Goal: Task Accomplishment & Management: Use online tool/utility

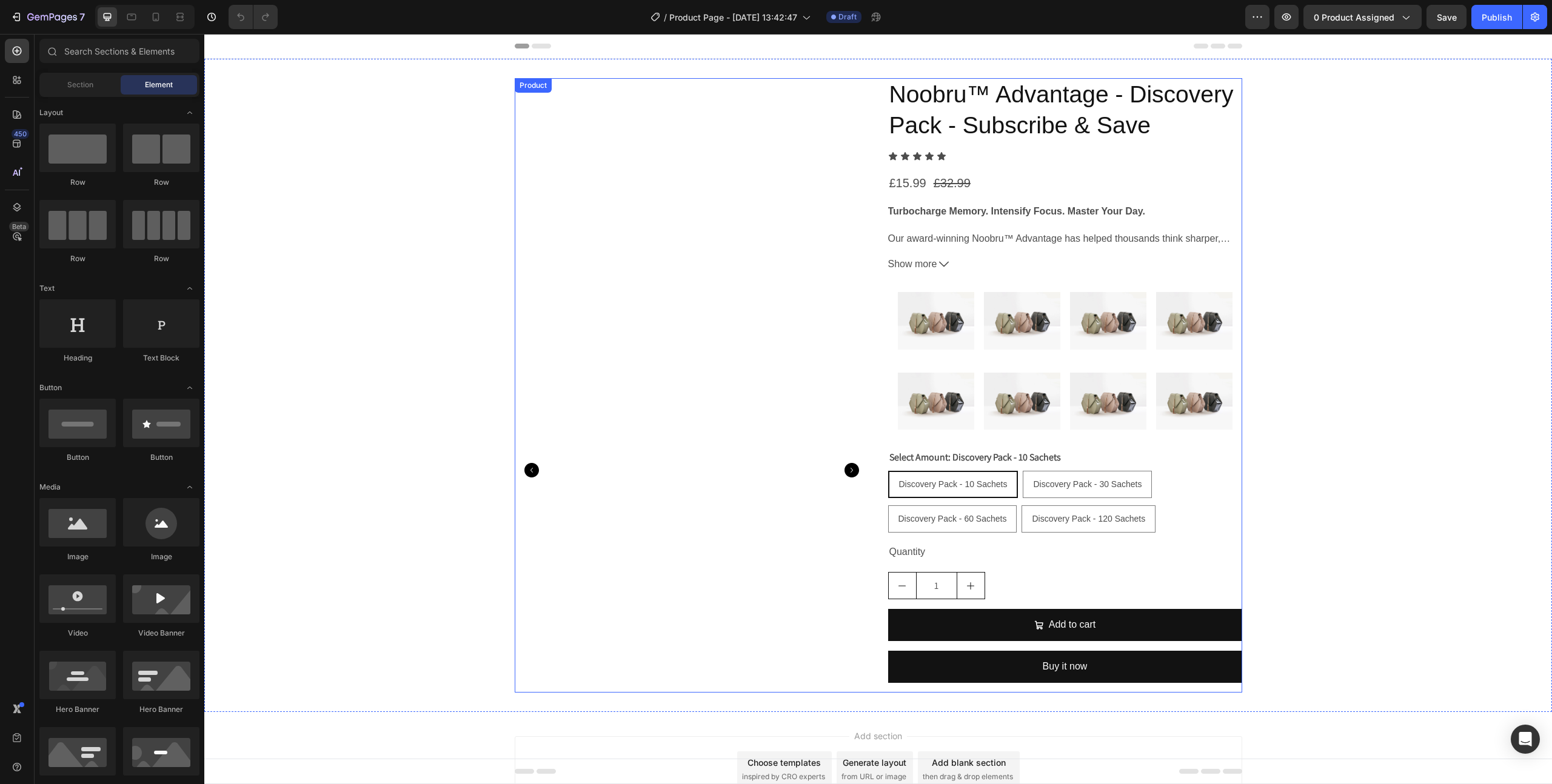
scroll to position [77, 0]
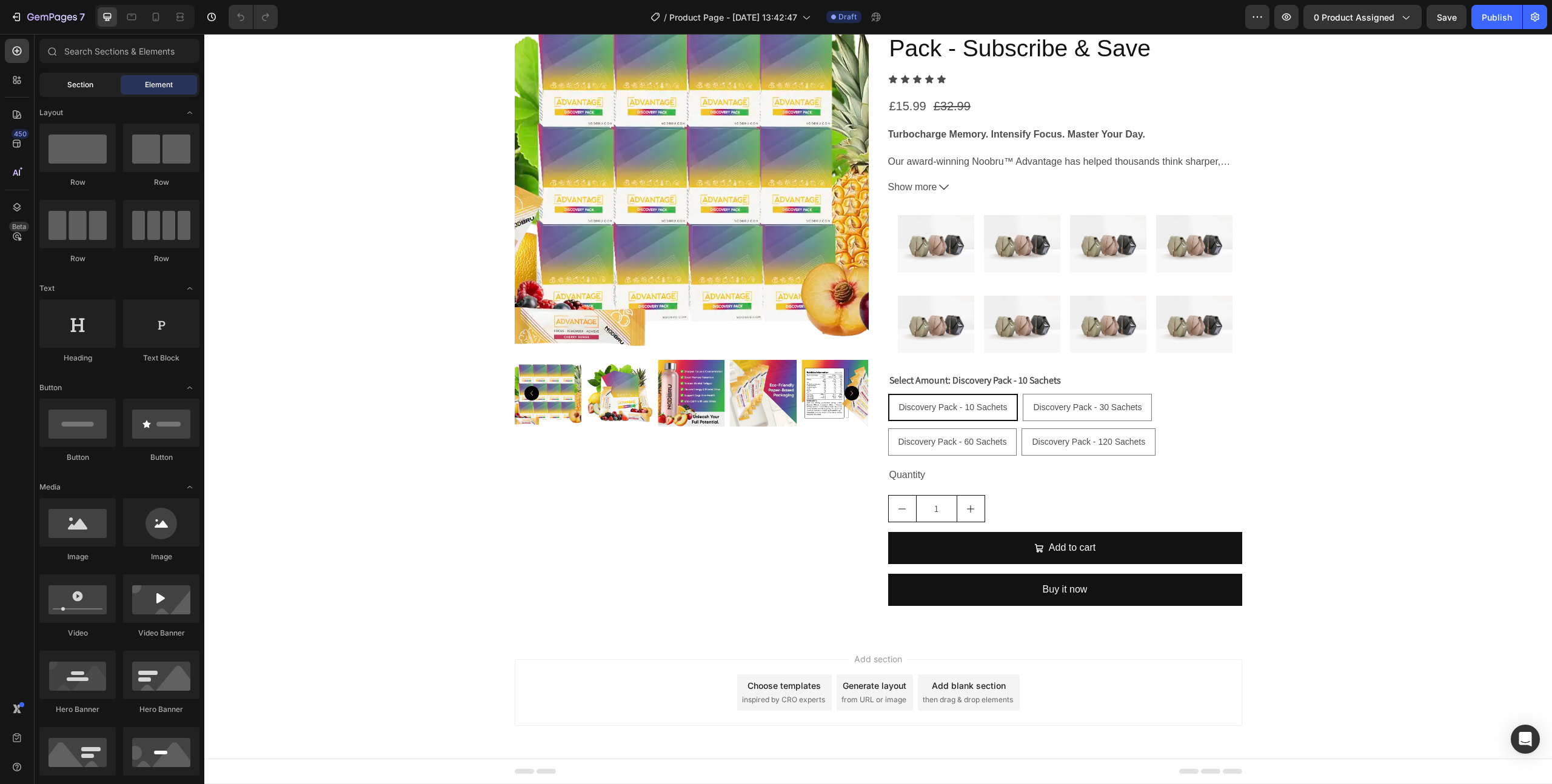
click at [99, 92] on div "Section" at bounding box center [80, 85] width 76 height 20
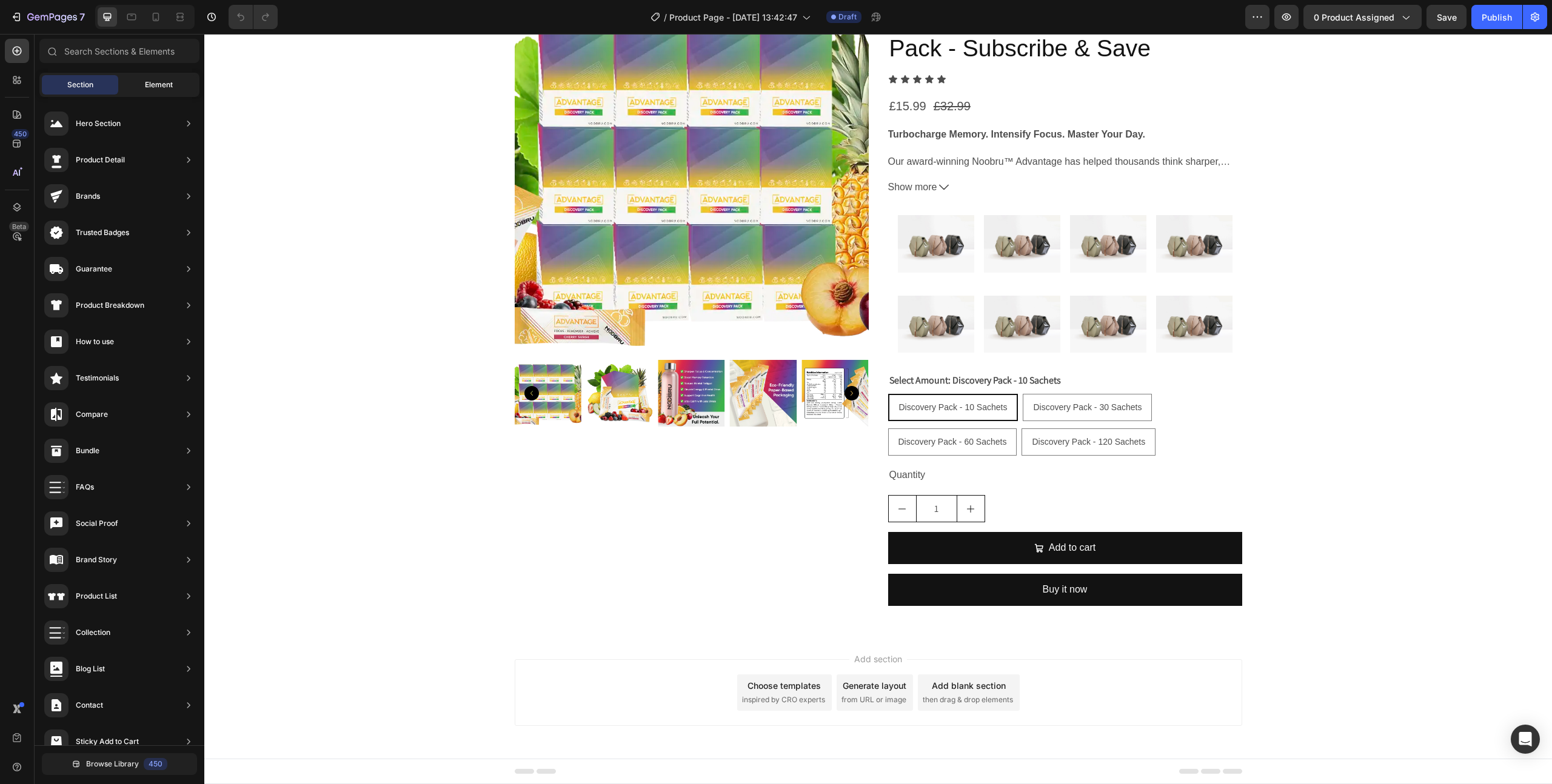
click at [146, 91] on div "Element" at bounding box center [158, 85] width 76 height 20
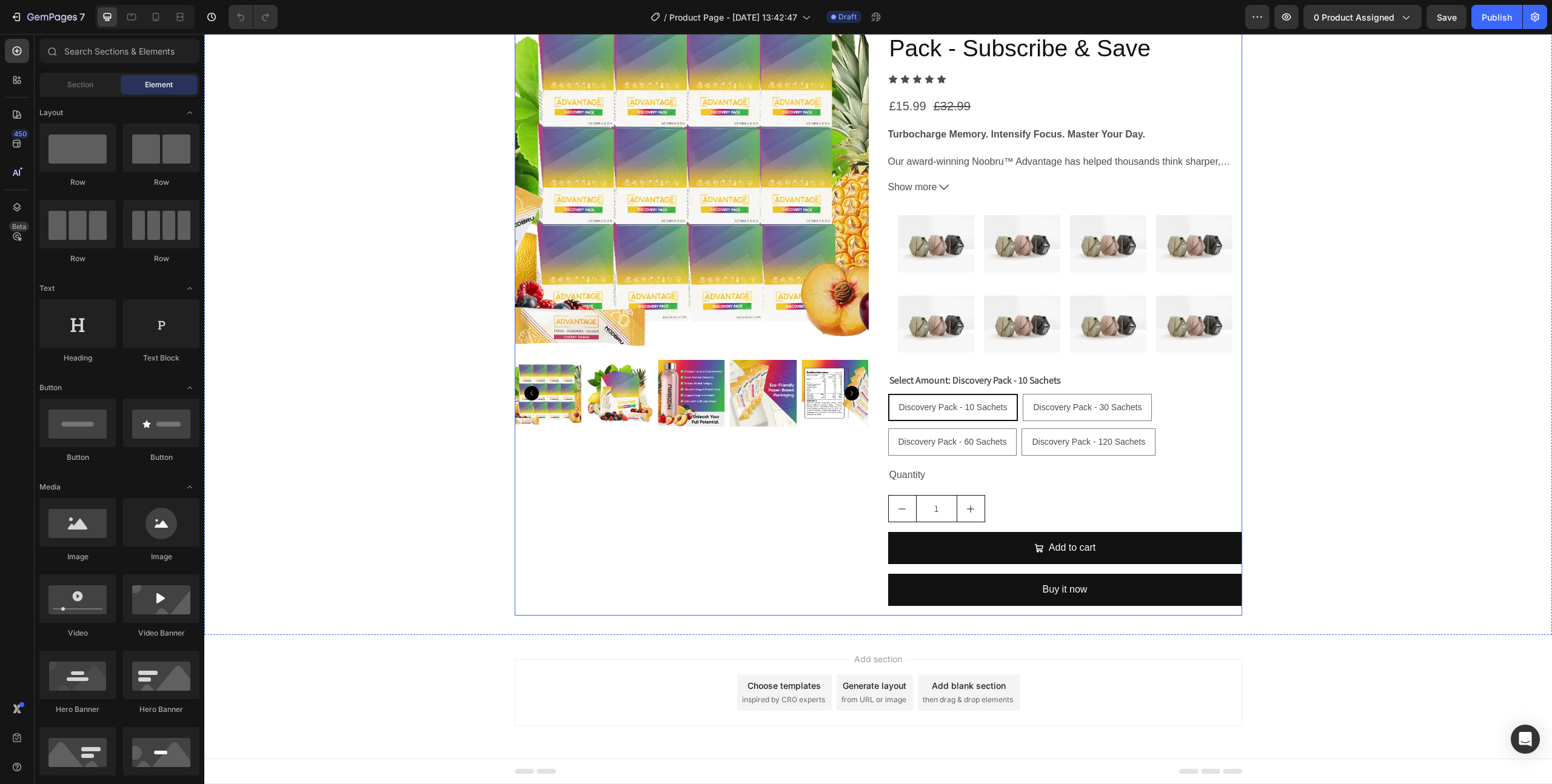
scroll to position [0, 0]
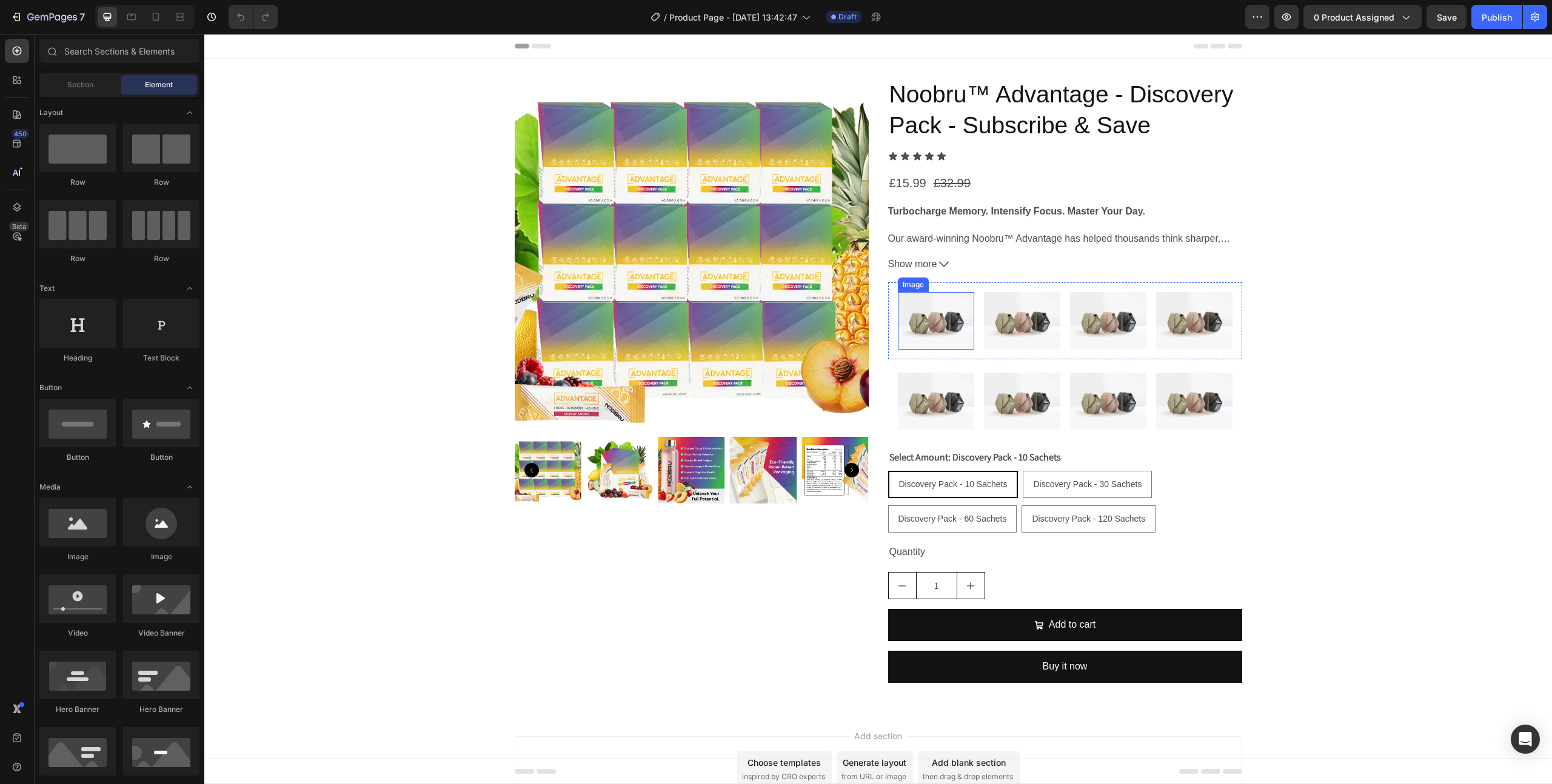
click at [973, 319] on img at bounding box center [935, 320] width 76 height 58
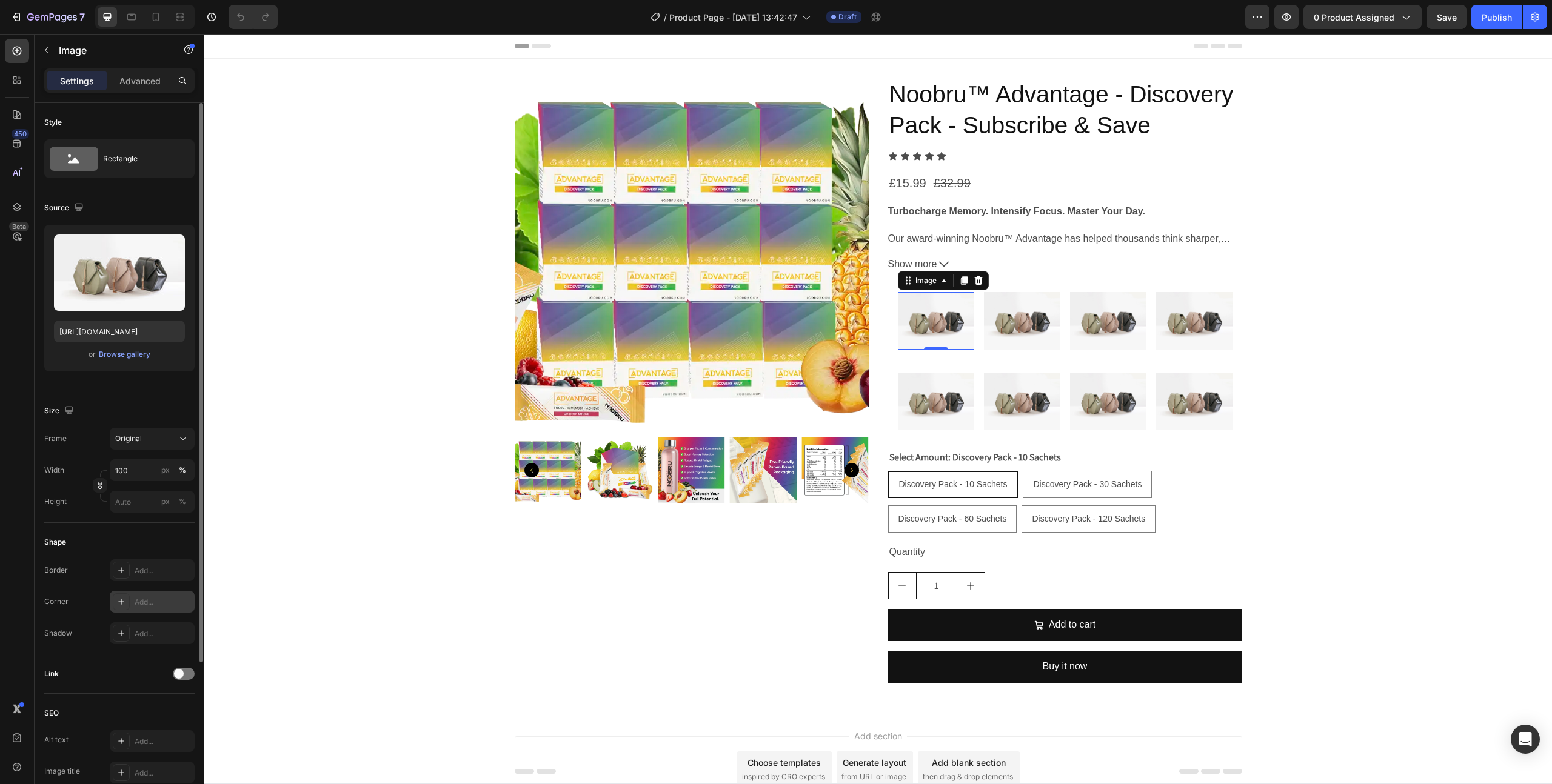
click at [162, 600] on div "Add..." at bounding box center [163, 602] width 57 height 11
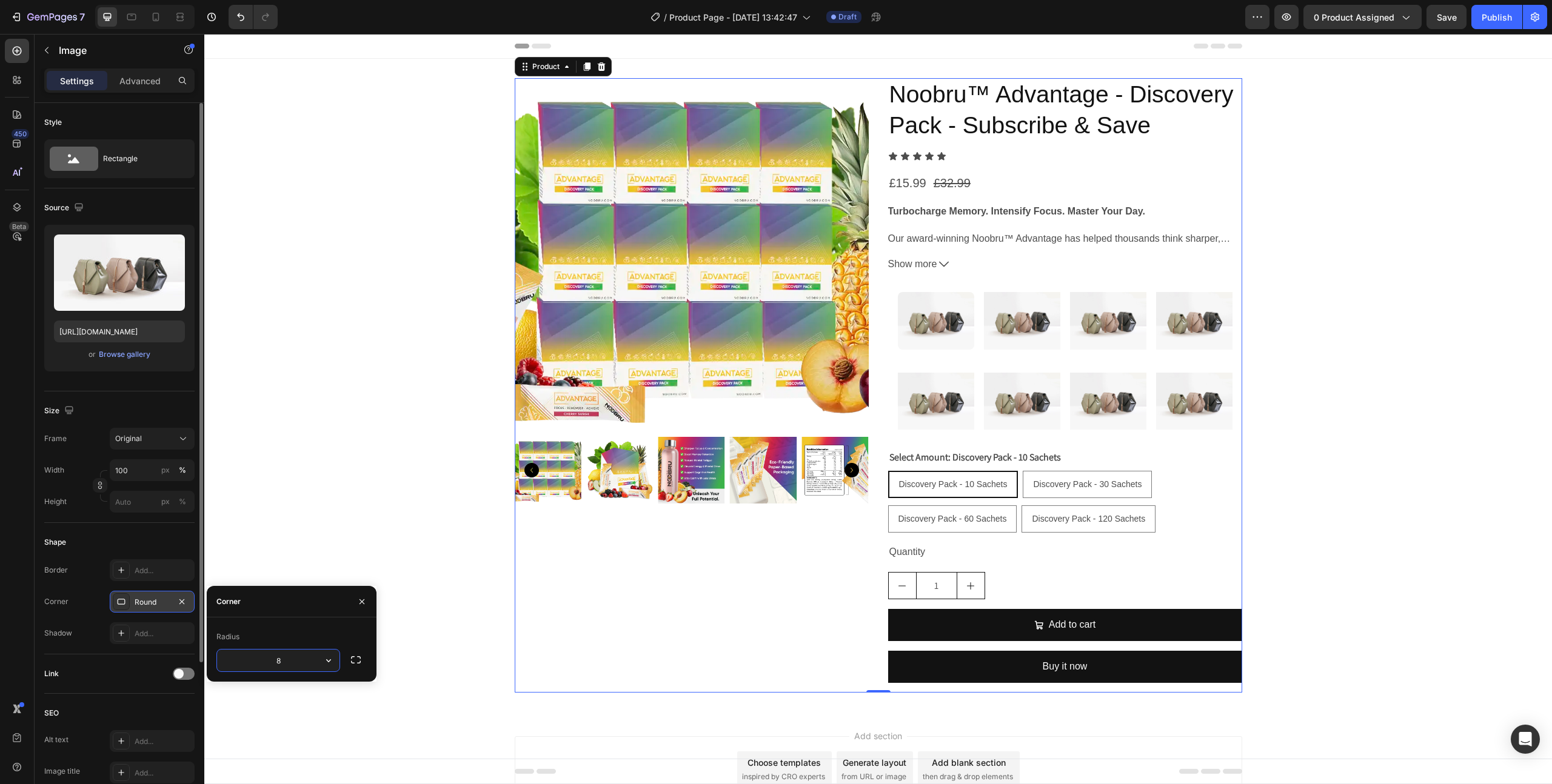
click at [680, 574] on div "Product Images" at bounding box center [691, 386] width 354 height 615
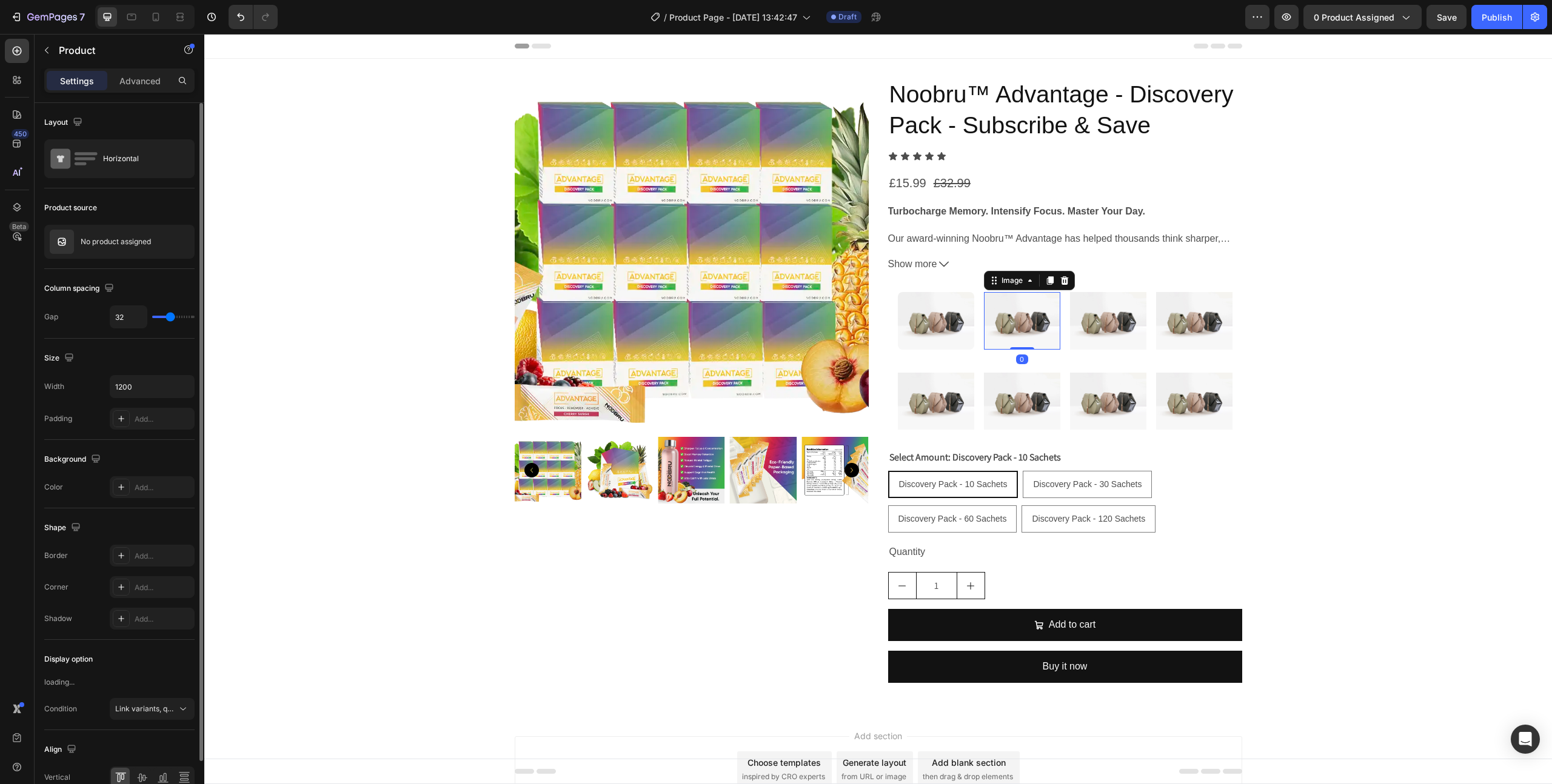
click at [1025, 320] on img at bounding box center [1021, 320] width 76 height 58
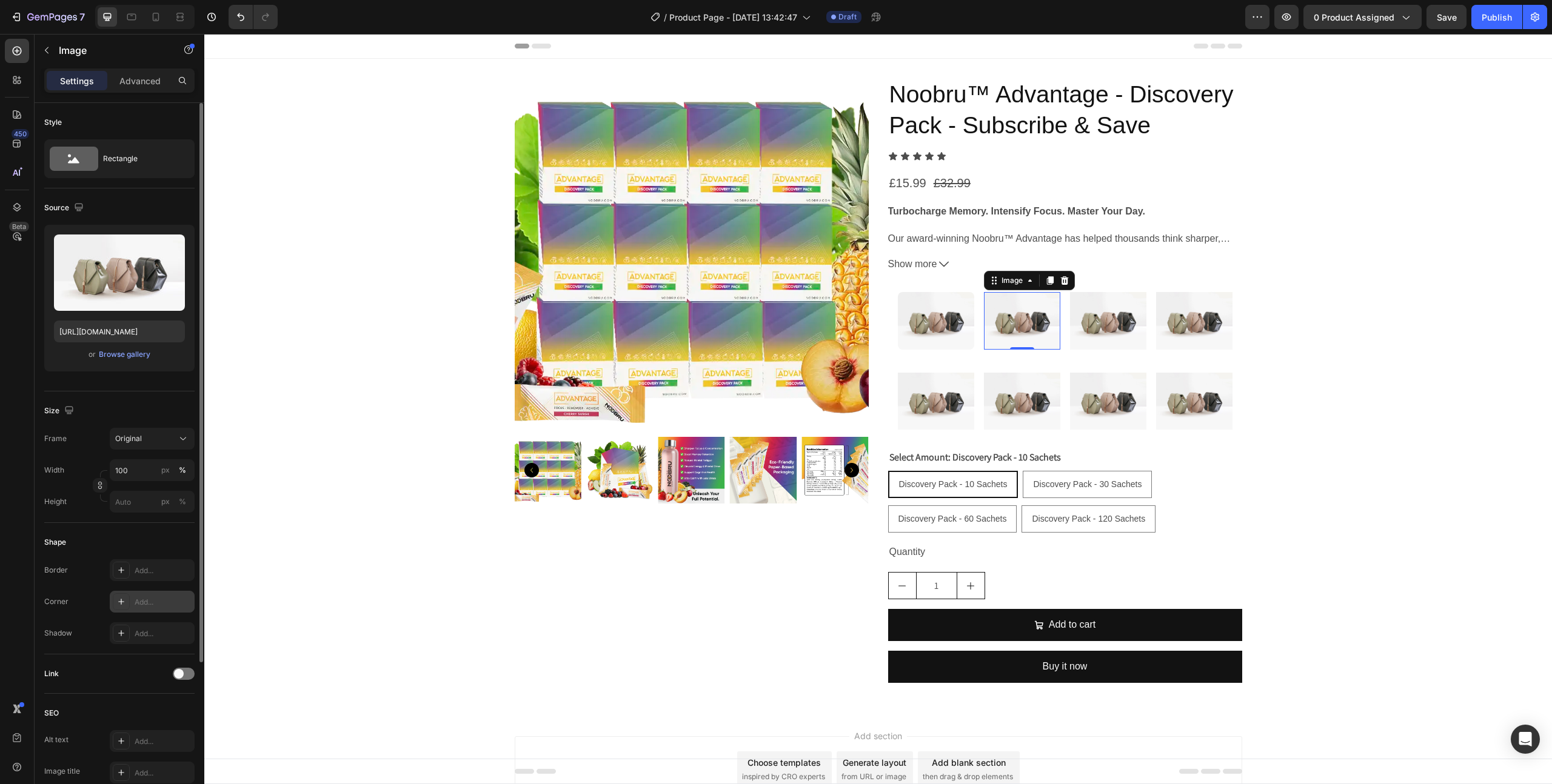
click at [166, 599] on div "Add..." at bounding box center [163, 602] width 57 height 11
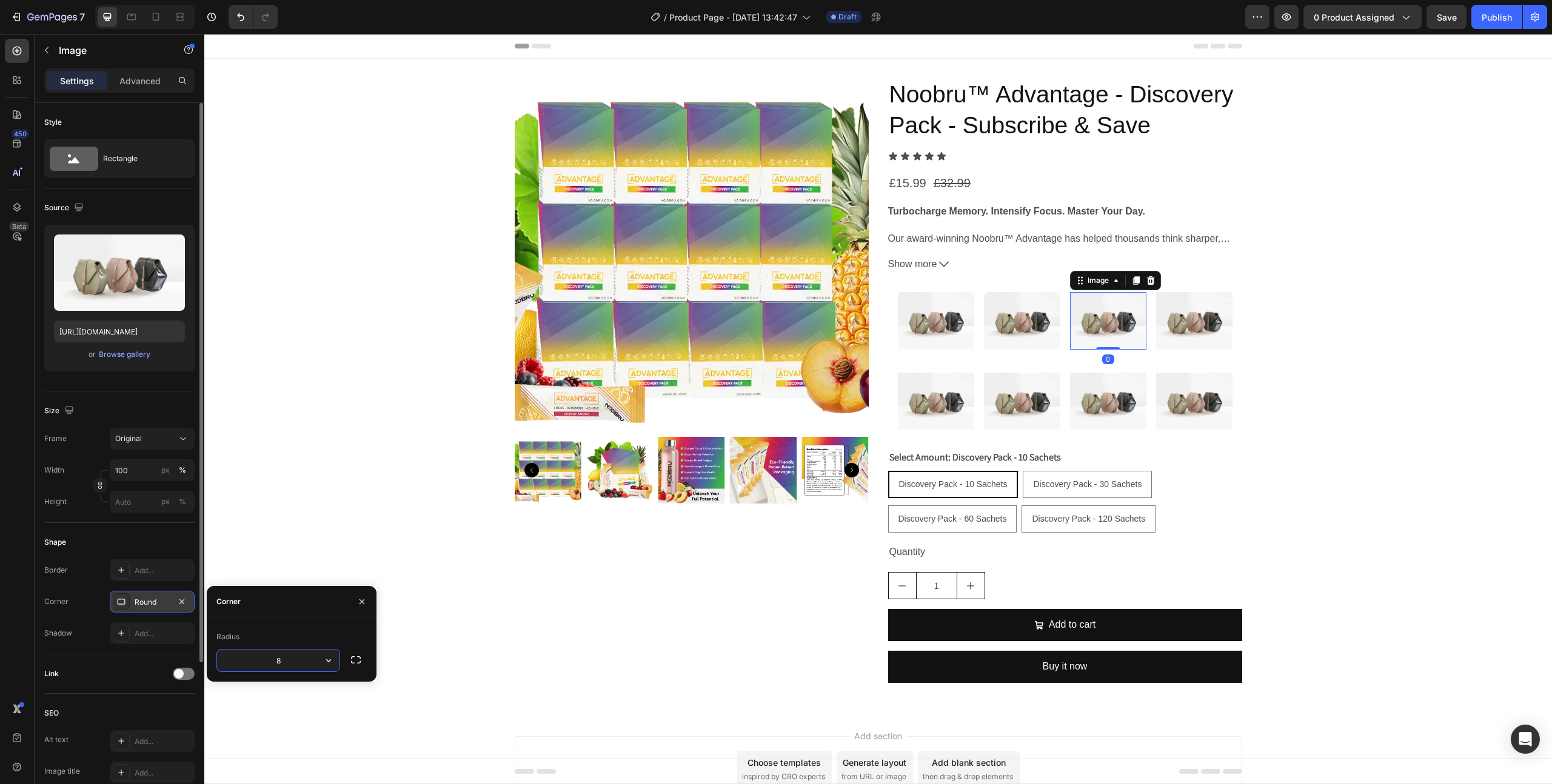
click at [1112, 319] on img at bounding box center [1108, 320] width 76 height 58
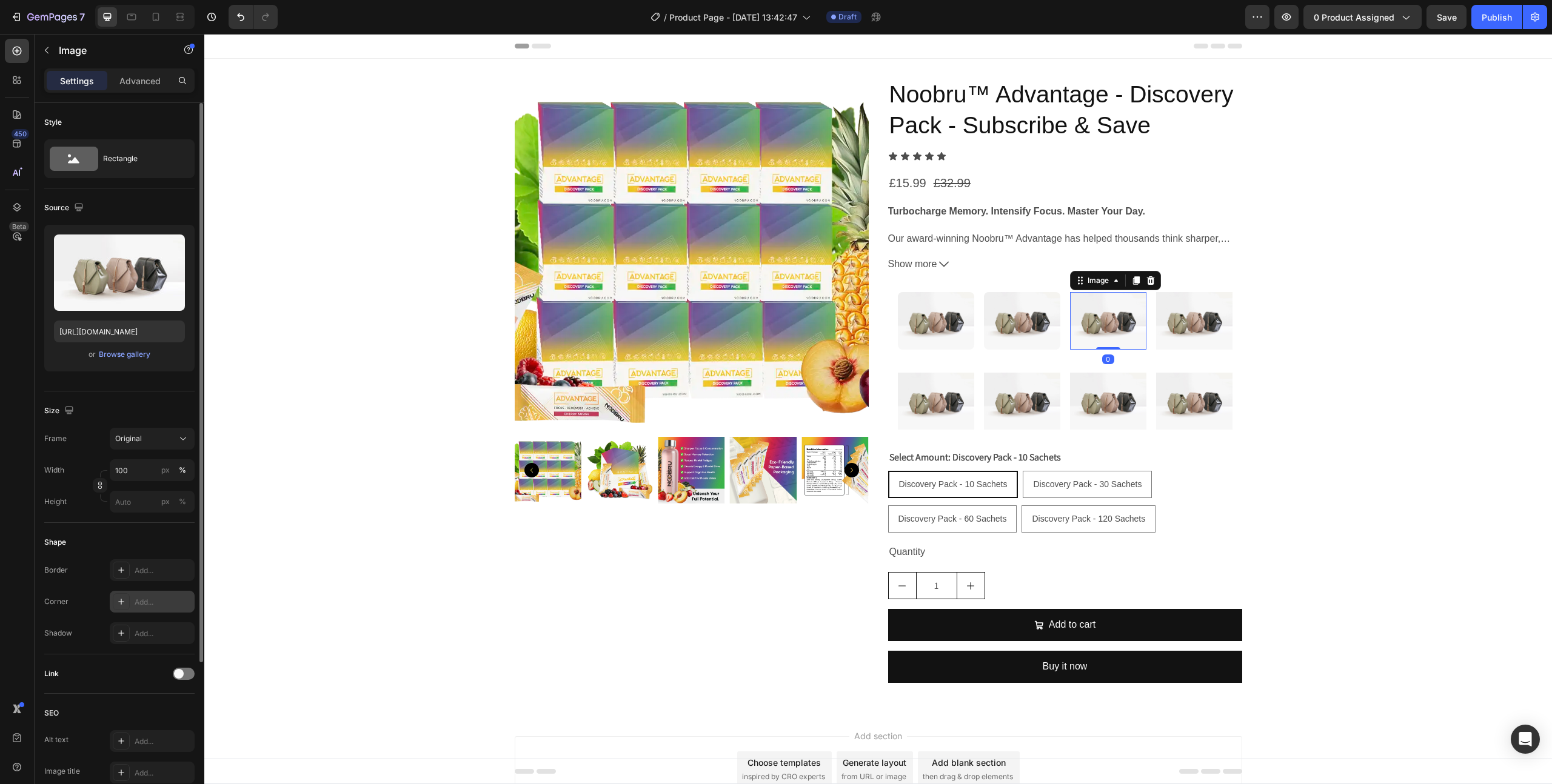
click at [185, 605] on div "Add..." at bounding box center [163, 602] width 57 height 11
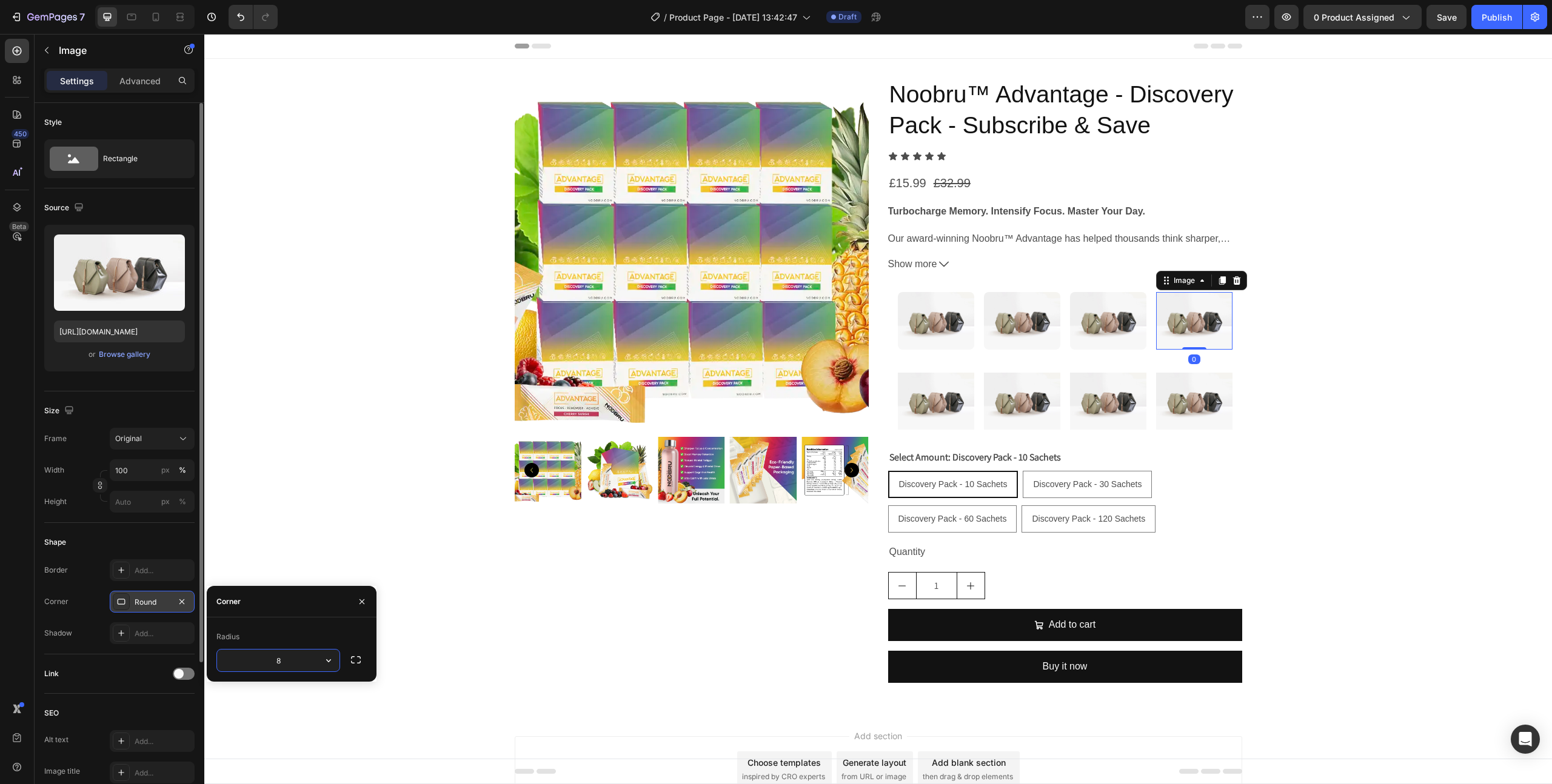
click at [1194, 326] on img at bounding box center [1194, 320] width 76 height 58
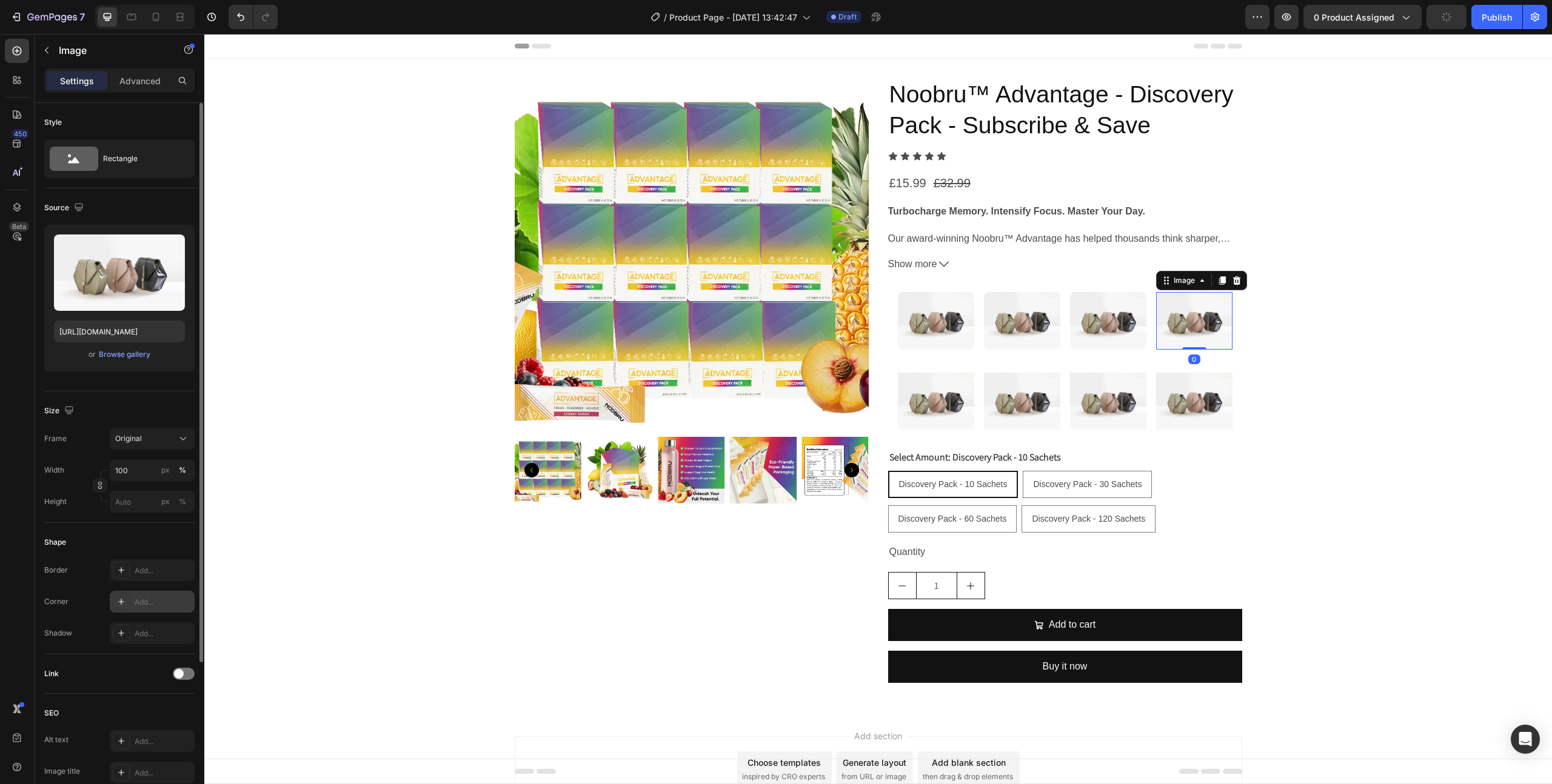
drag, startPoint x: 158, startPoint y: 598, endPoint x: 89, endPoint y: 518, distance: 105.6
click at [158, 598] on div "Add..." at bounding box center [163, 602] width 57 height 11
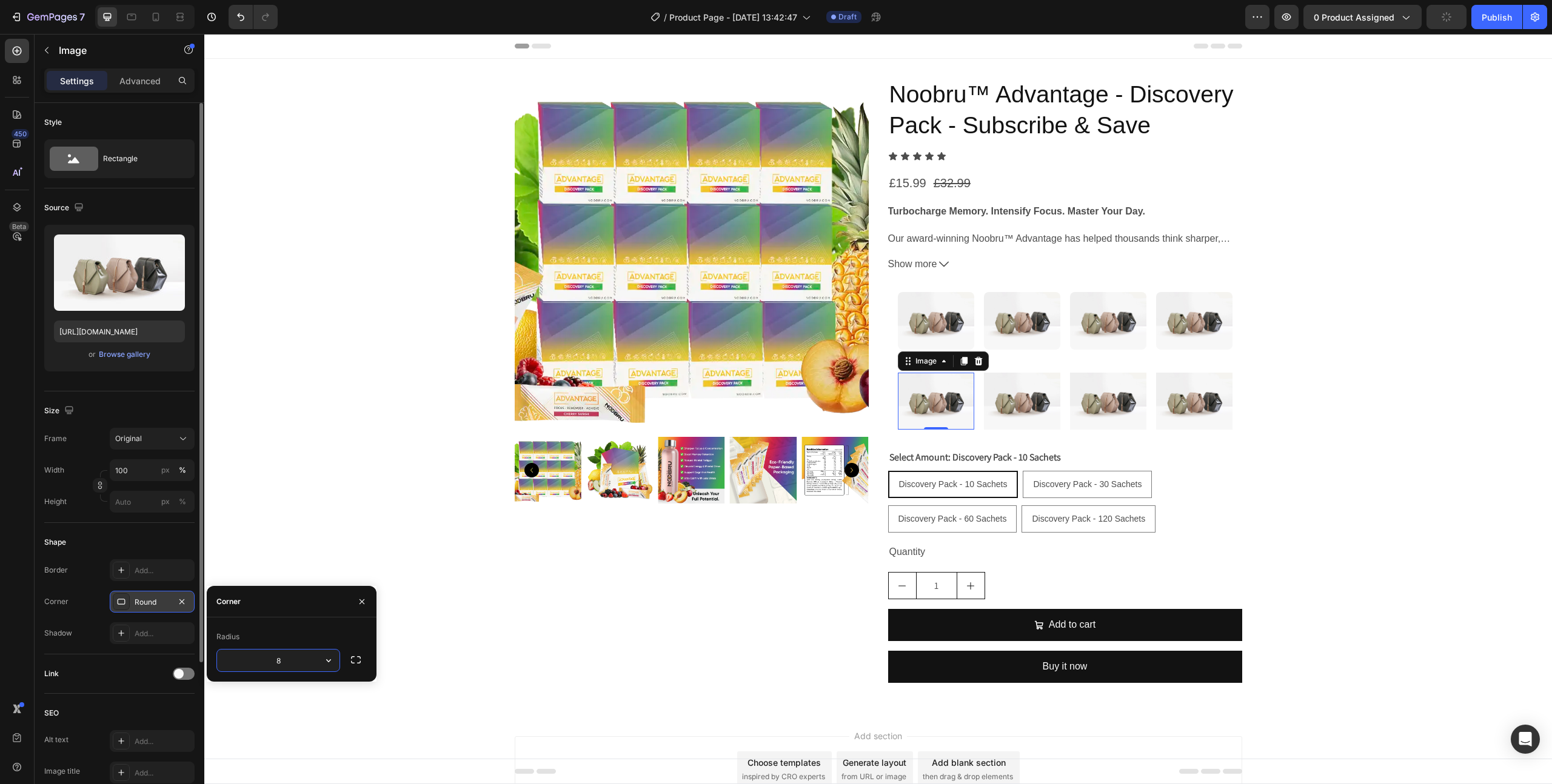
click at [945, 395] on img at bounding box center [935, 401] width 76 height 58
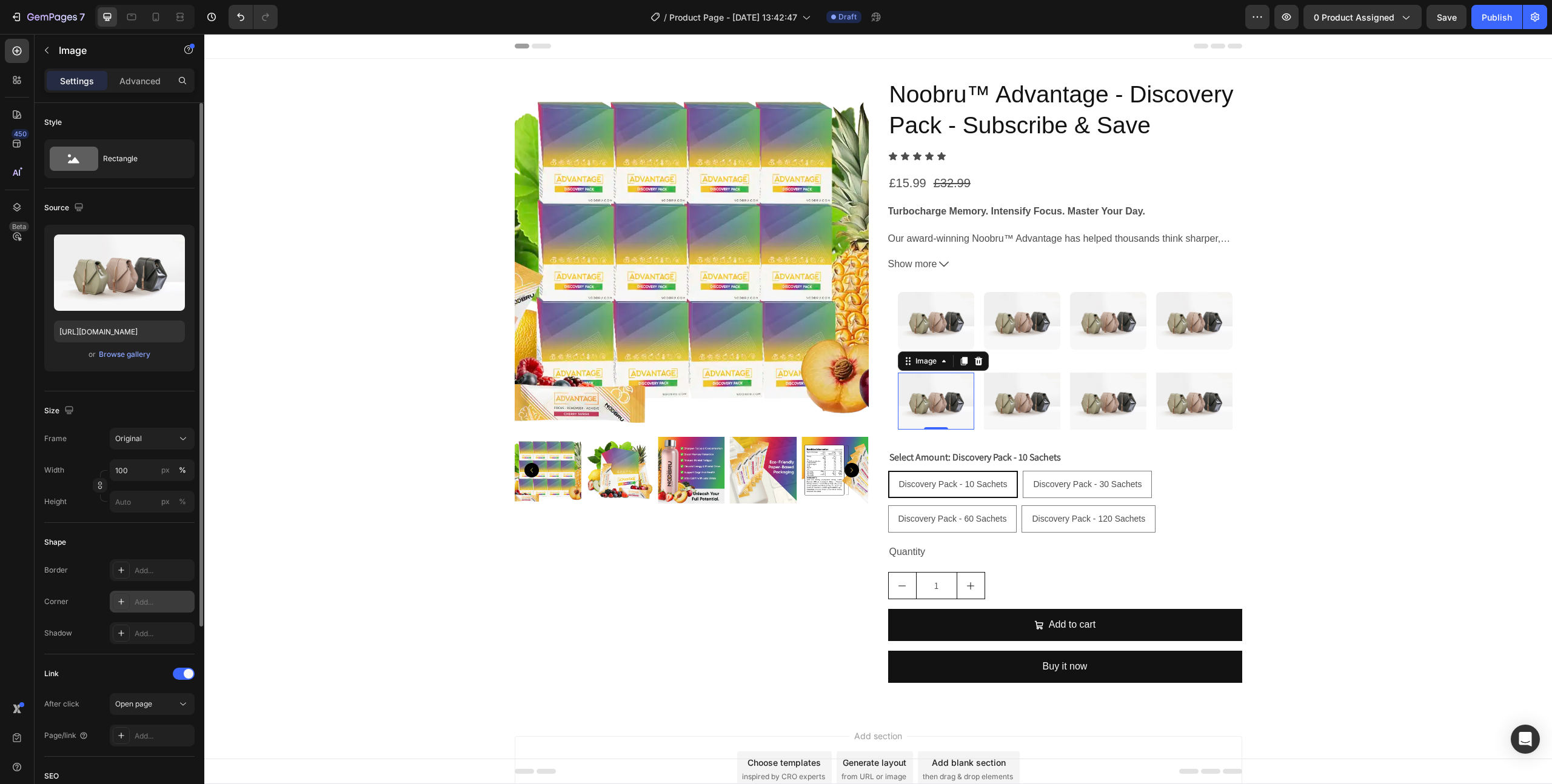
click at [167, 604] on div "Add..." at bounding box center [163, 602] width 57 height 11
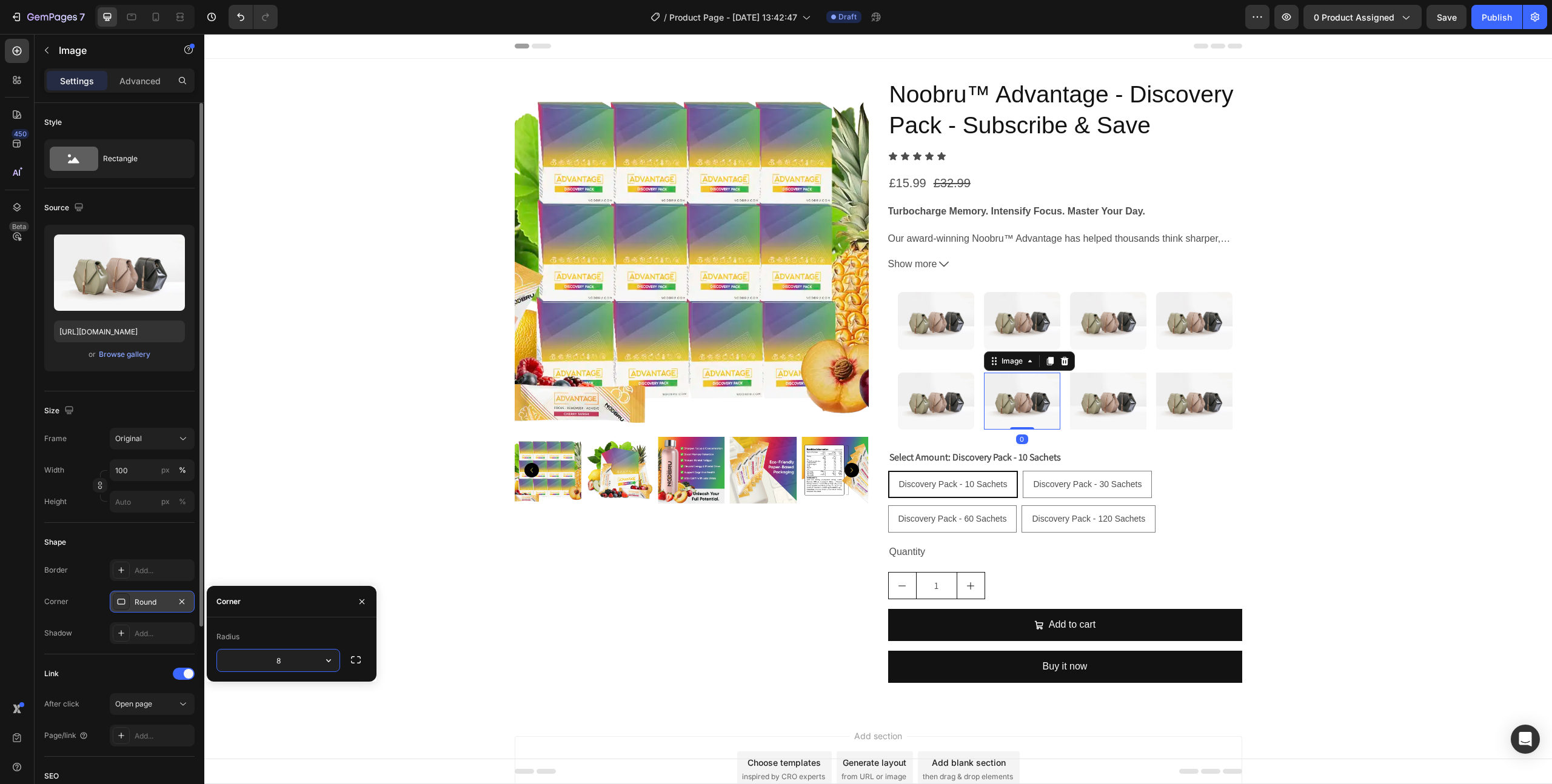
click at [1024, 401] on img at bounding box center [1021, 401] width 76 height 58
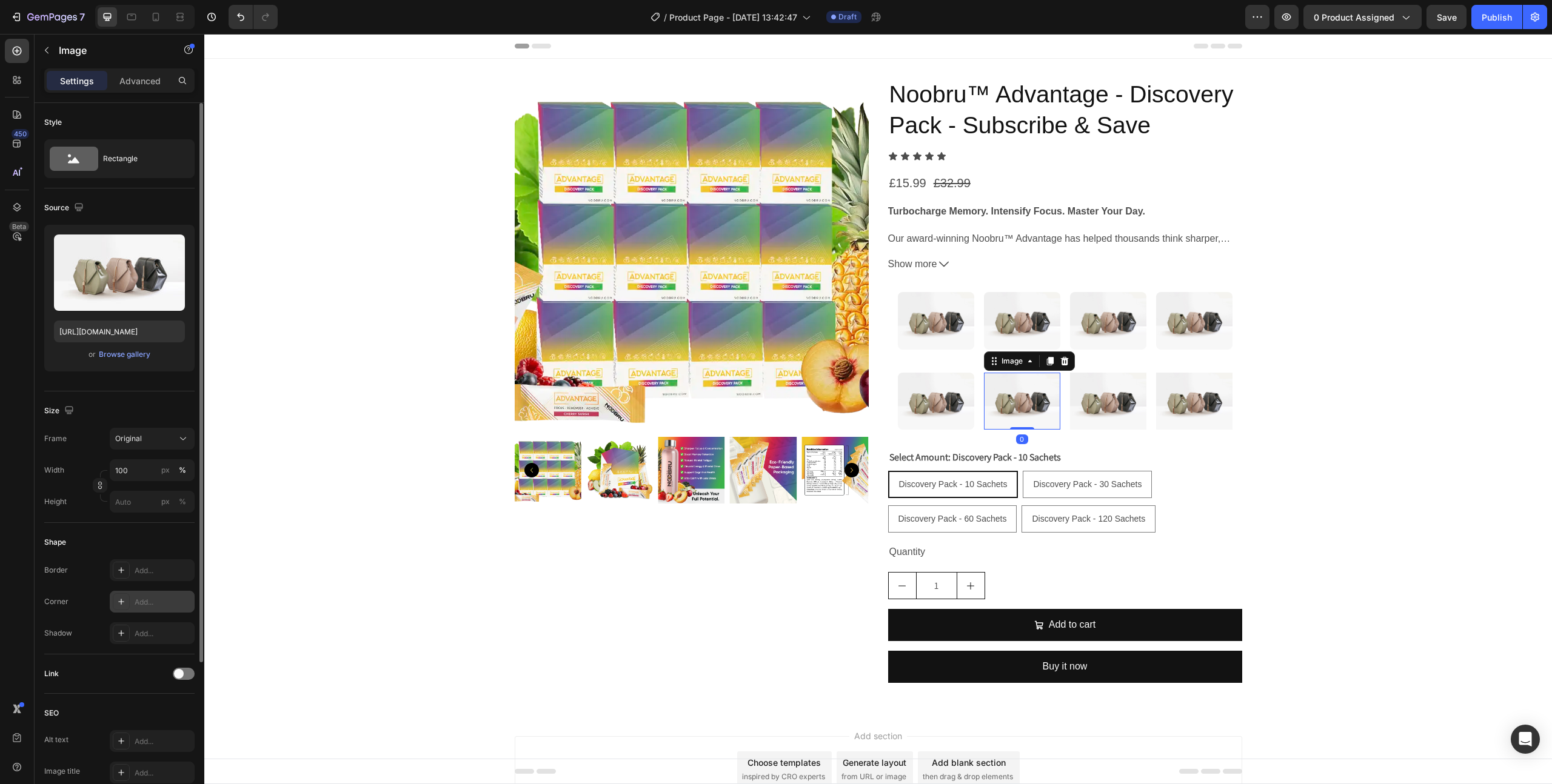
click at [149, 602] on div "Add..." at bounding box center [163, 602] width 57 height 11
click at [1101, 397] on img at bounding box center [1108, 401] width 76 height 58
click at [176, 604] on div "Add..." at bounding box center [163, 602] width 57 height 11
click at [1187, 394] on img at bounding box center [1194, 401] width 76 height 58
click at [158, 605] on div "Add..." at bounding box center [163, 602] width 57 height 11
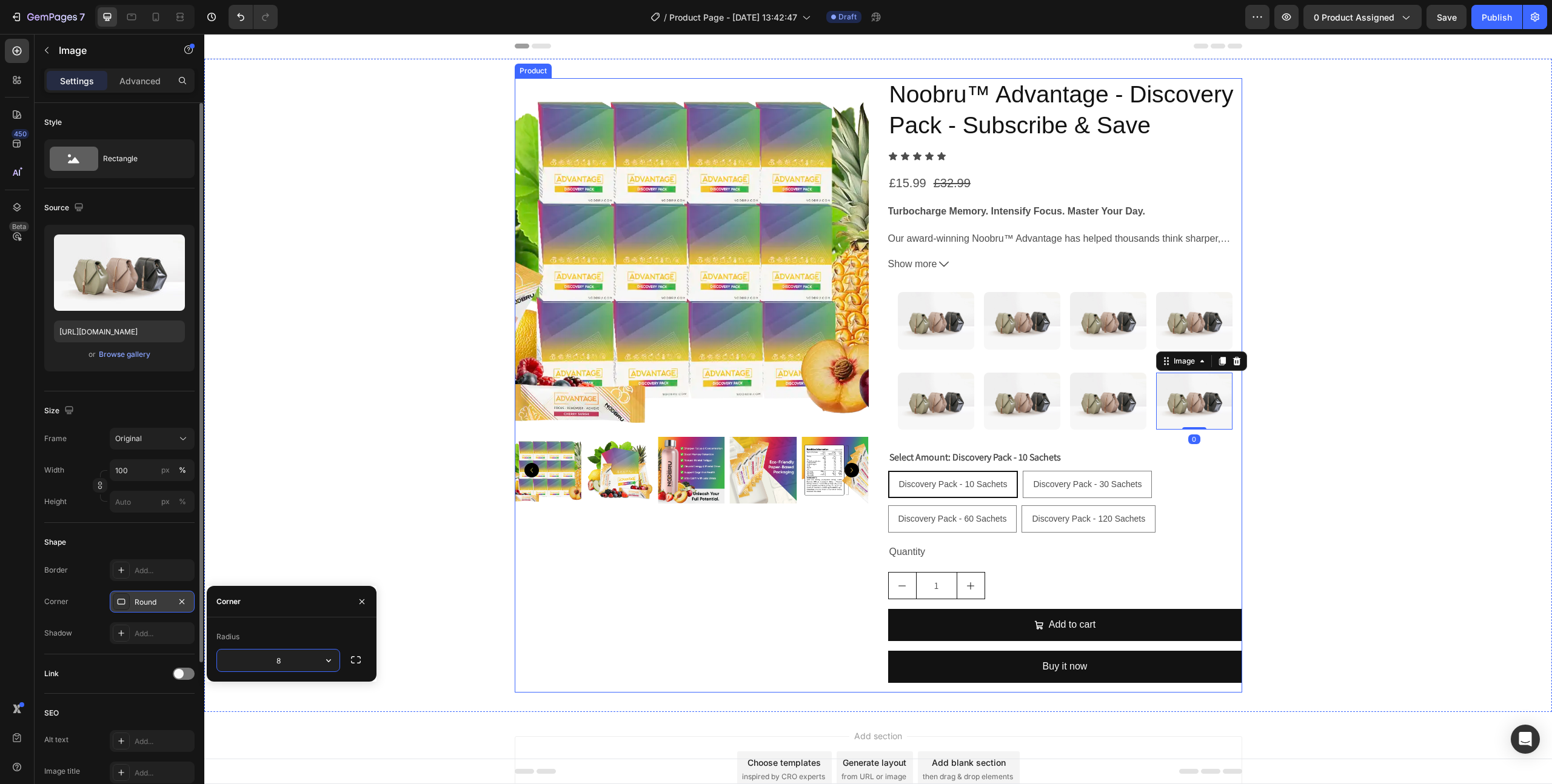
click at [615, 567] on div "Product Images" at bounding box center [691, 386] width 354 height 615
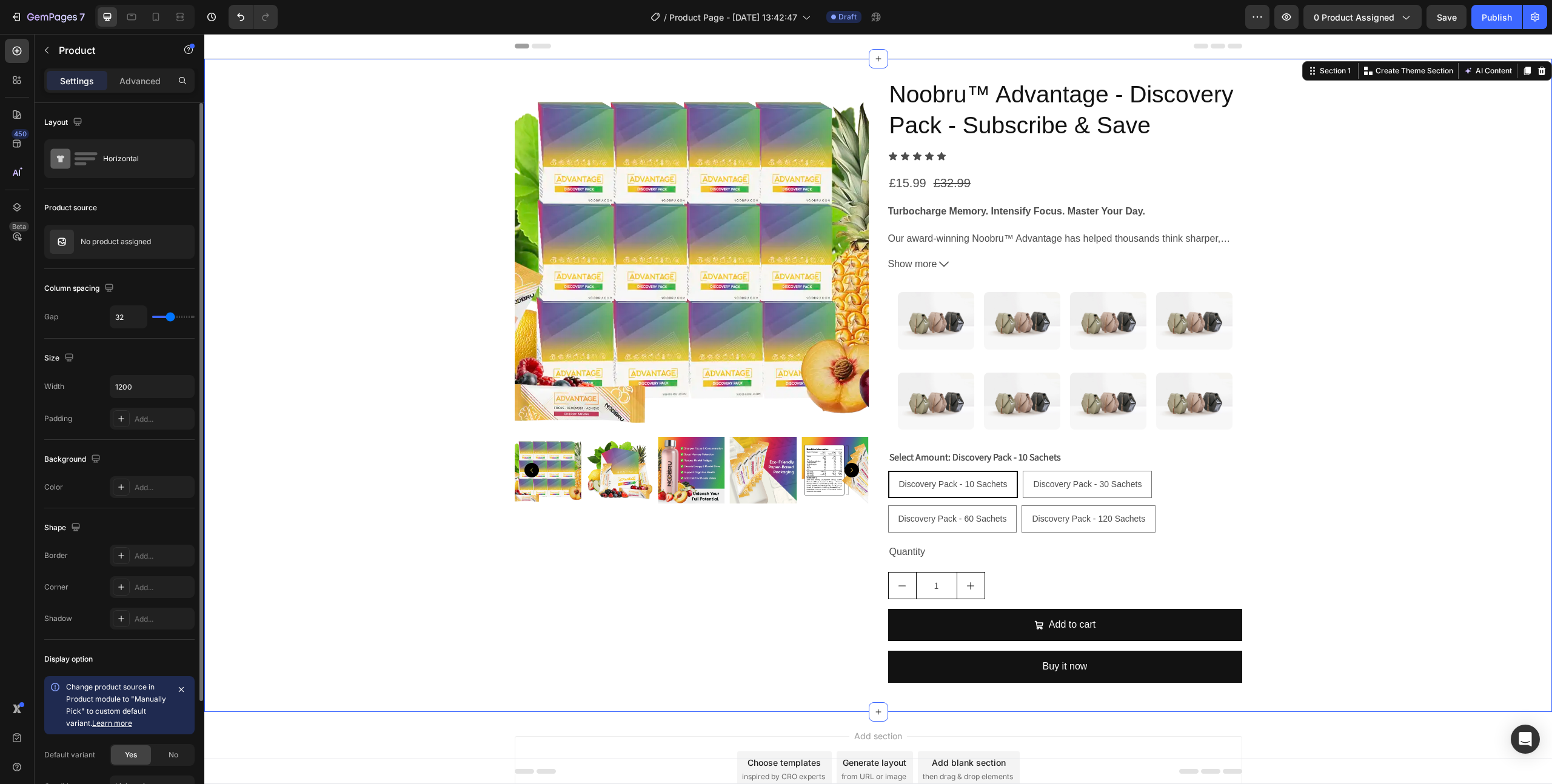
click at [1342, 435] on div "Product Images Noobru™ Advantage - Discovery Pack - Subscribe & Save Product Ti…" at bounding box center [878, 386] width 1348 height 615
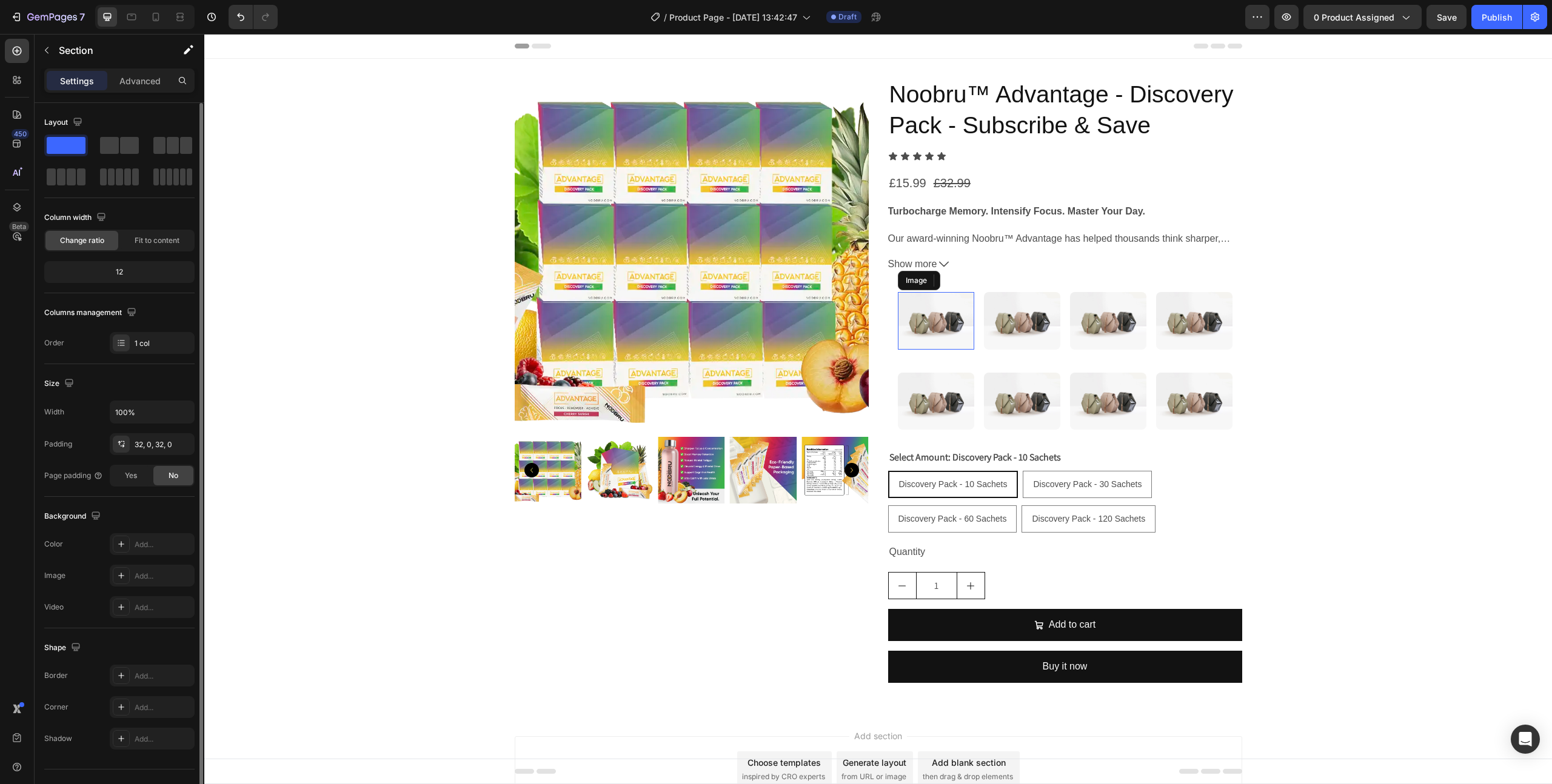
click at [926, 326] on img at bounding box center [935, 320] width 76 height 58
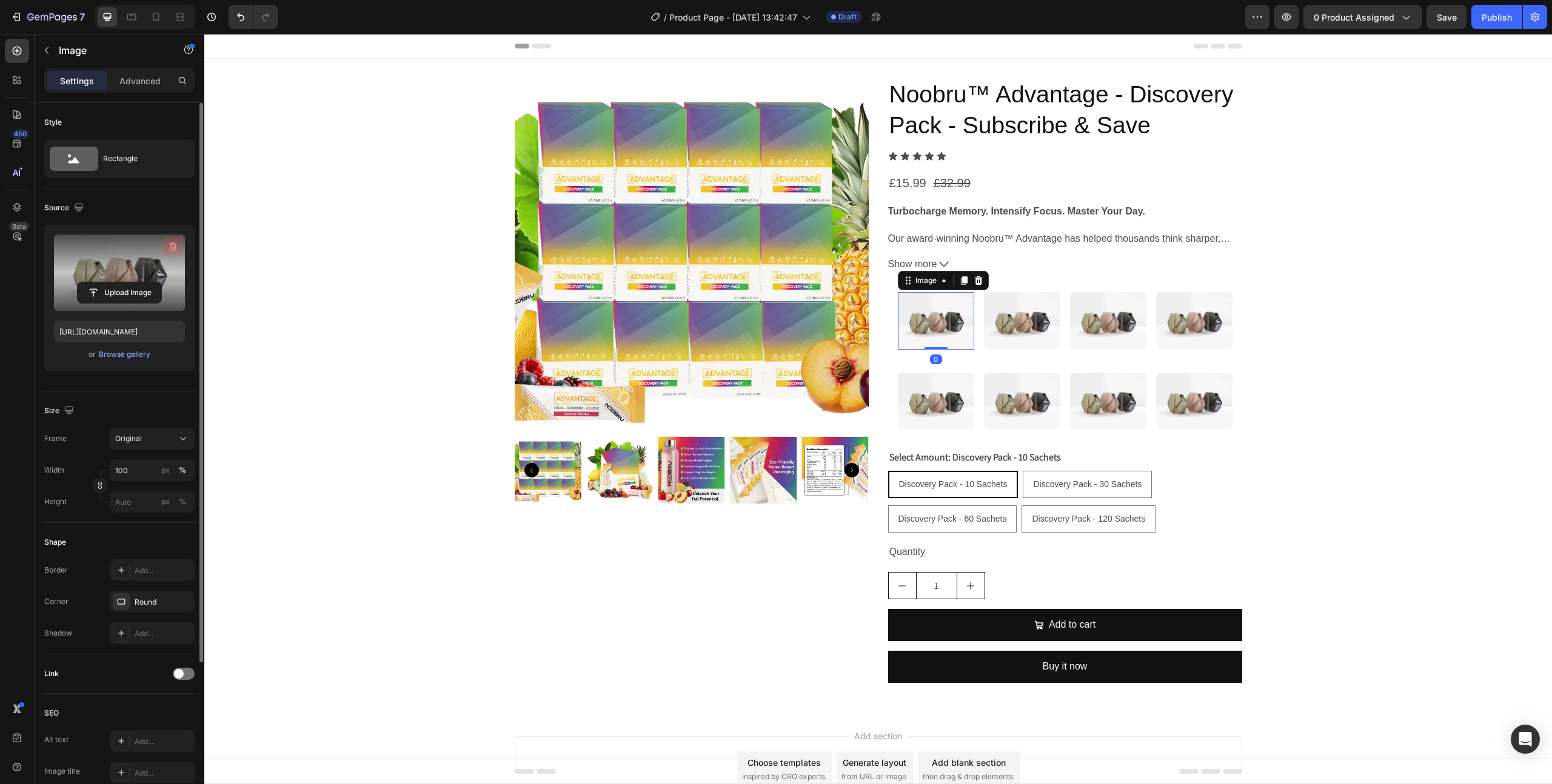
click at [166, 241] on button "button" at bounding box center [173, 246] width 20 height 20
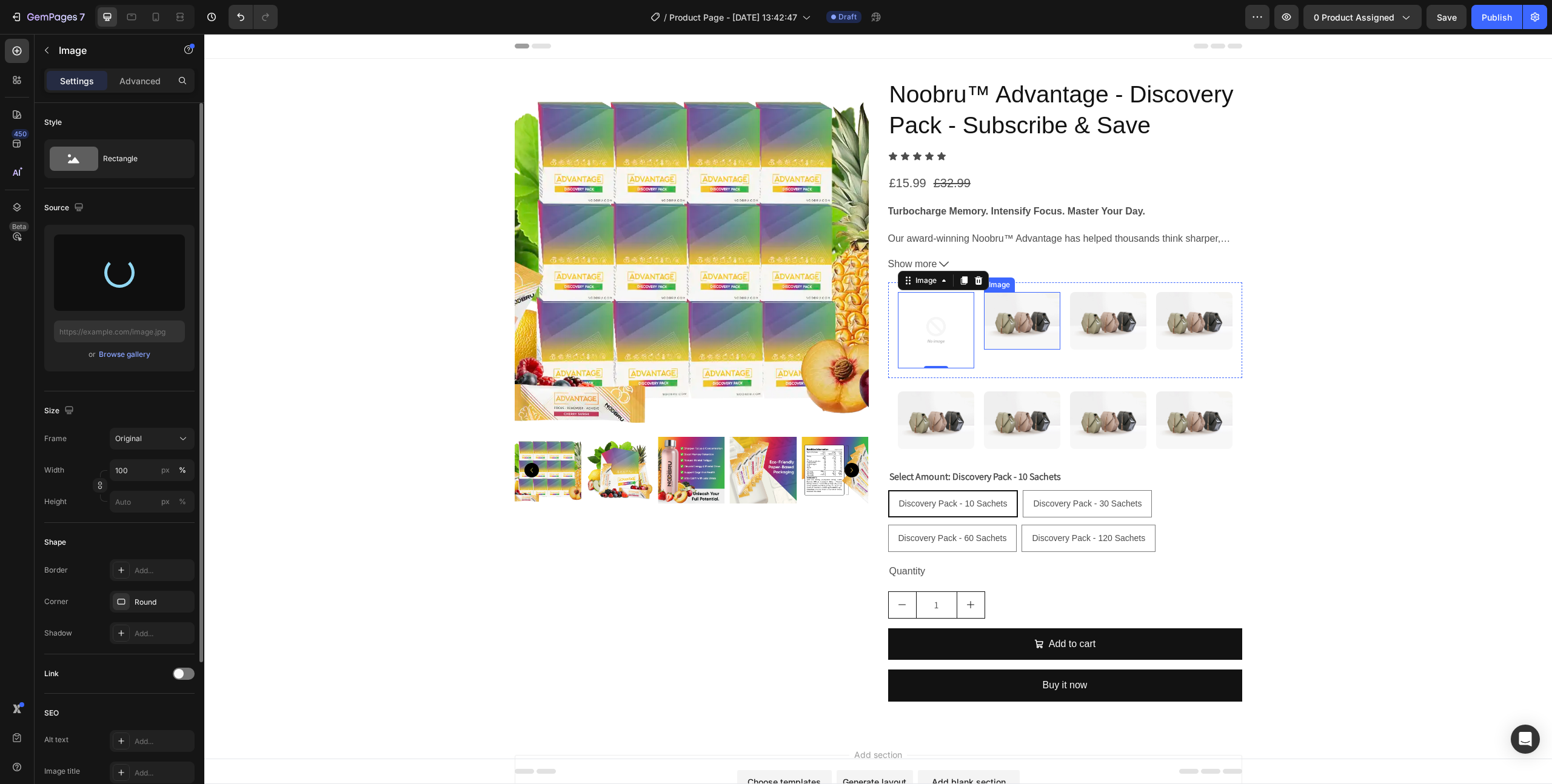
type input "[URL][DOMAIN_NAME]"
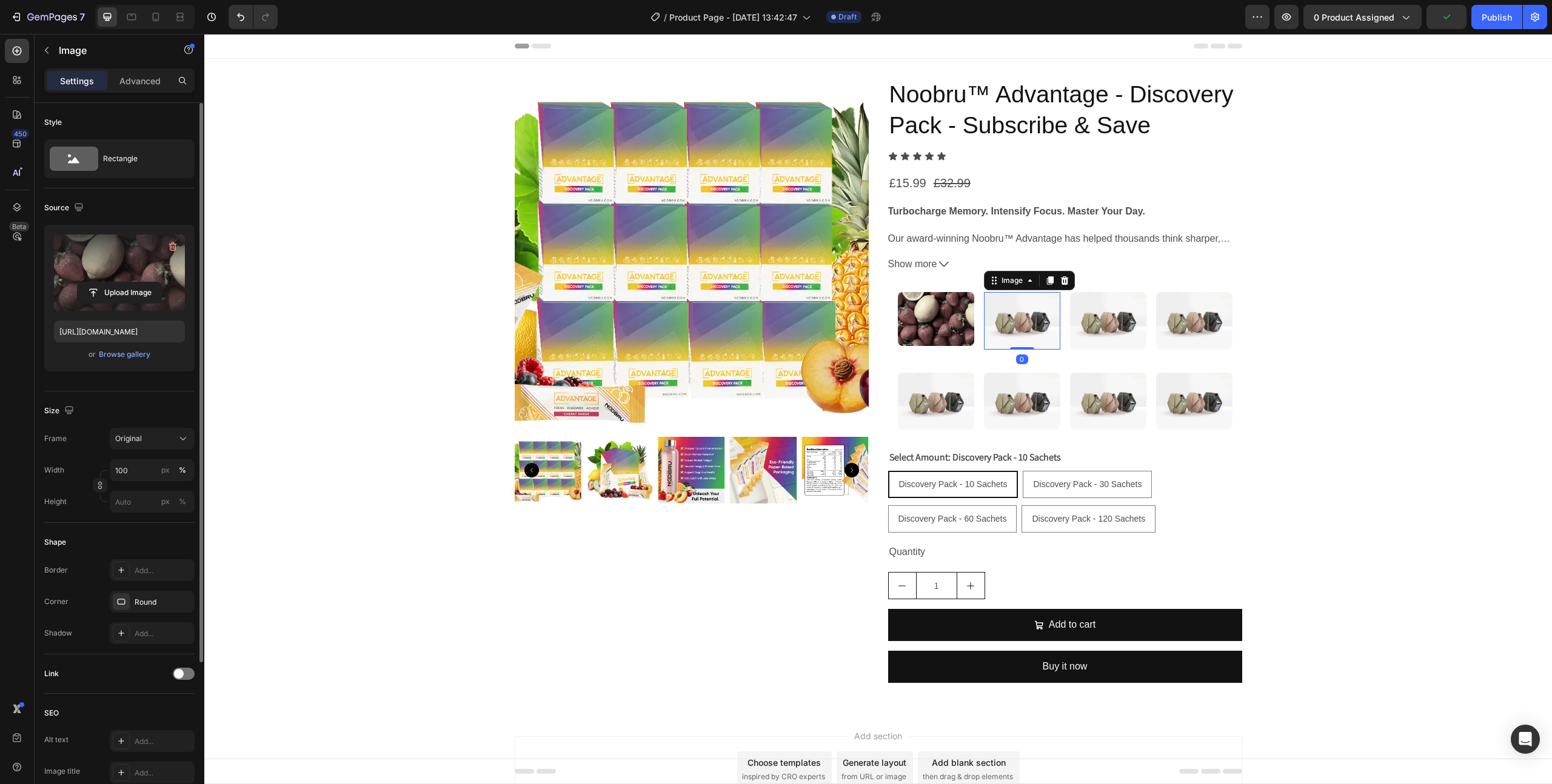
click at [1010, 324] on img at bounding box center [1021, 320] width 76 height 58
click at [928, 328] on img at bounding box center [935, 319] width 76 height 53
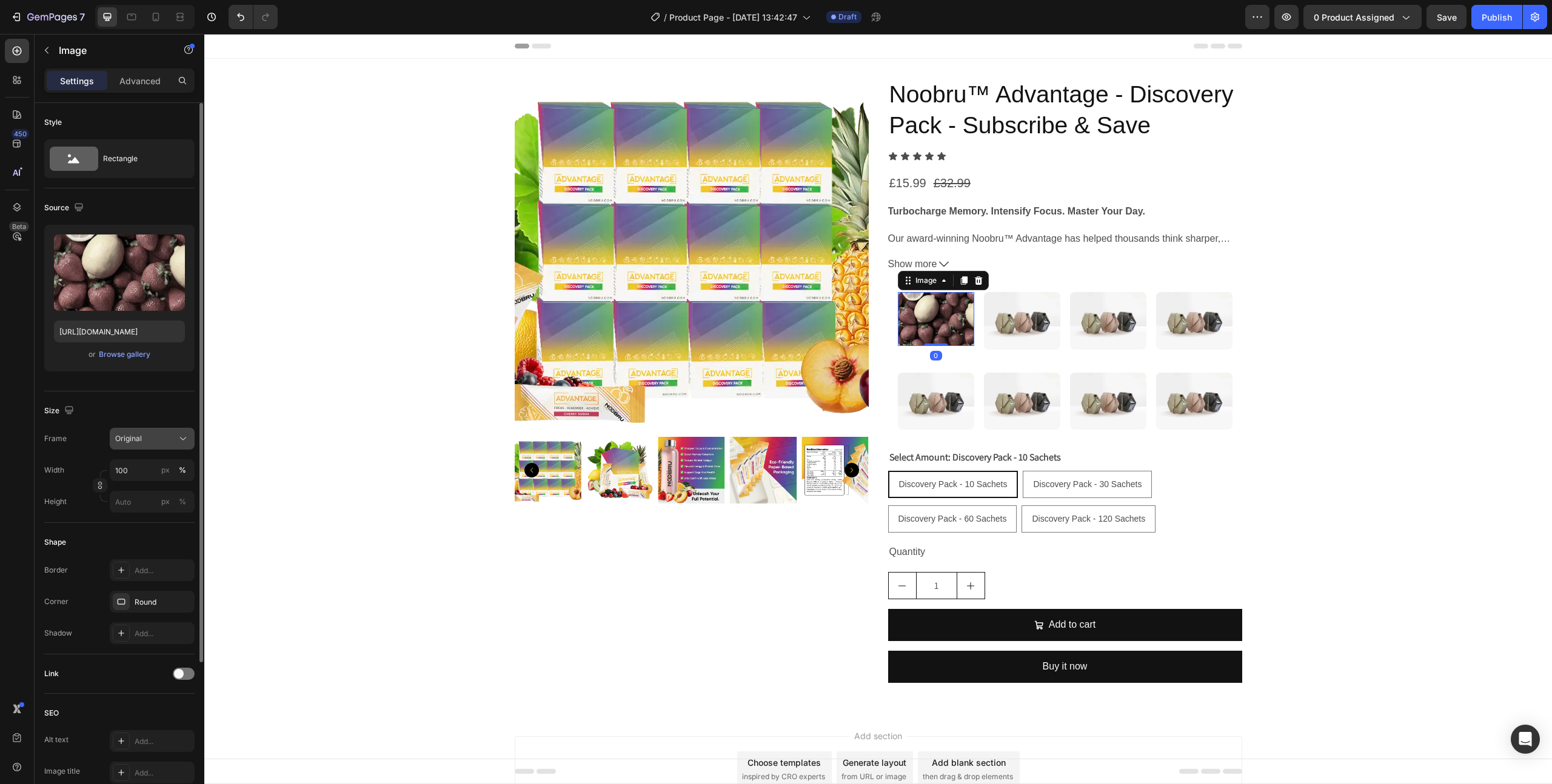
click at [157, 431] on button "Original" at bounding box center [152, 438] width 85 height 21
click at [154, 470] on div "Square" at bounding box center [149, 468] width 70 height 12
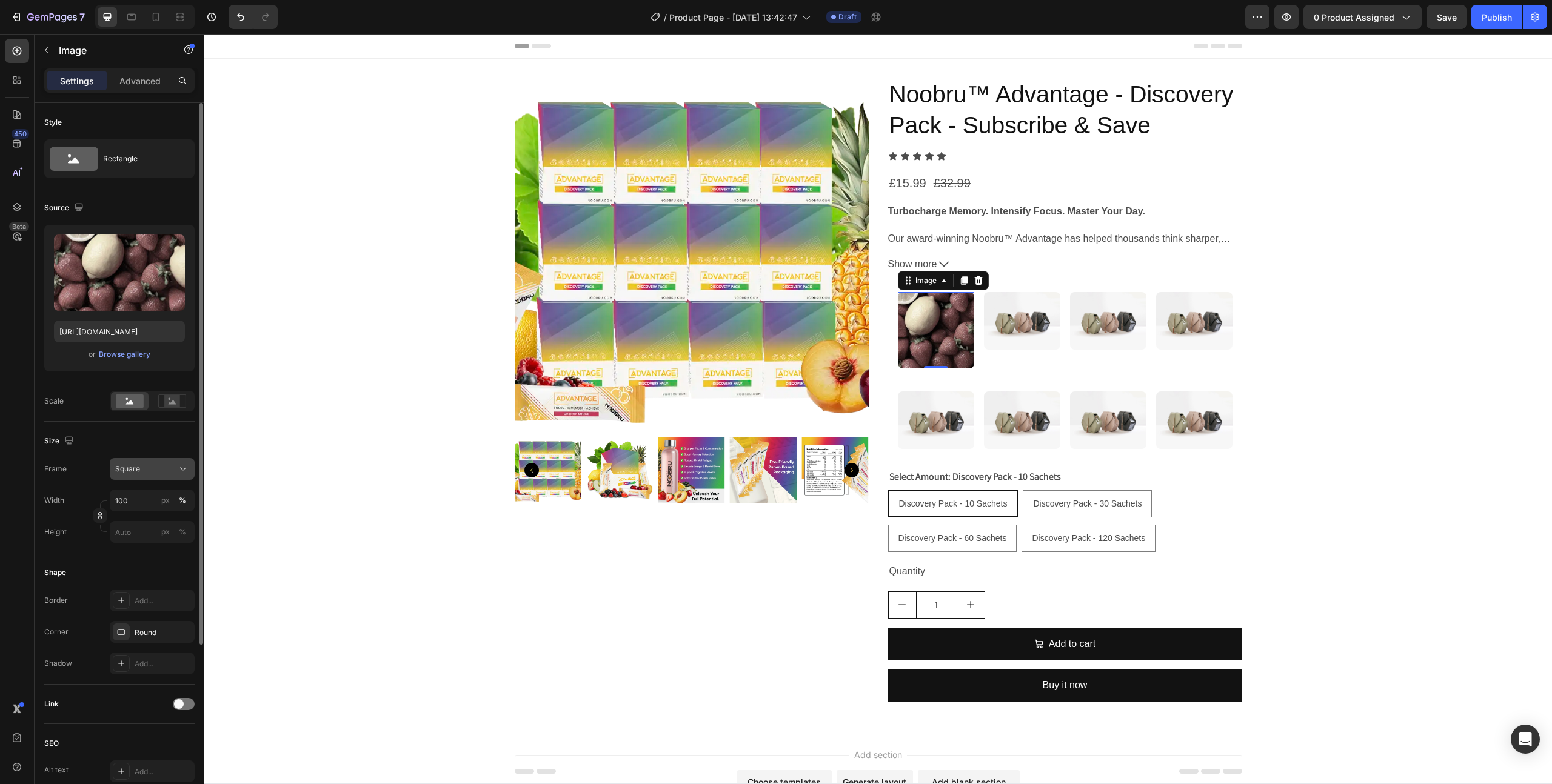
click at [145, 468] on div "Square" at bounding box center [144, 469] width 59 height 11
click at [135, 563] on span "Original" at bounding box center [127, 567] width 27 height 11
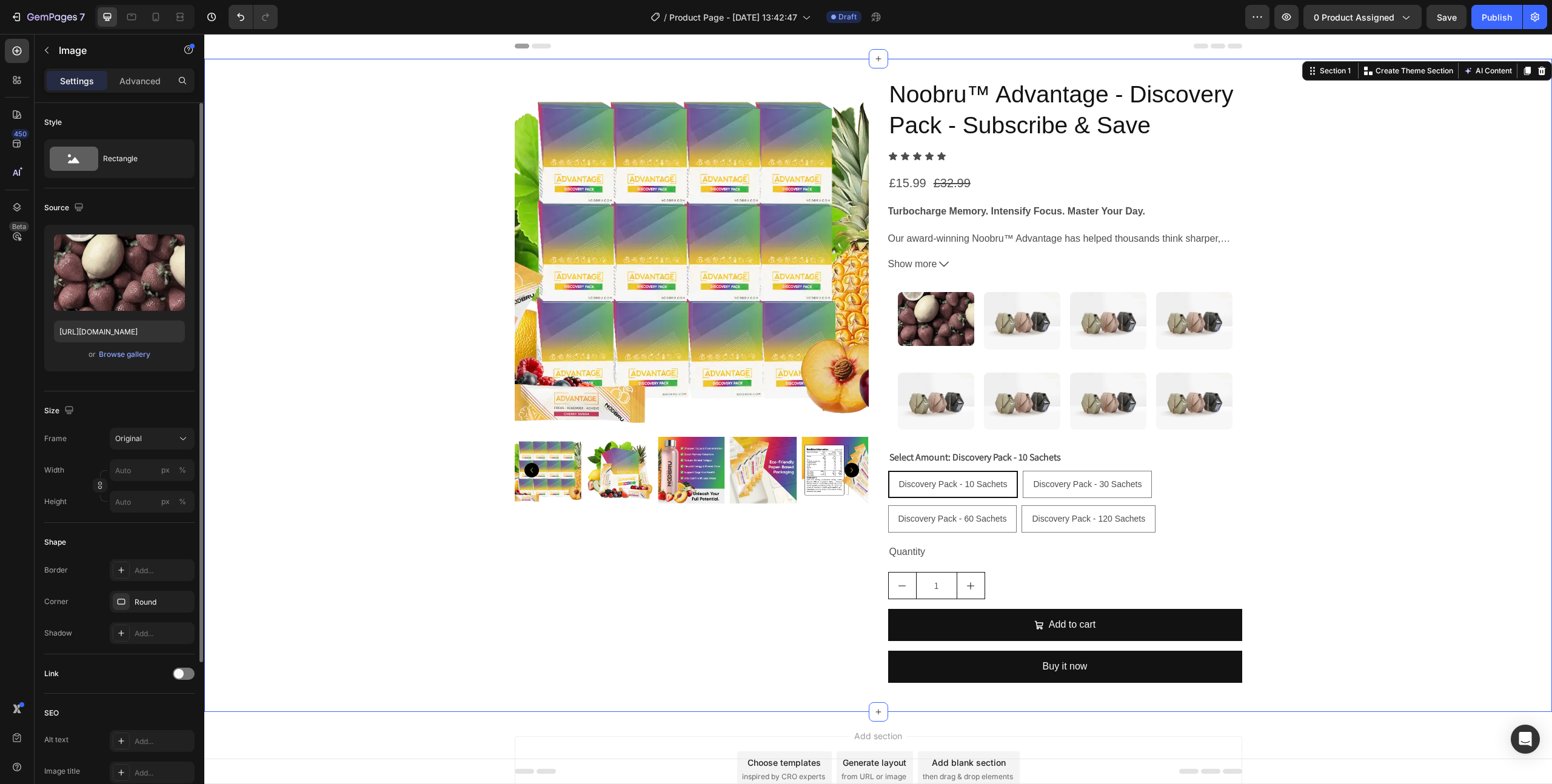
click at [472, 571] on div "Product Images Noobru™ Advantage - Discovery Pack - Subscribe & Save Product Ti…" at bounding box center [878, 386] width 1348 height 615
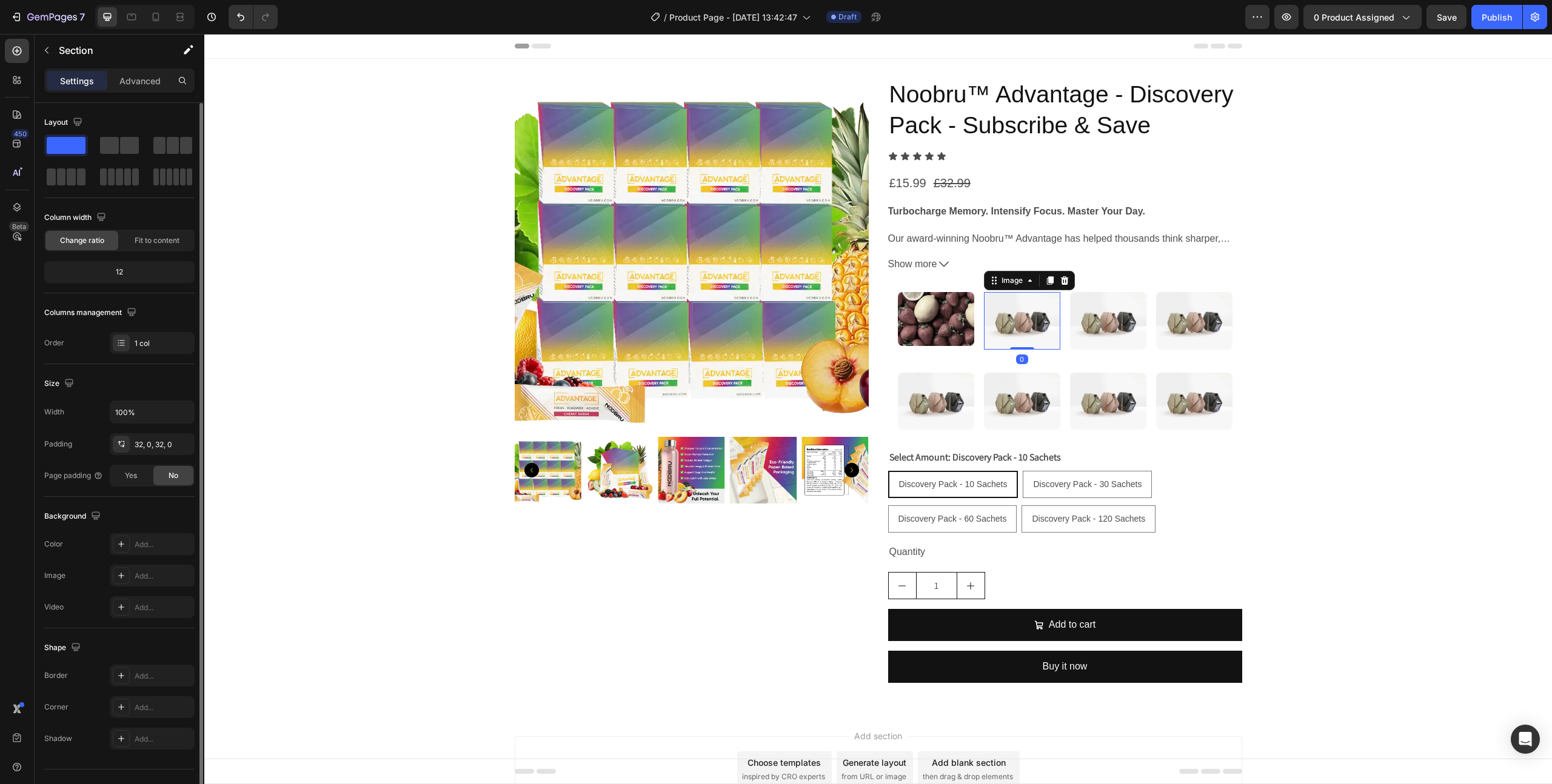
click at [1021, 319] on img at bounding box center [1021, 320] width 76 height 58
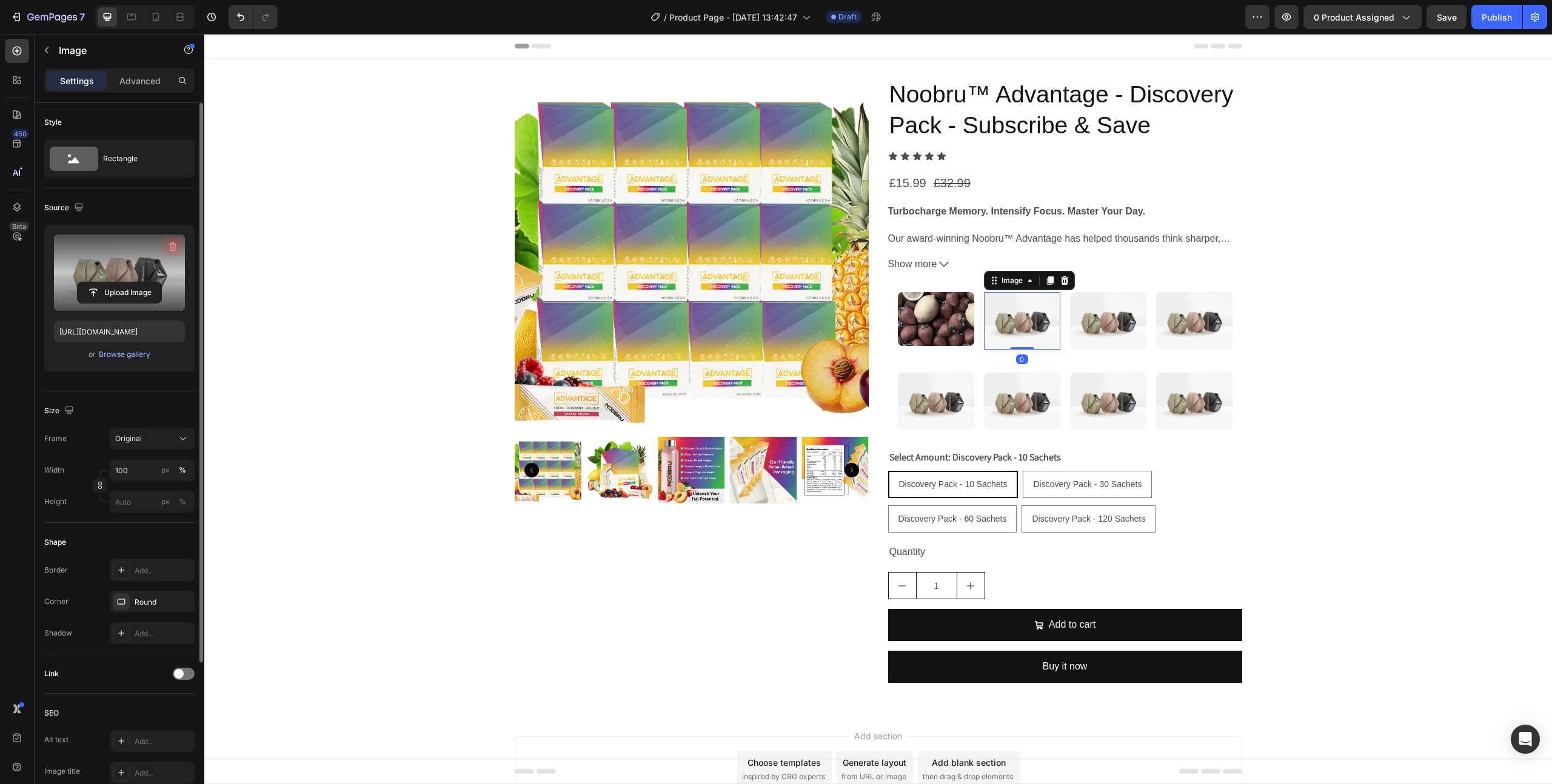
click at [171, 245] on icon "button" at bounding box center [173, 246] width 12 height 12
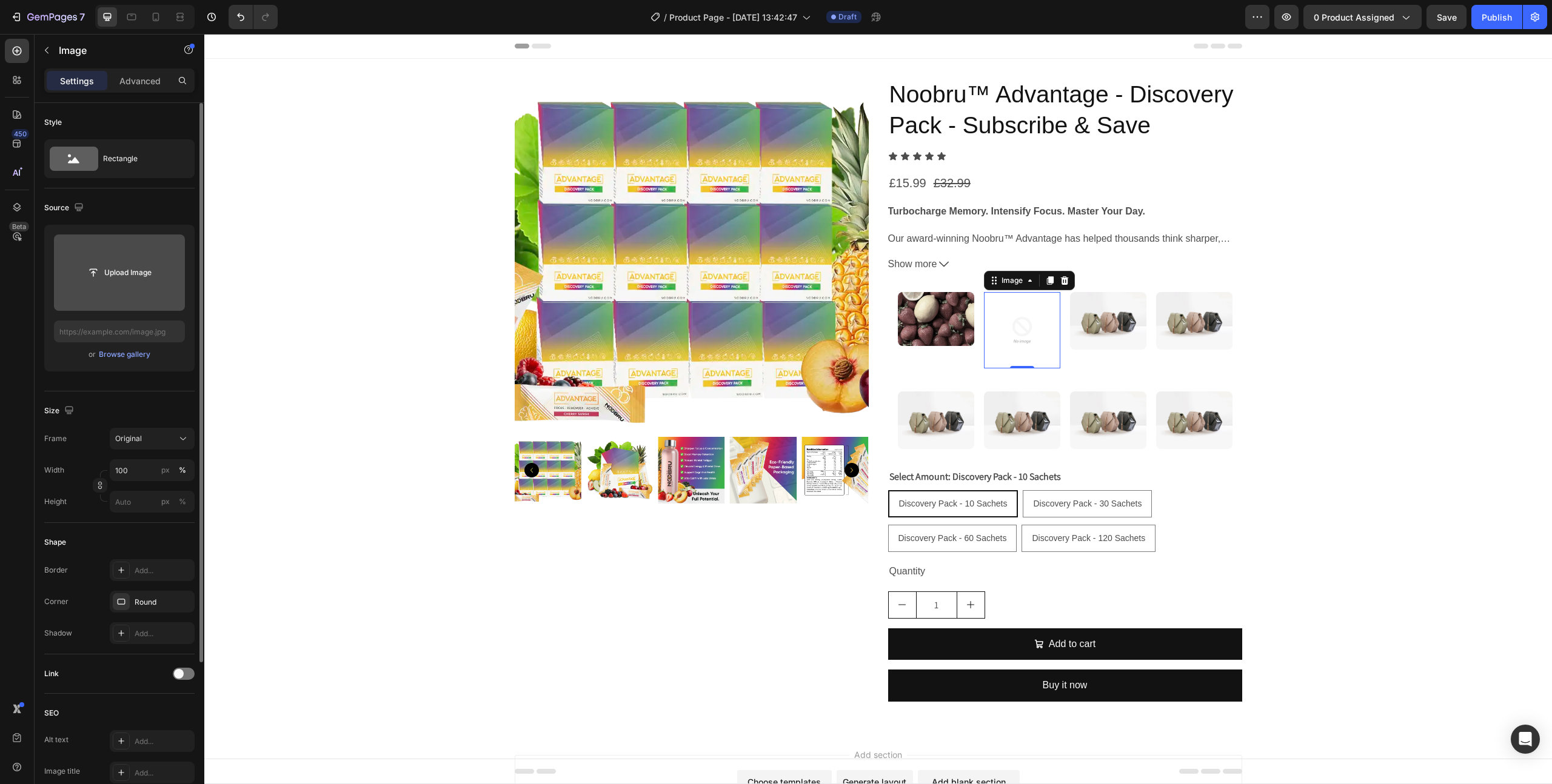
click at [135, 271] on input "file" at bounding box center [119, 273] width 83 height 21
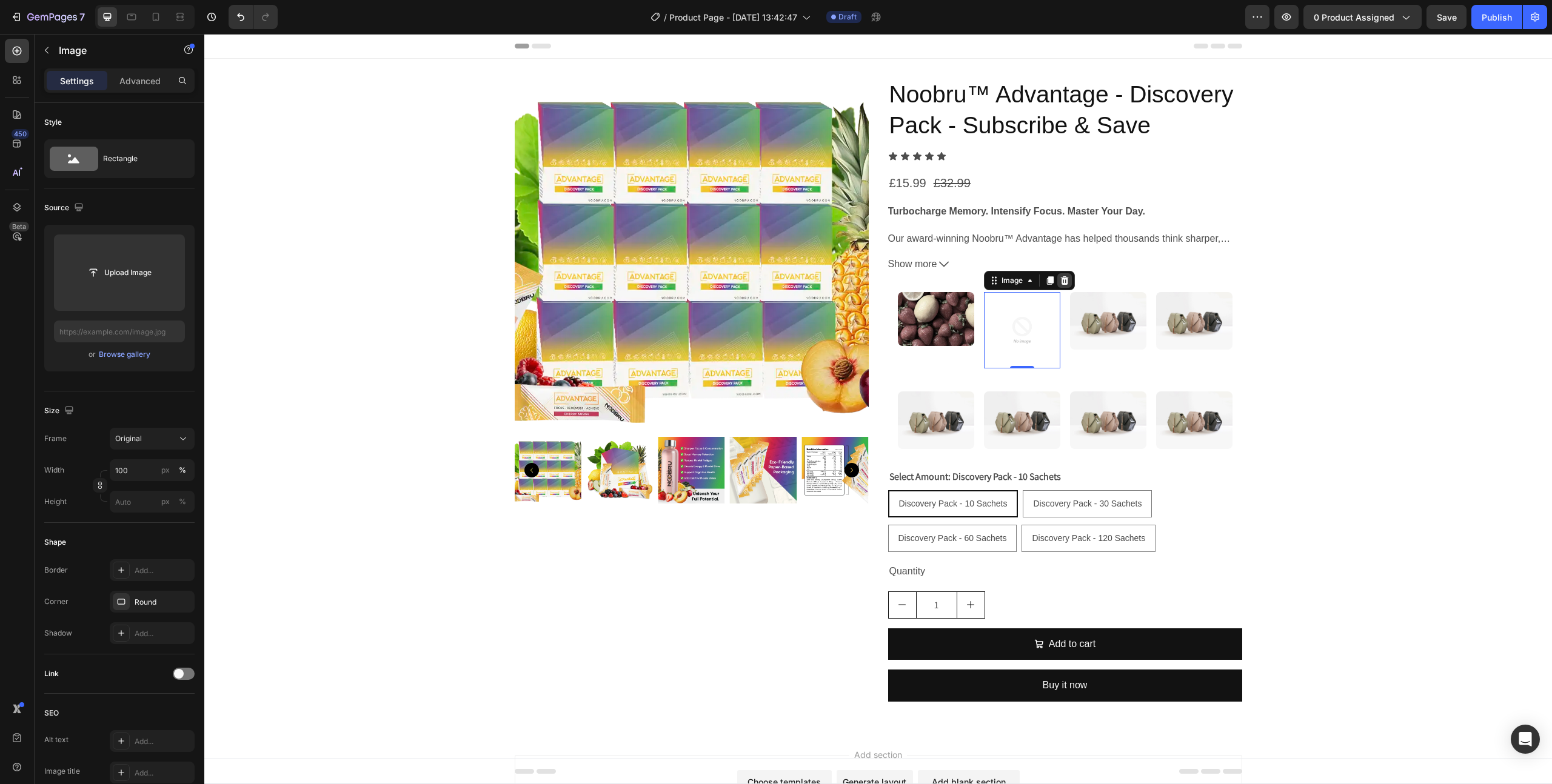
click at [1064, 283] on icon at bounding box center [1063, 281] width 8 height 9
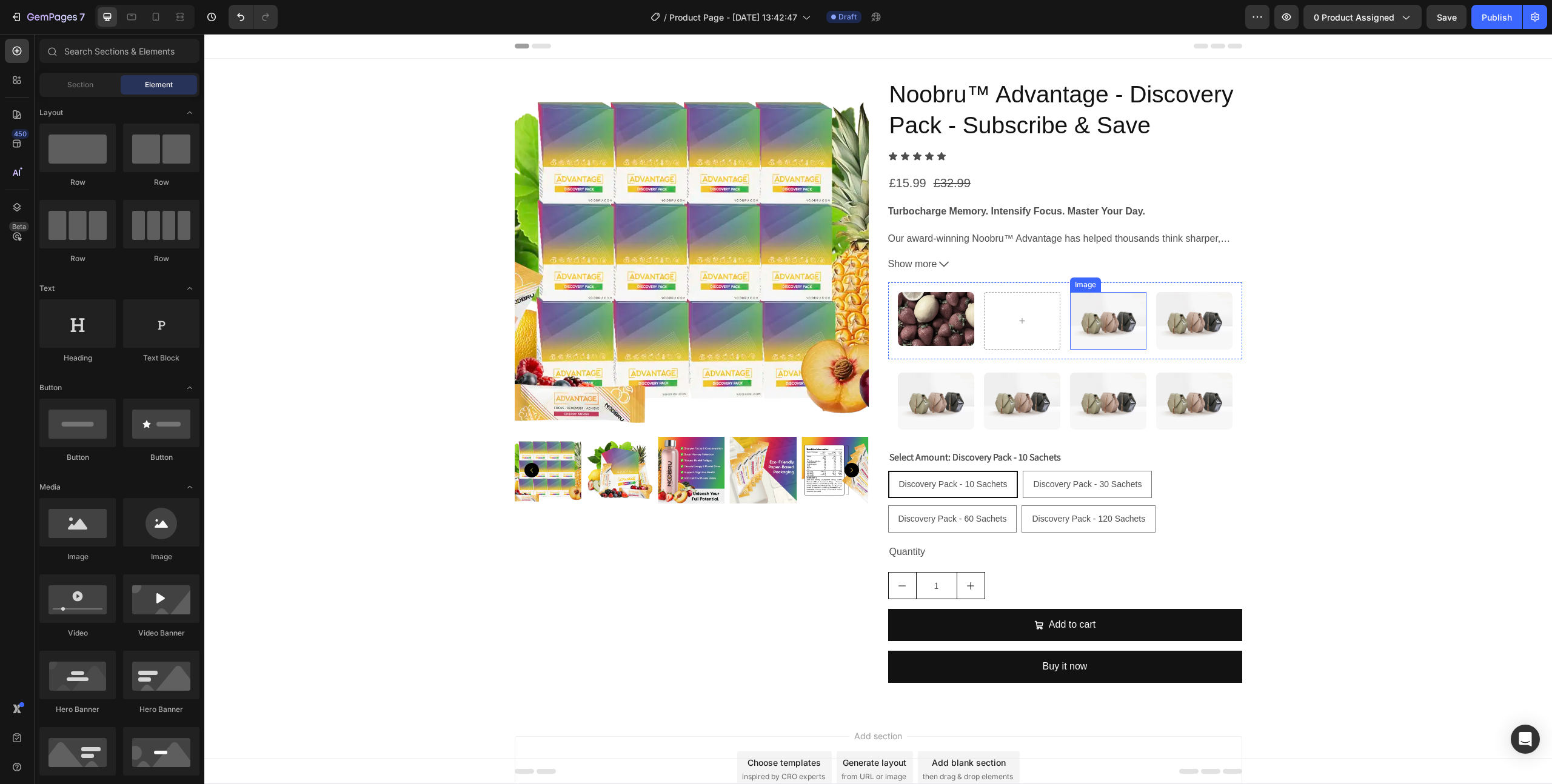
click at [1086, 309] on img at bounding box center [1108, 320] width 76 height 58
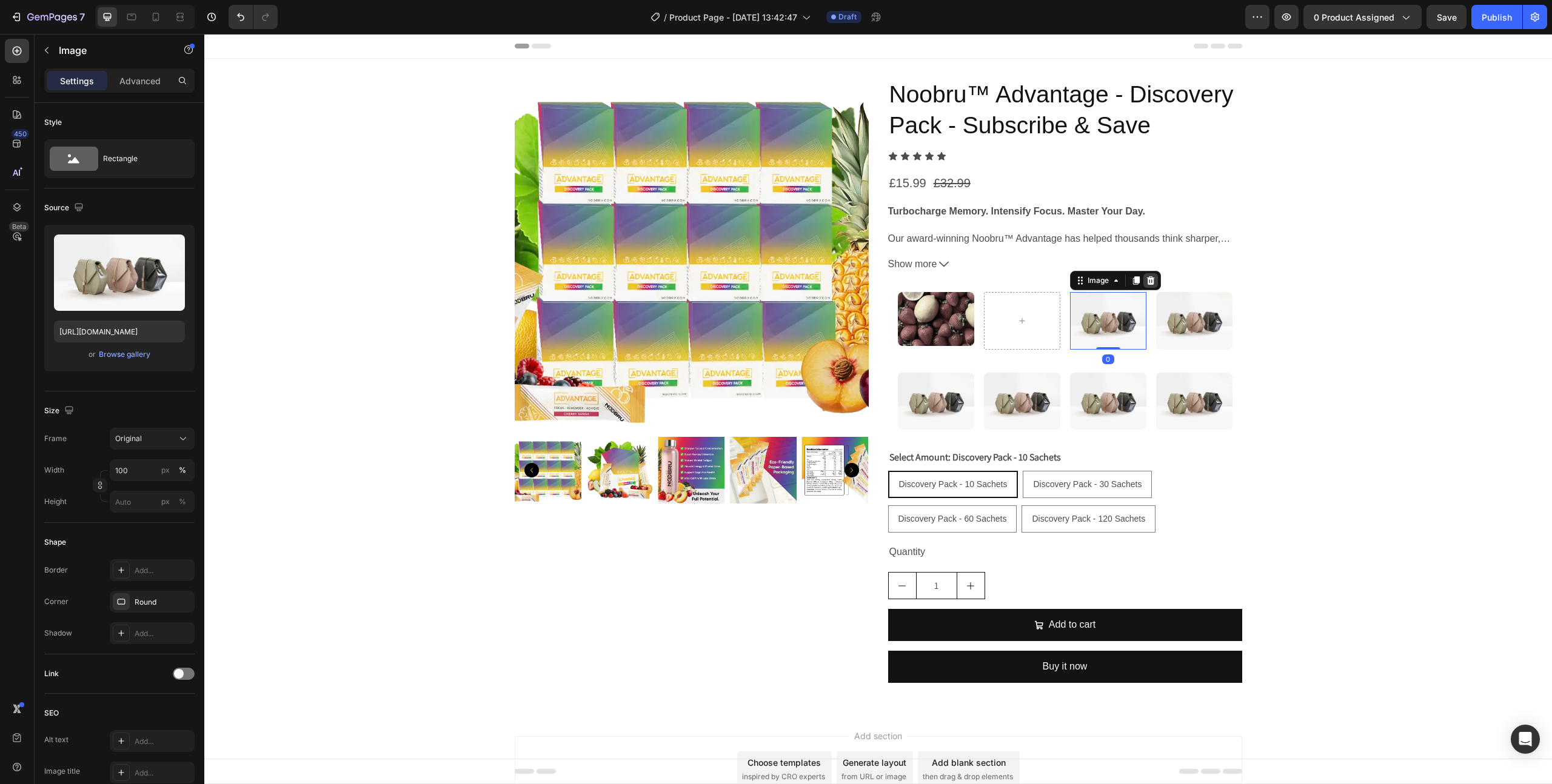
click at [1155, 278] on div at bounding box center [1150, 280] width 15 height 15
click at [1197, 315] on img at bounding box center [1194, 320] width 76 height 58
click at [1239, 282] on icon at bounding box center [1236, 280] width 9 height 9
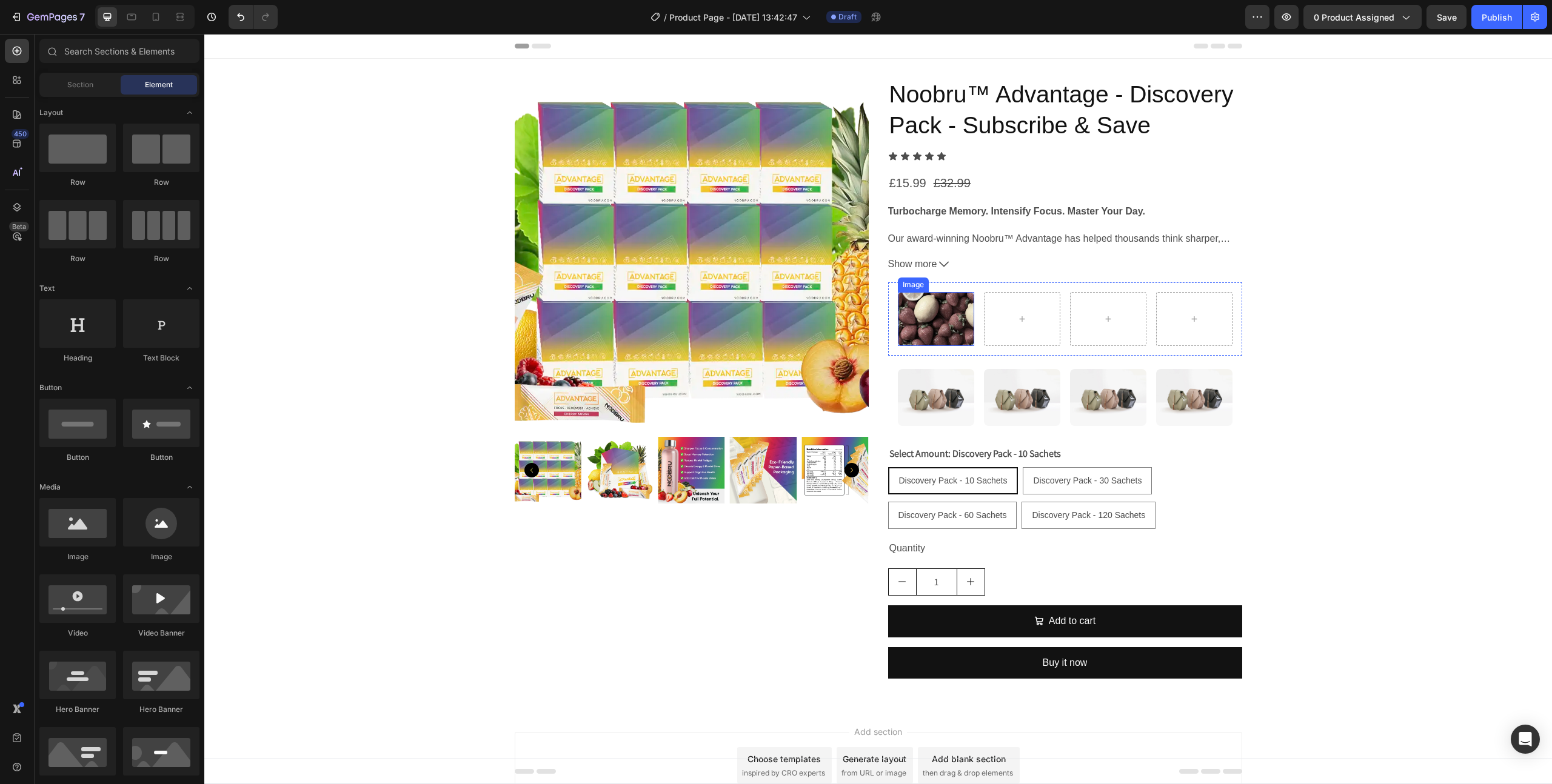
click at [924, 318] on img at bounding box center [935, 319] width 76 height 53
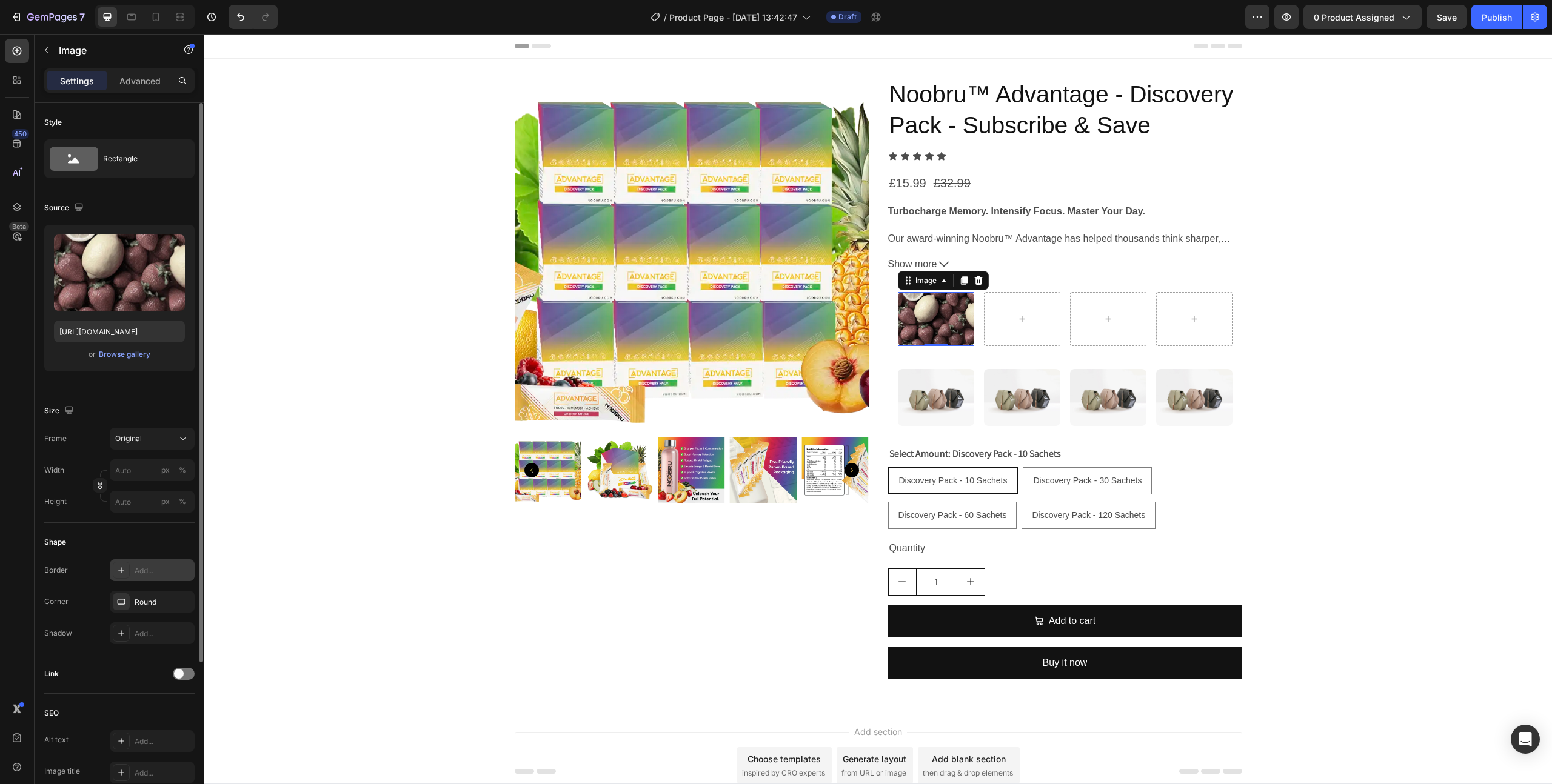
click at [152, 574] on div "Add..." at bounding box center [163, 570] width 57 height 11
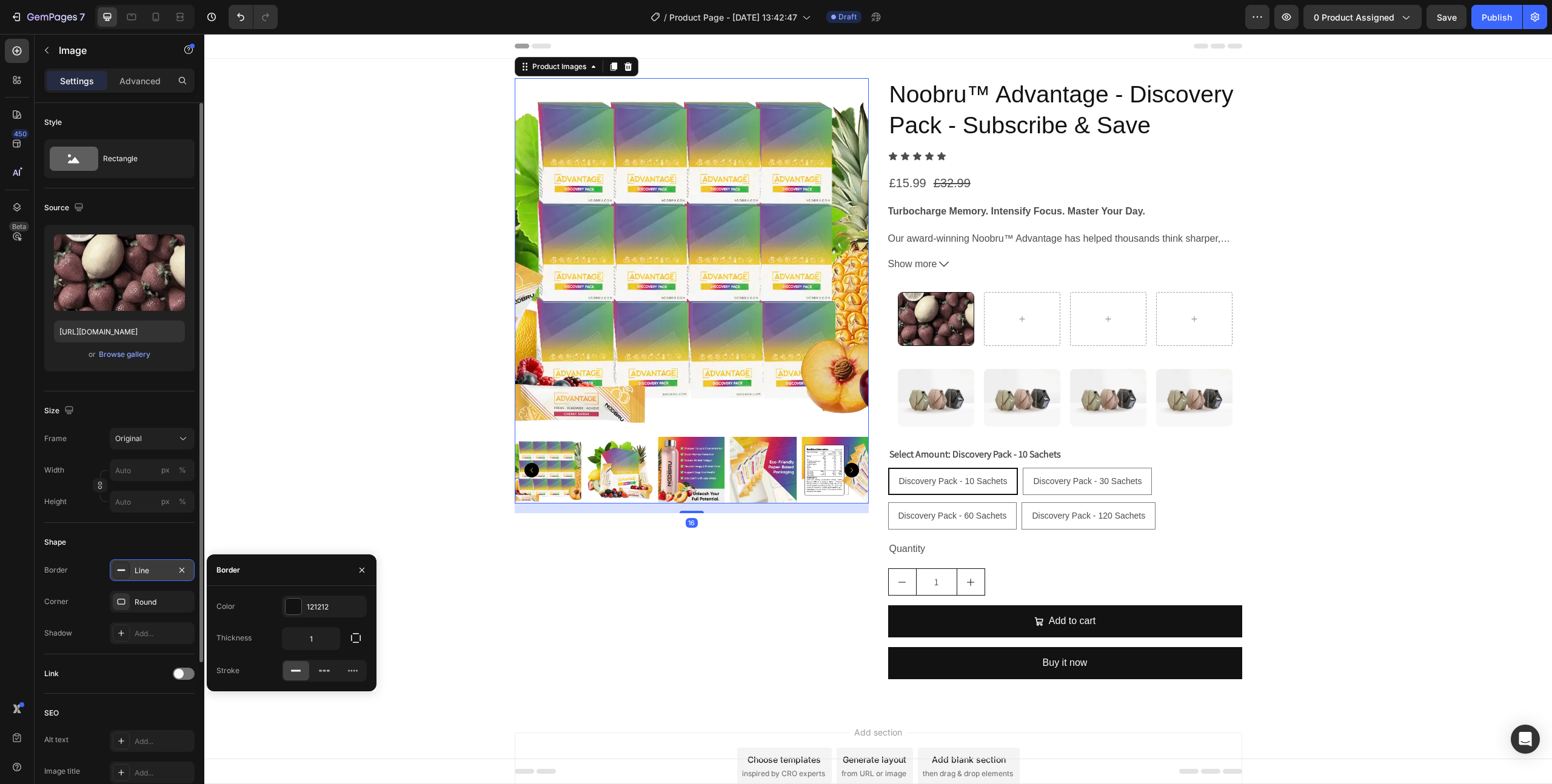
click at [651, 465] on img at bounding box center [619, 471] width 67 height 67
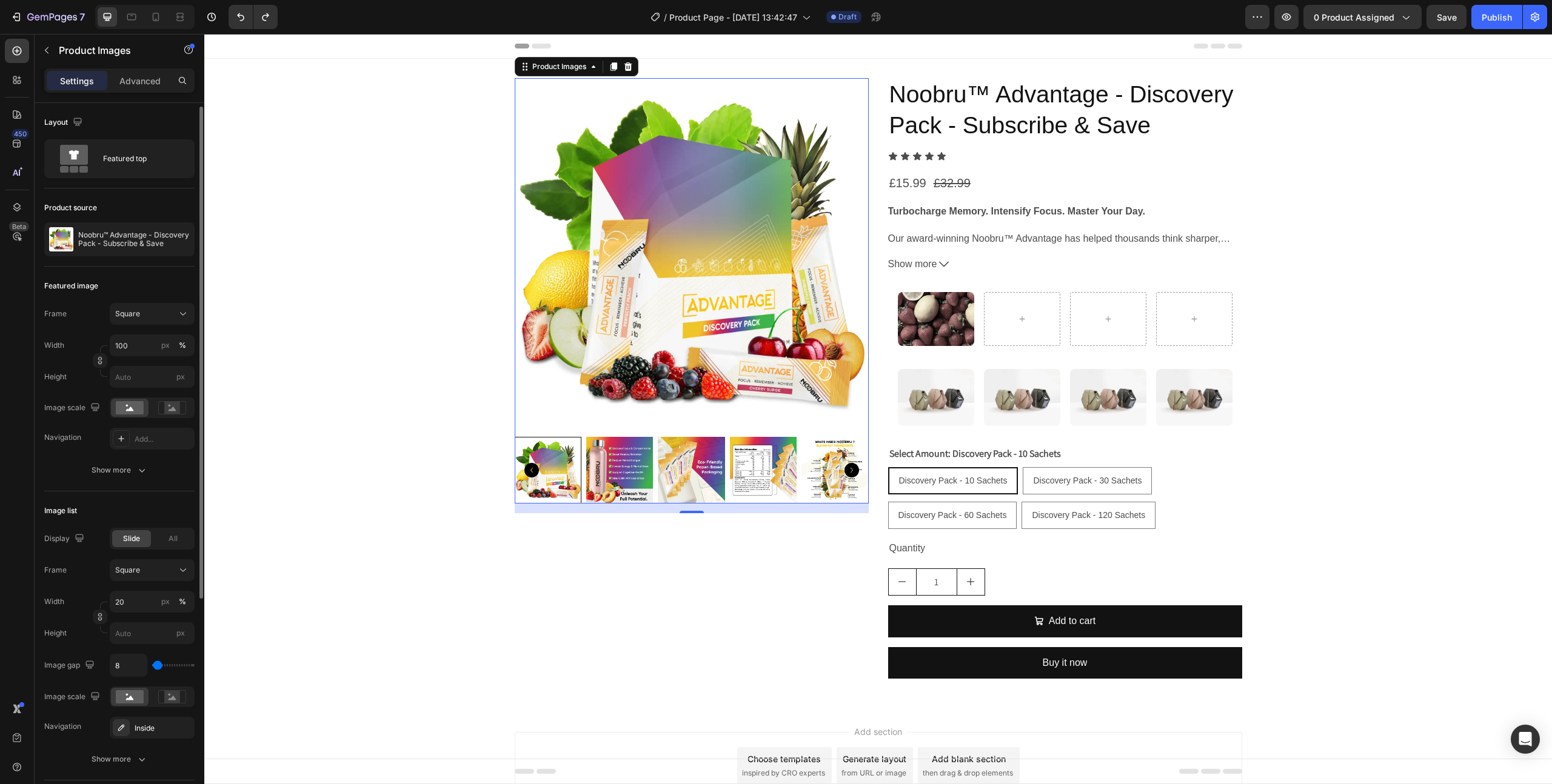
scroll to position [40, 0]
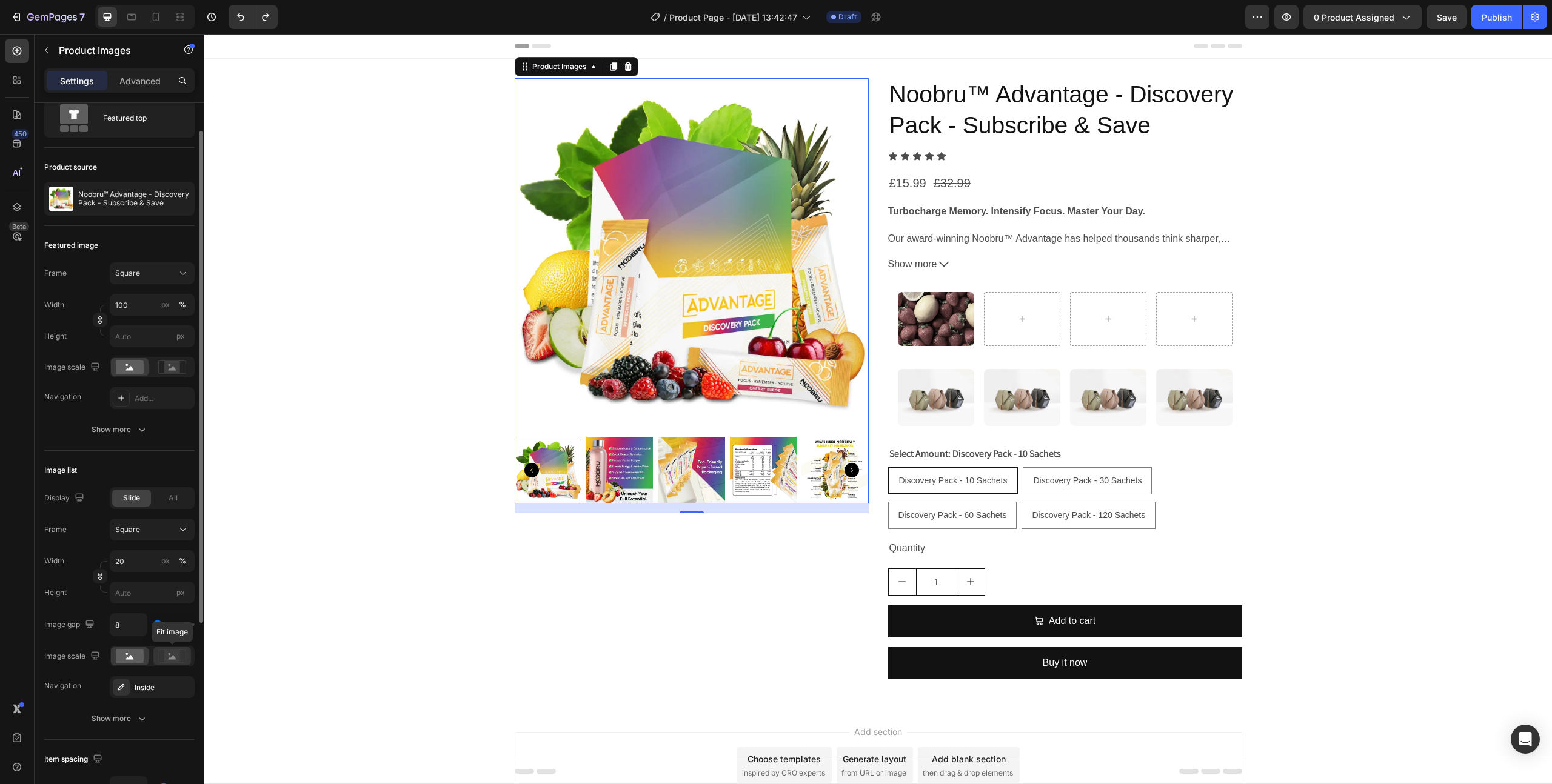
click at [167, 652] on rect at bounding box center [172, 656] width 15 height 12
click at [134, 663] on div at bounding box center [130, 656] width 38 height 18
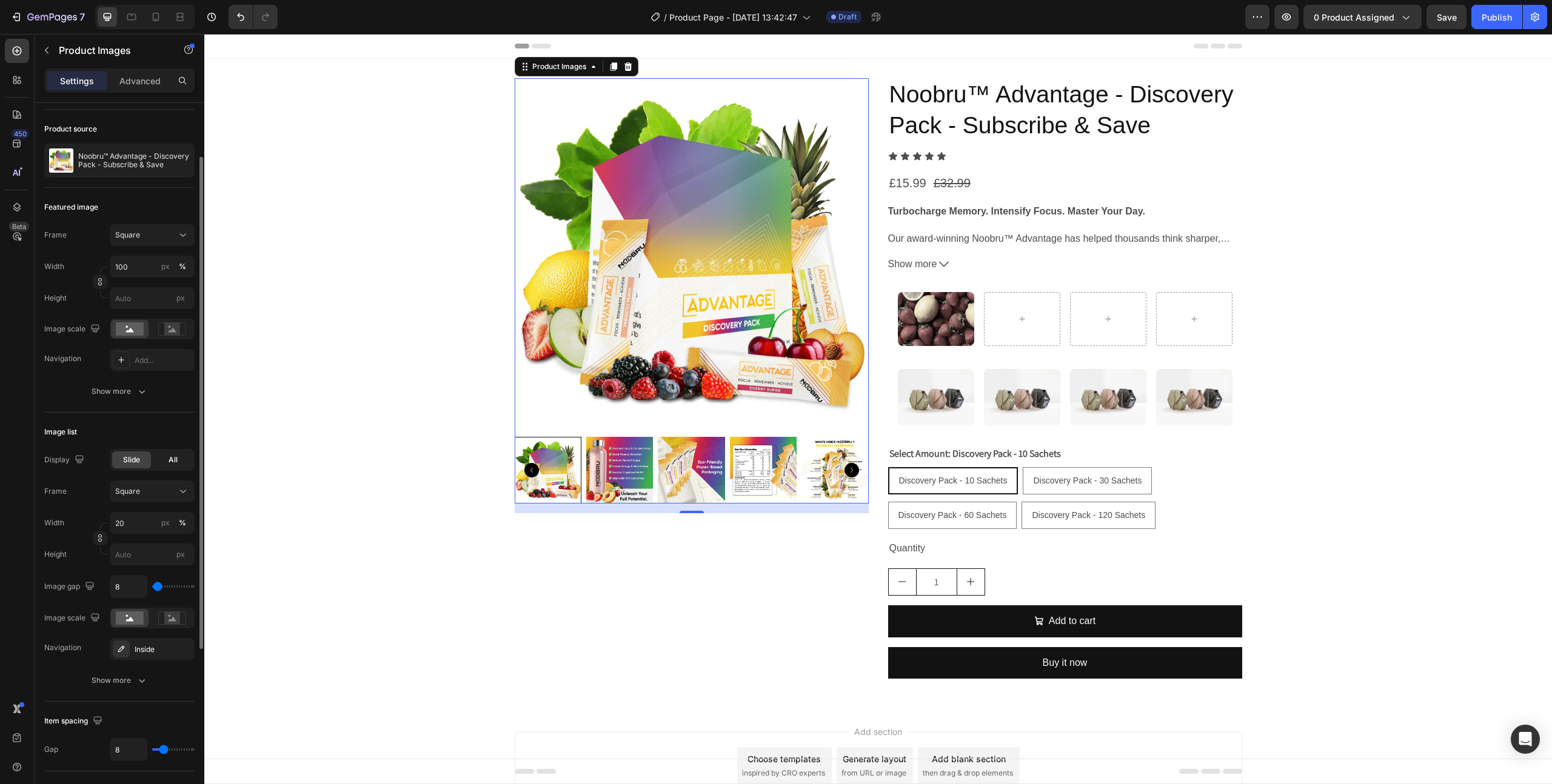
click at [167, 459] on div "All" at bounding box center [173, 460] width 39 height 17
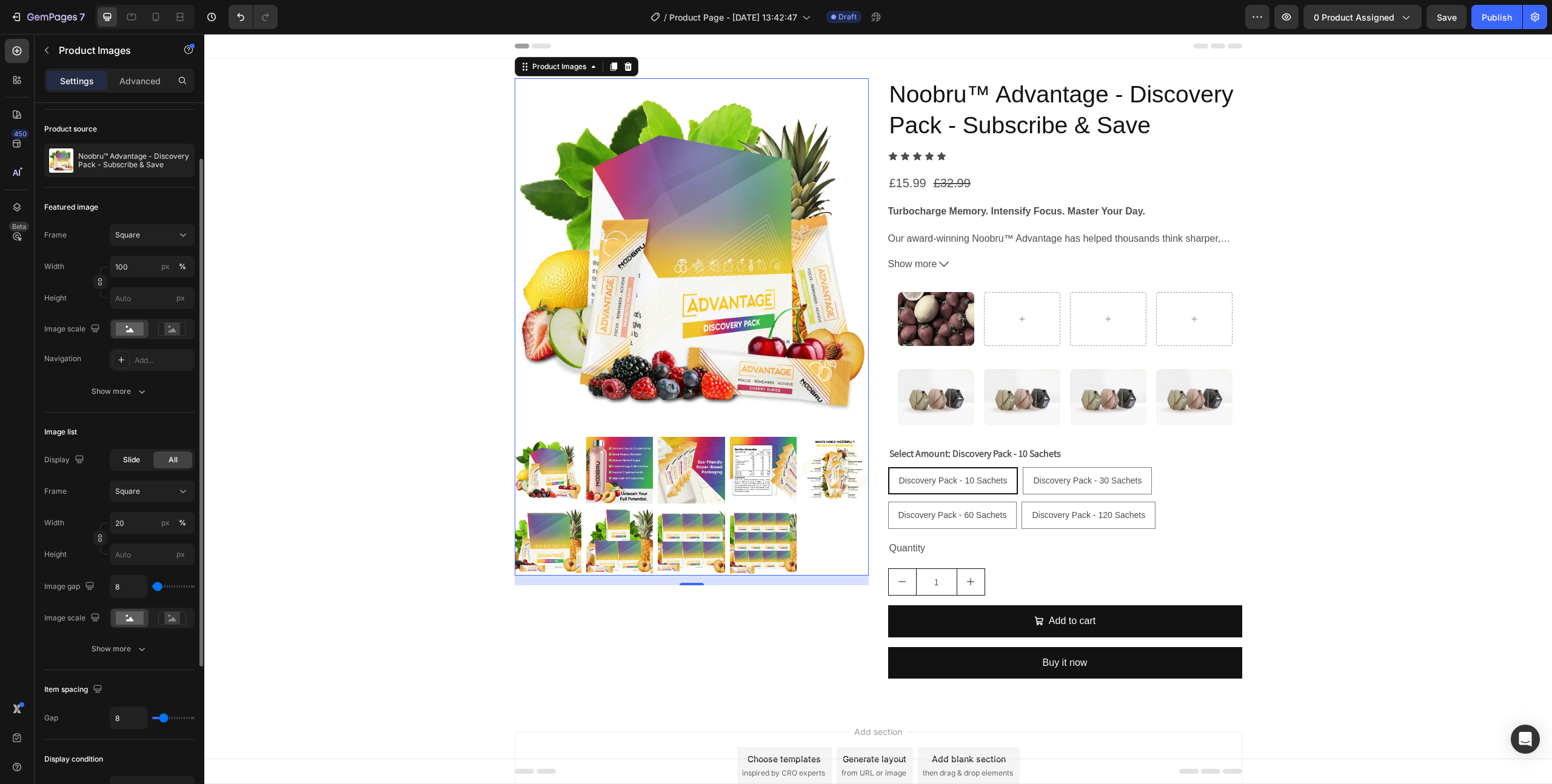
click at [130, 454] on span "Slide" at bounding box center [131, 459] width 17 height 11
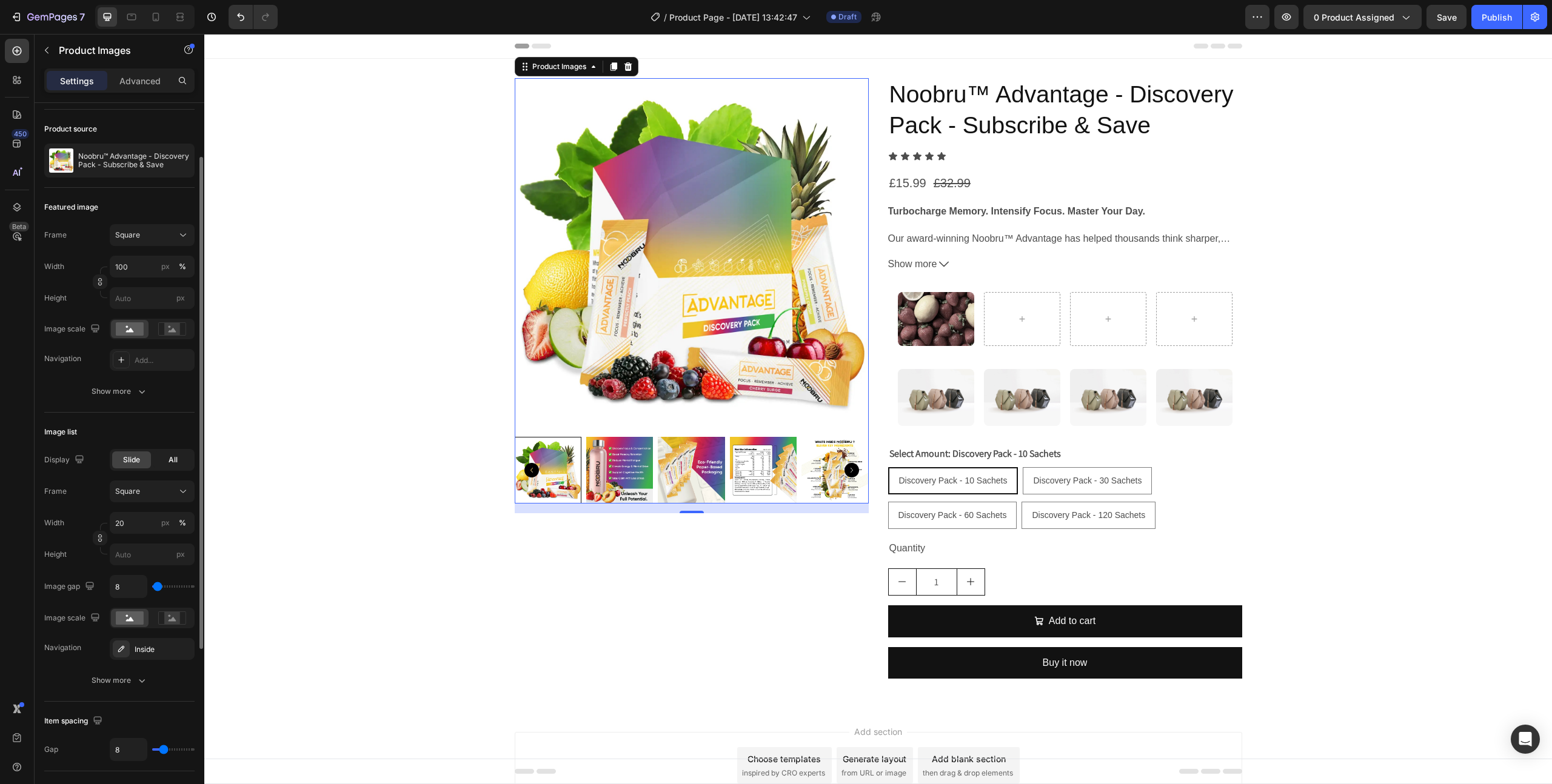
click at [171, 466] on div "All" at bounding box center [173, 460] width 39 height 17
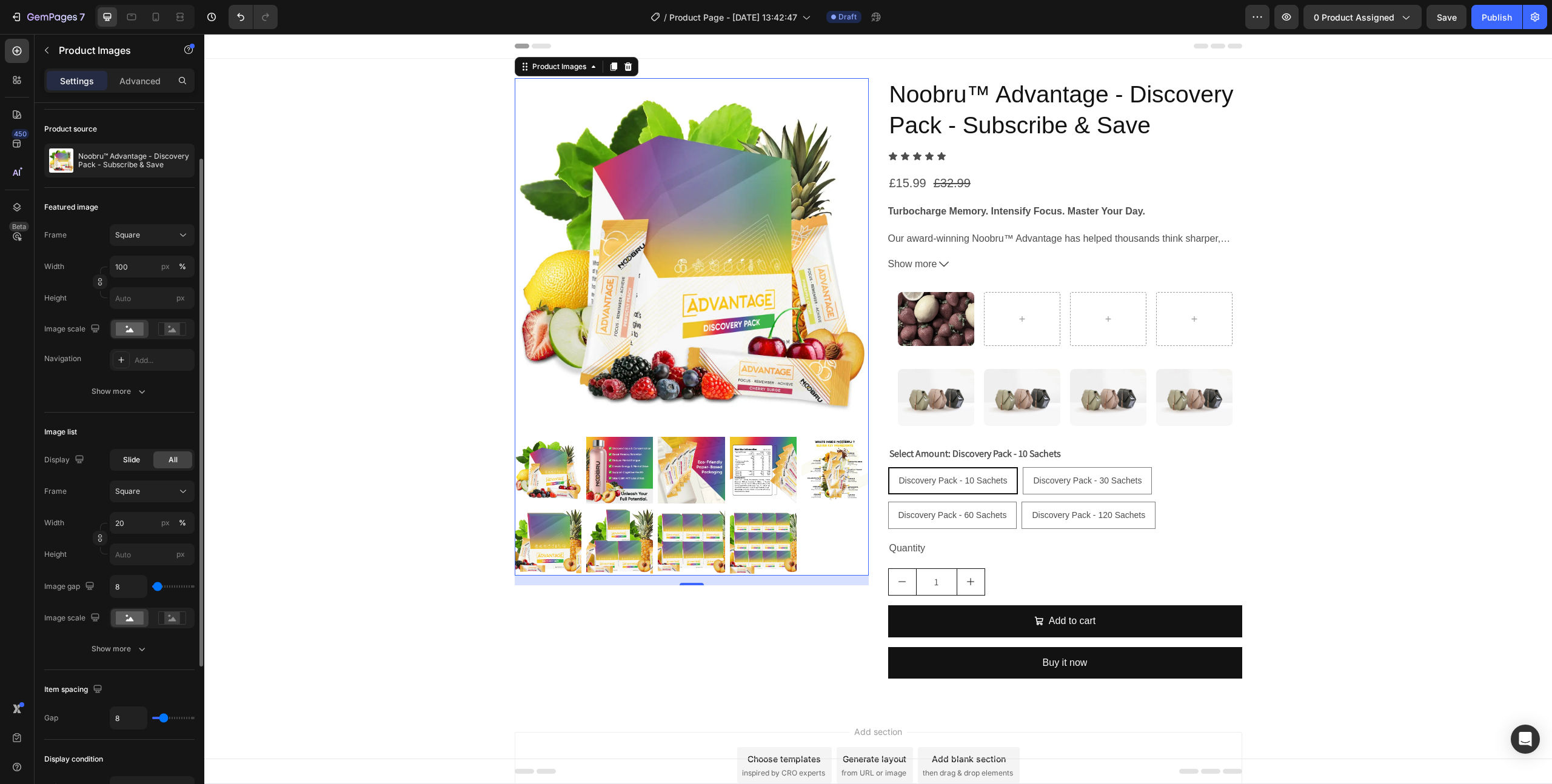
click at [129, 462] on span "Slide" at bounding box center [131, 459] width 17 height 11
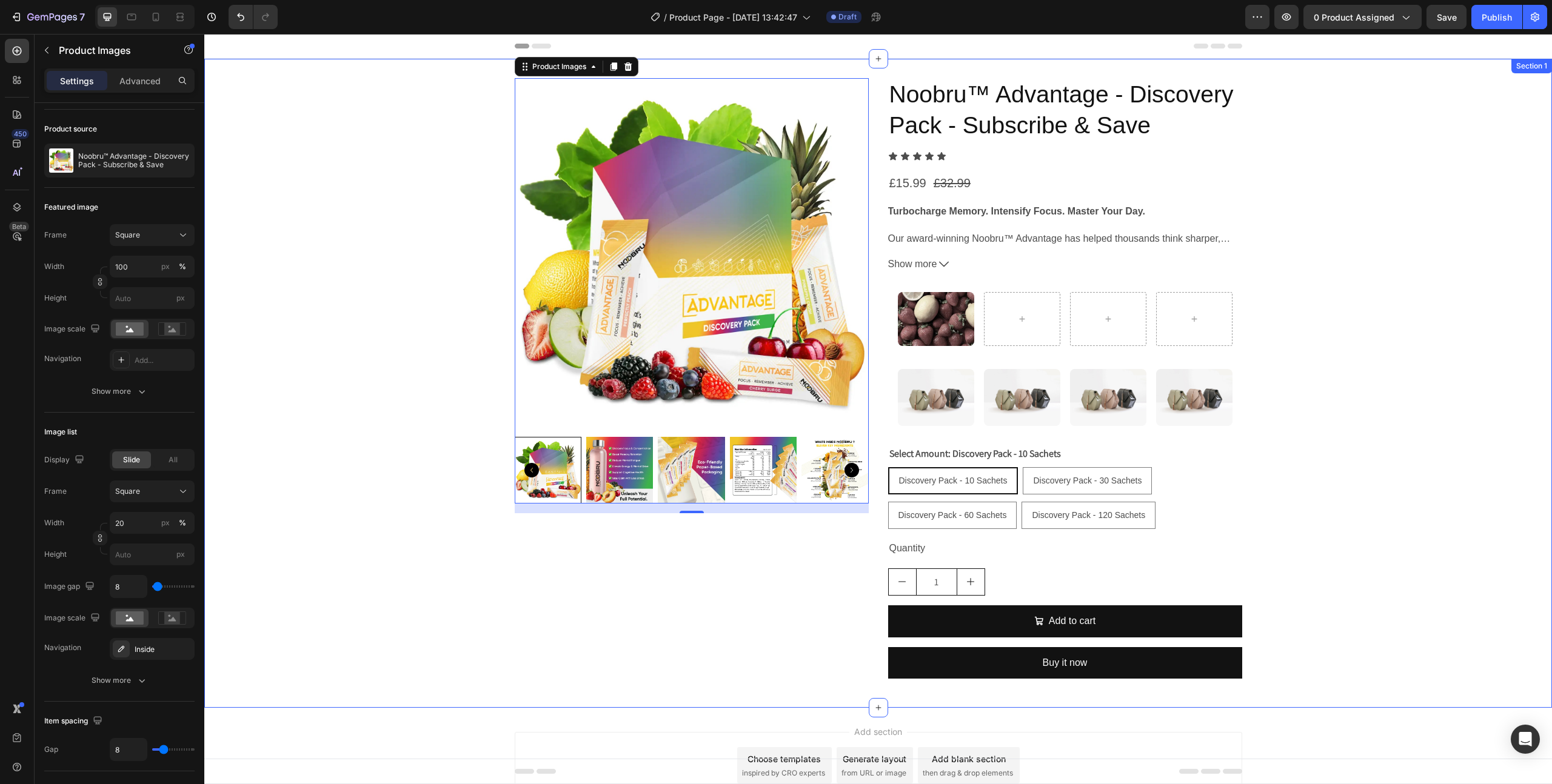
scroll to position [24, 0]
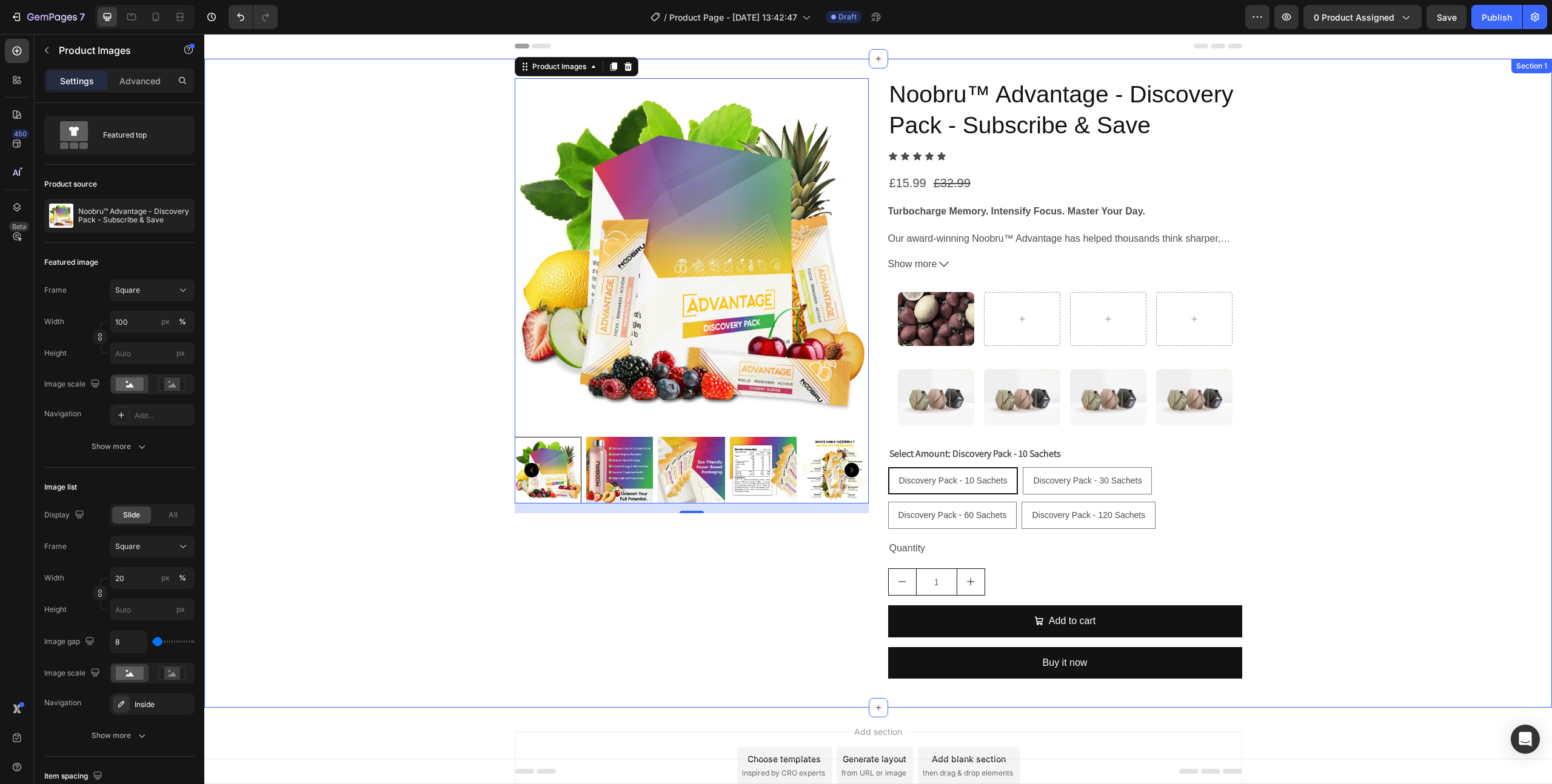
click at [392, 596] on div "Product Images 16 Noobru™ Advantage - Discovery Pack - Subscribe & Save Product…" at bounding box center [878, 383] width 1348 height 611
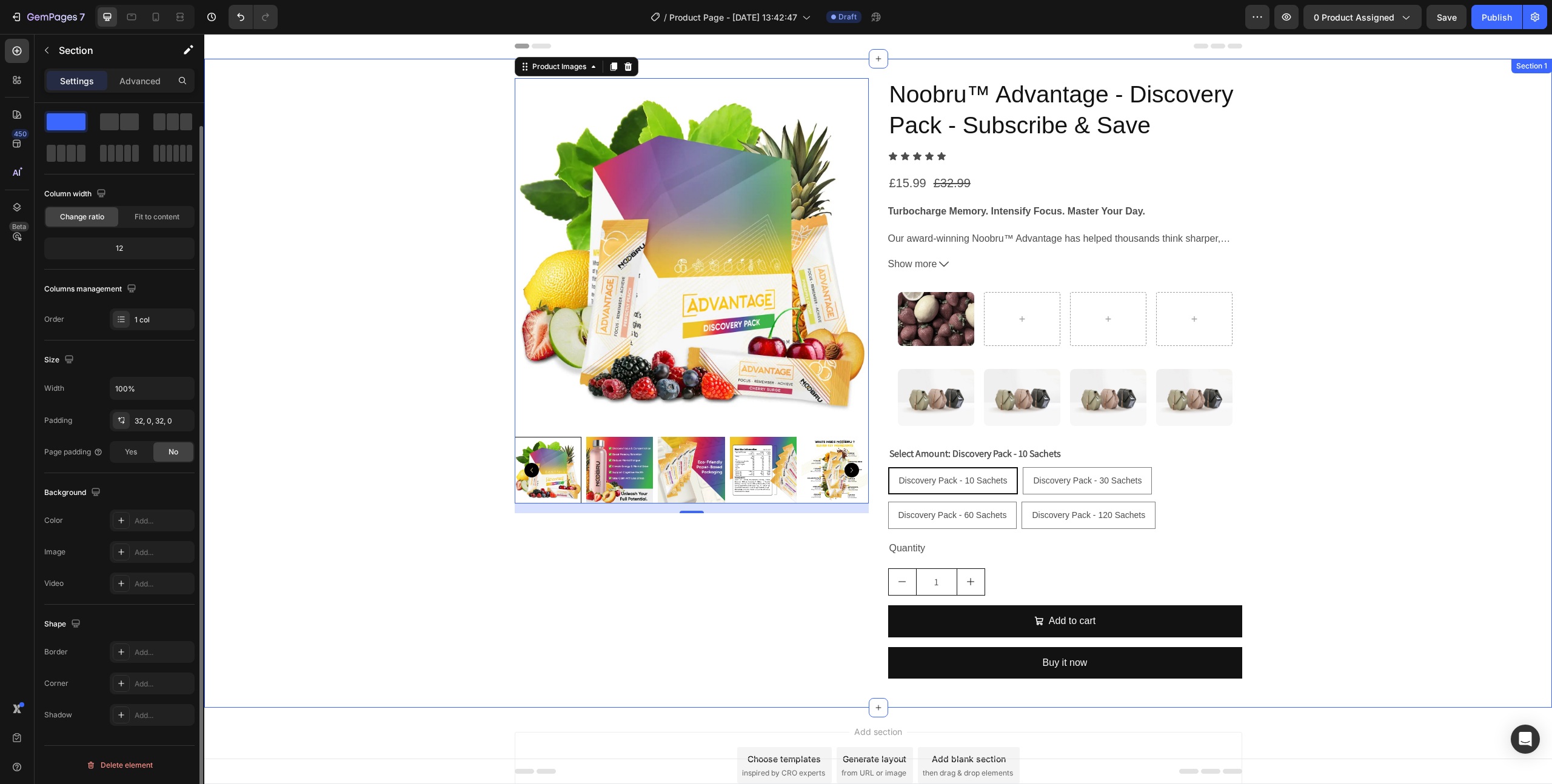
scroll to position [0, 0]
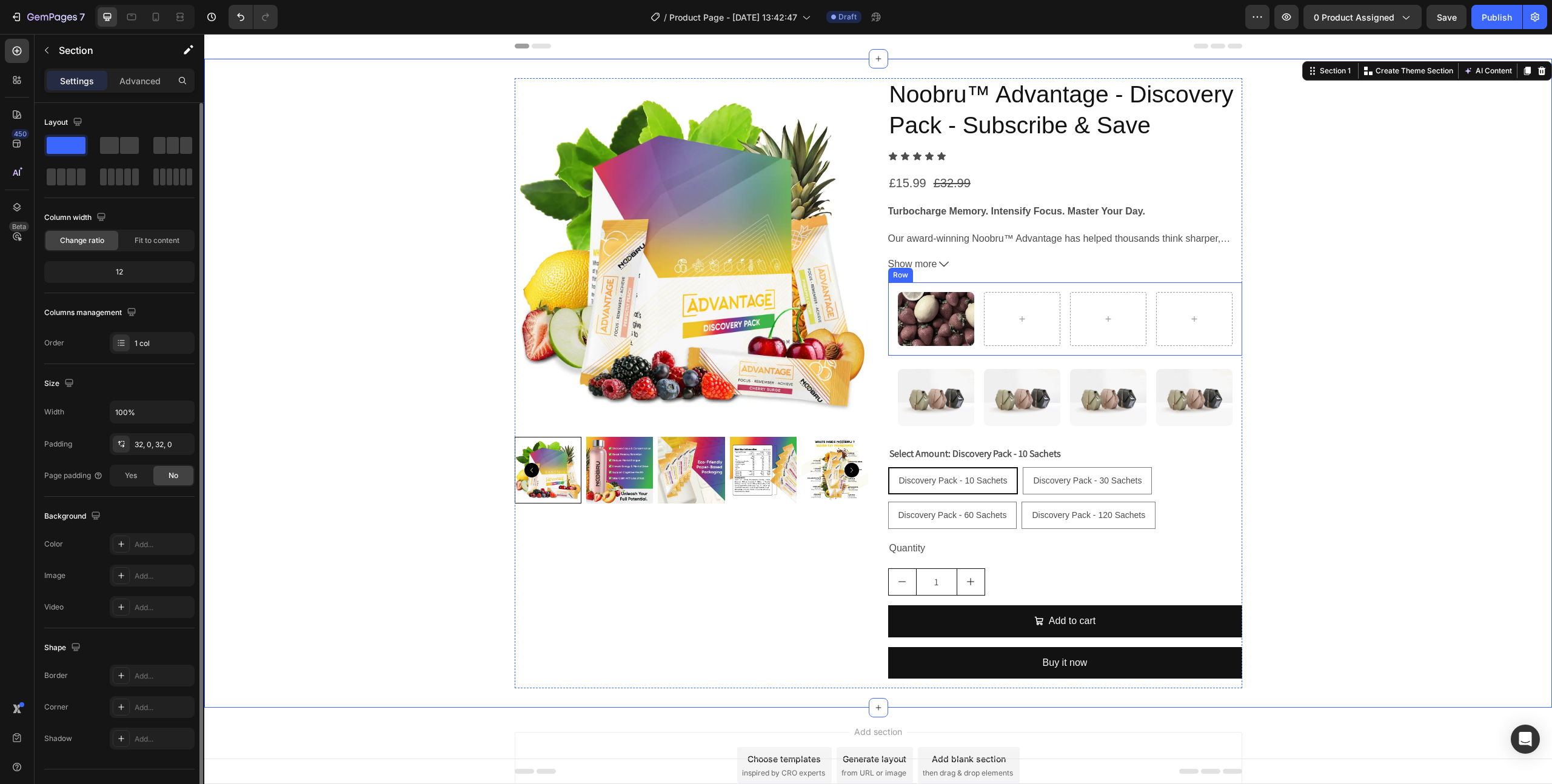
click at [952, 350] on div "Image Row" at bounding box center [1065, 319] width 354 height 73
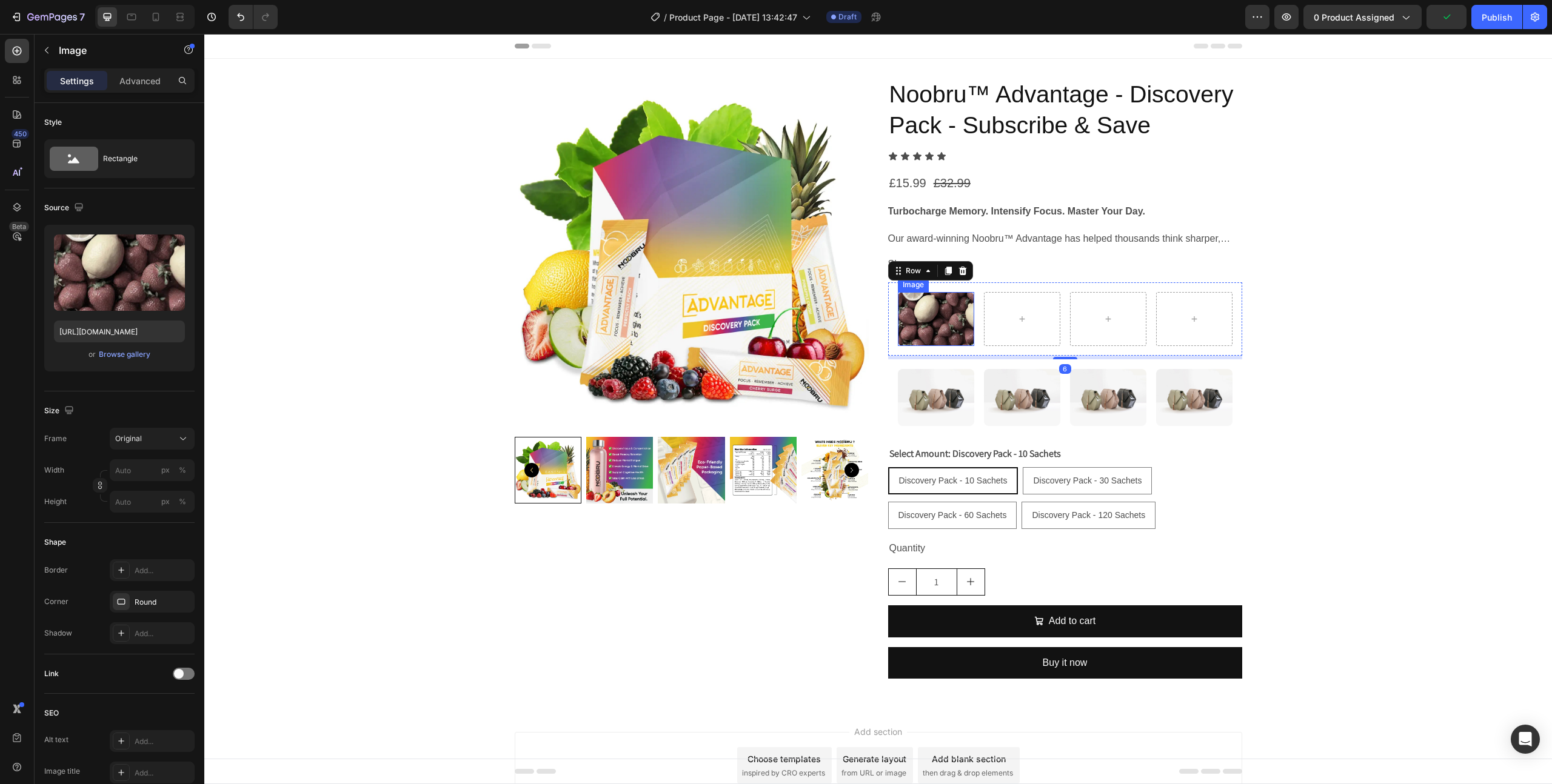
click at [953, 329] on img at bounding box center [935, 319] width 76 height 53
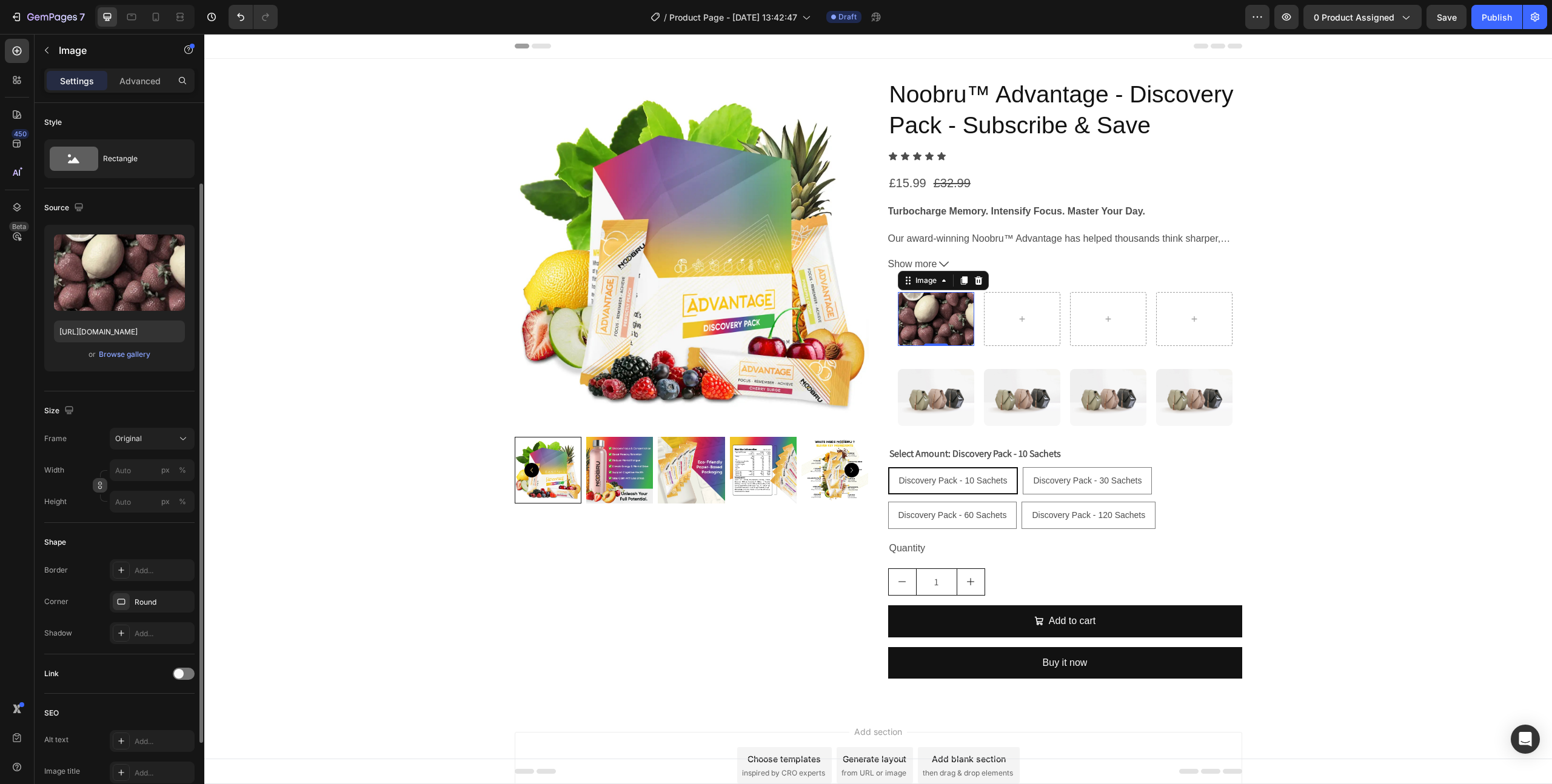
scroll to position [199, 0]
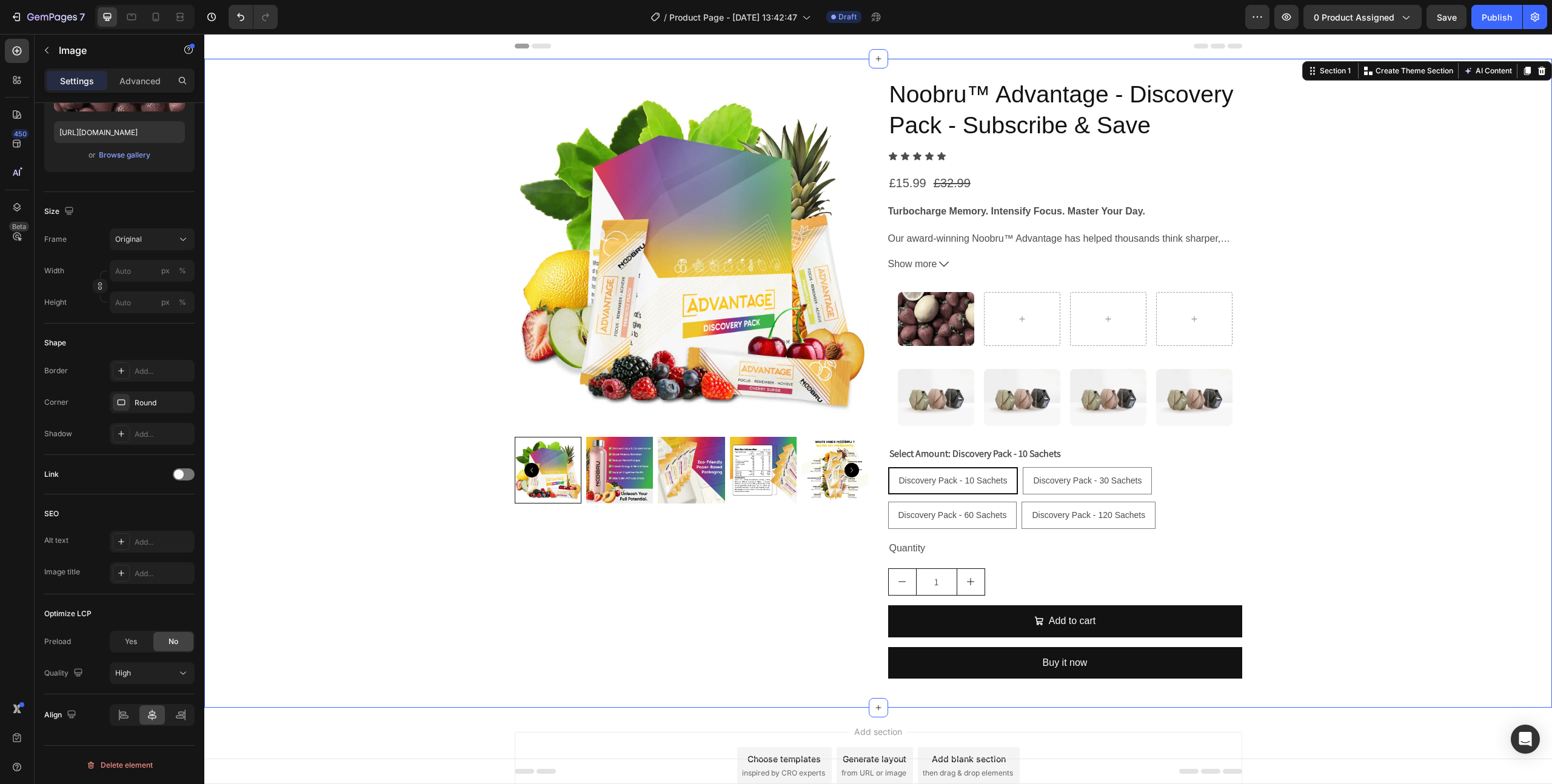
click at [1379, 389] on div "Product Images Noobru™ Advantage - Discovery Pack - Subscribe & Save Product Ti…" at bounding box center [878, 383] width 1348 height 611
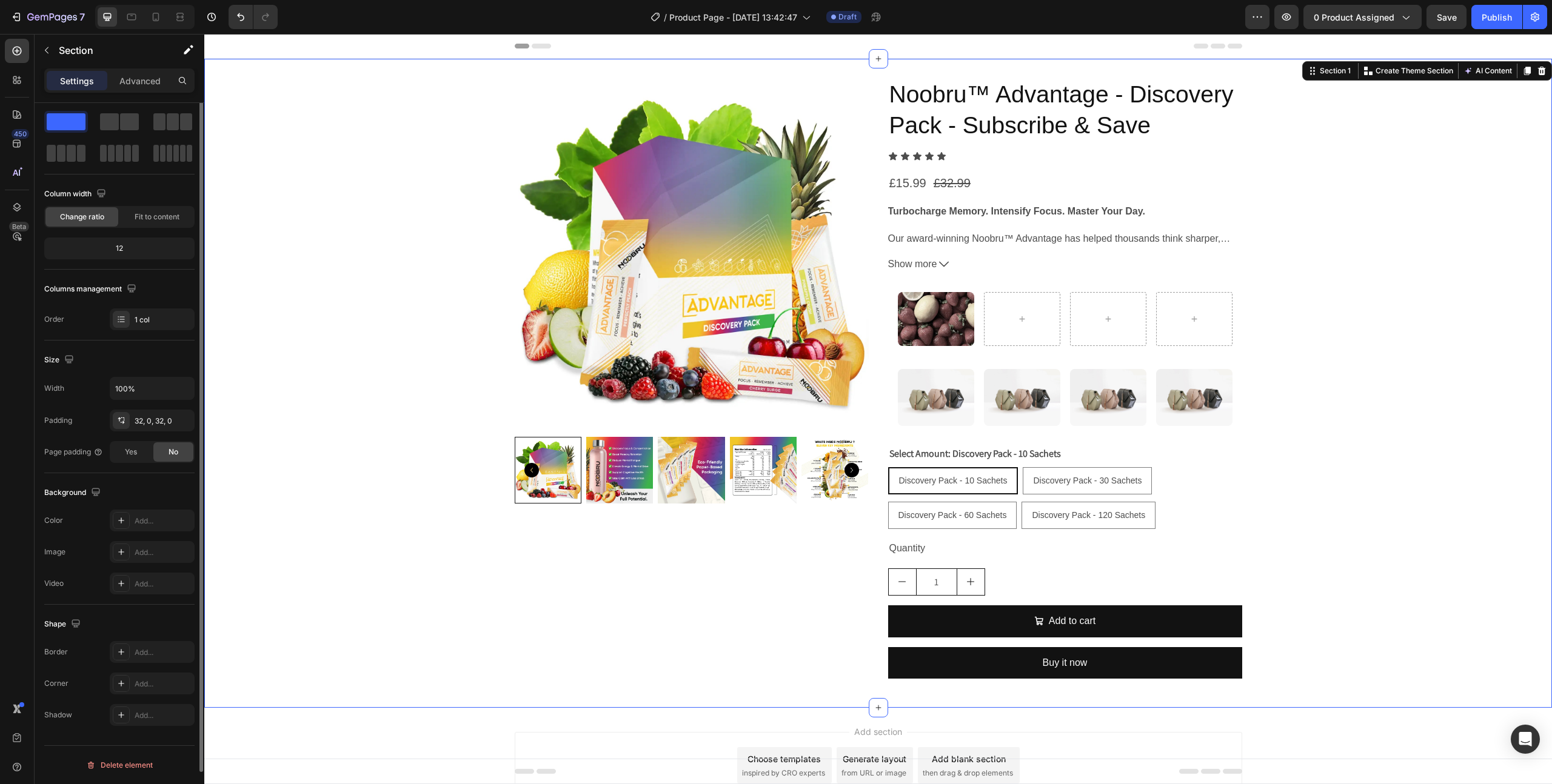
scroll to position [0, 0]
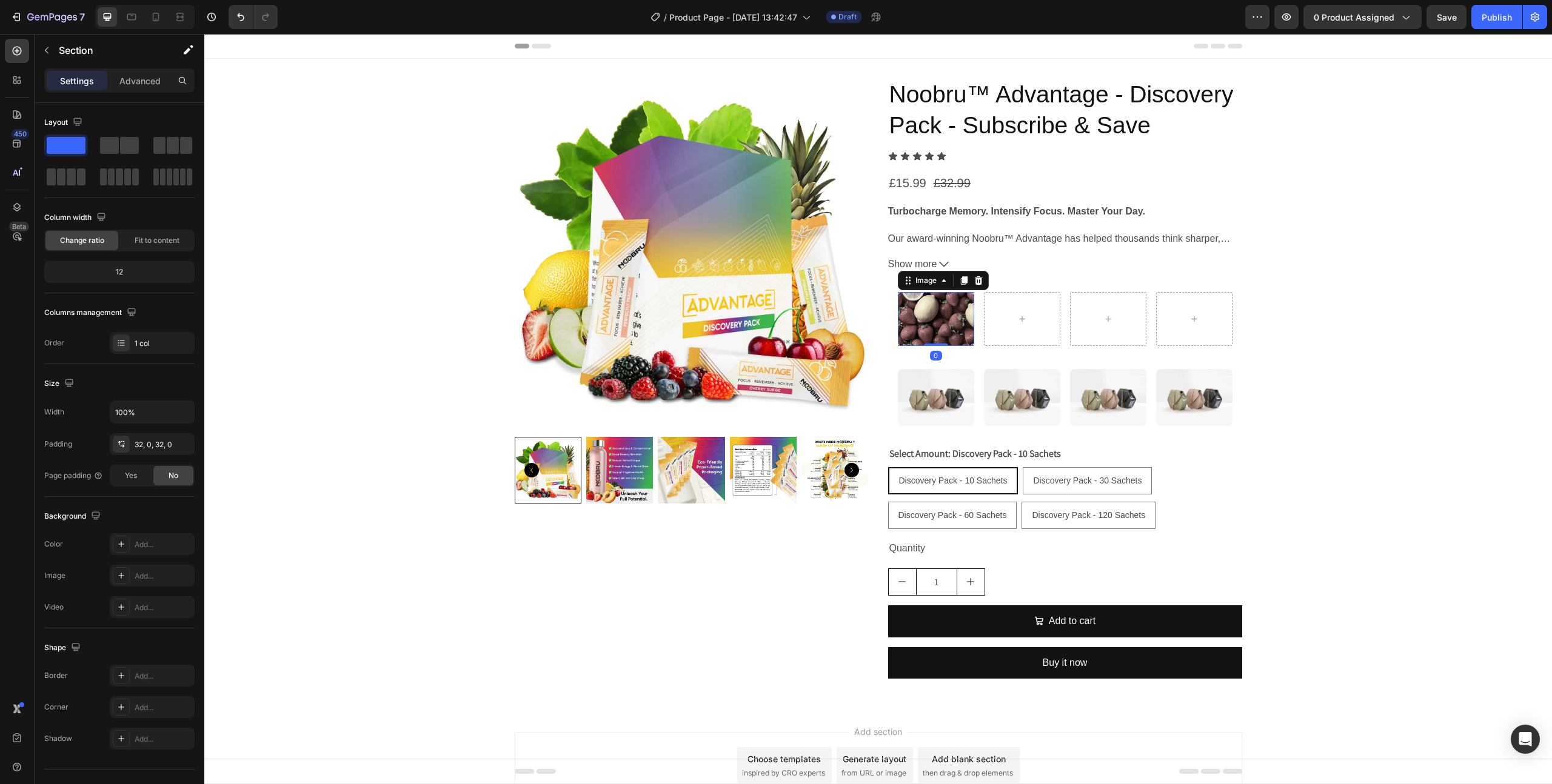
click at [922, 314] on img at bounding box center [935, 319] width 76 height 53
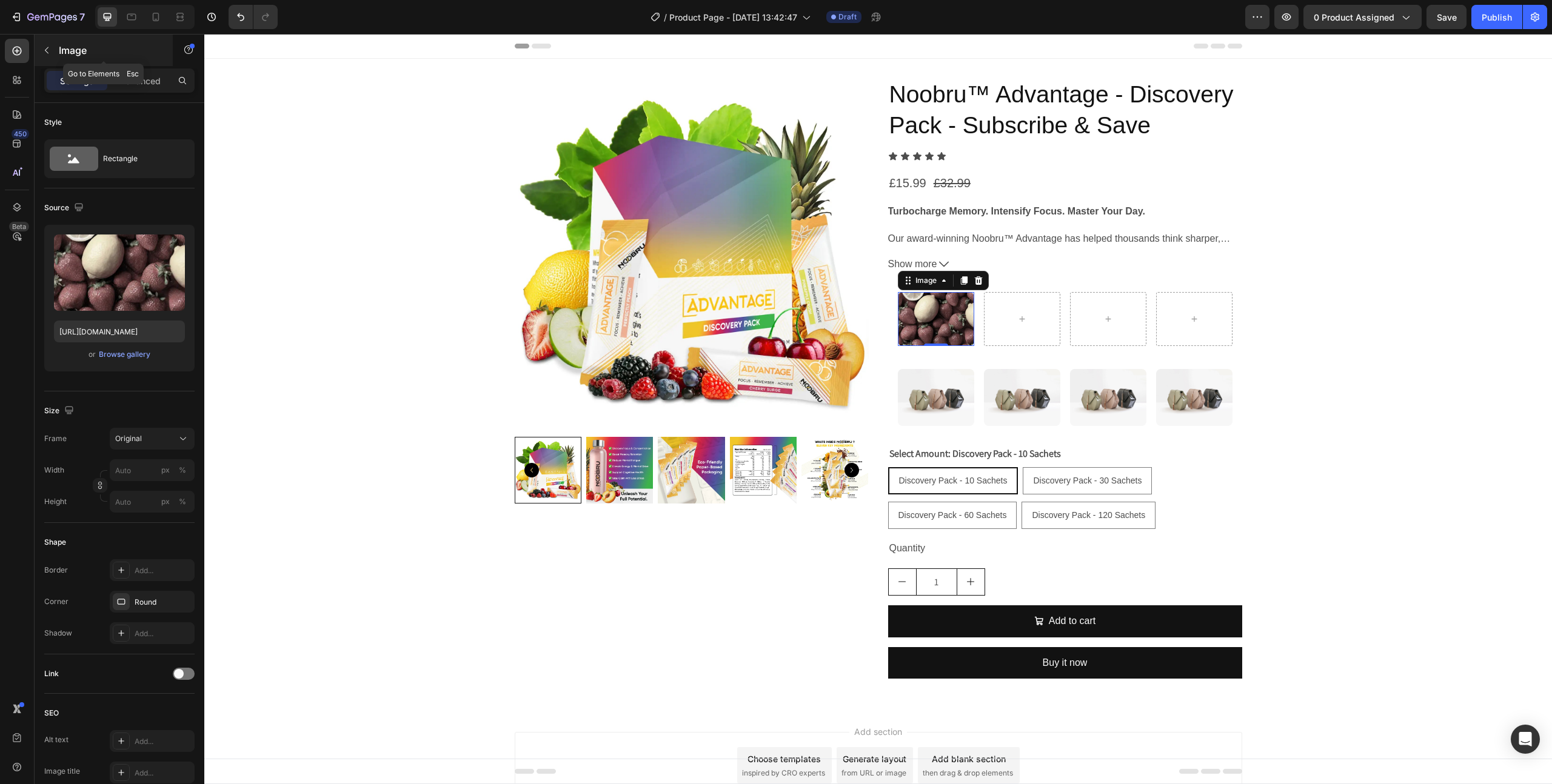
click at [51, 51] on icon "button" at bounding box center [46, 50] width 9 height 9
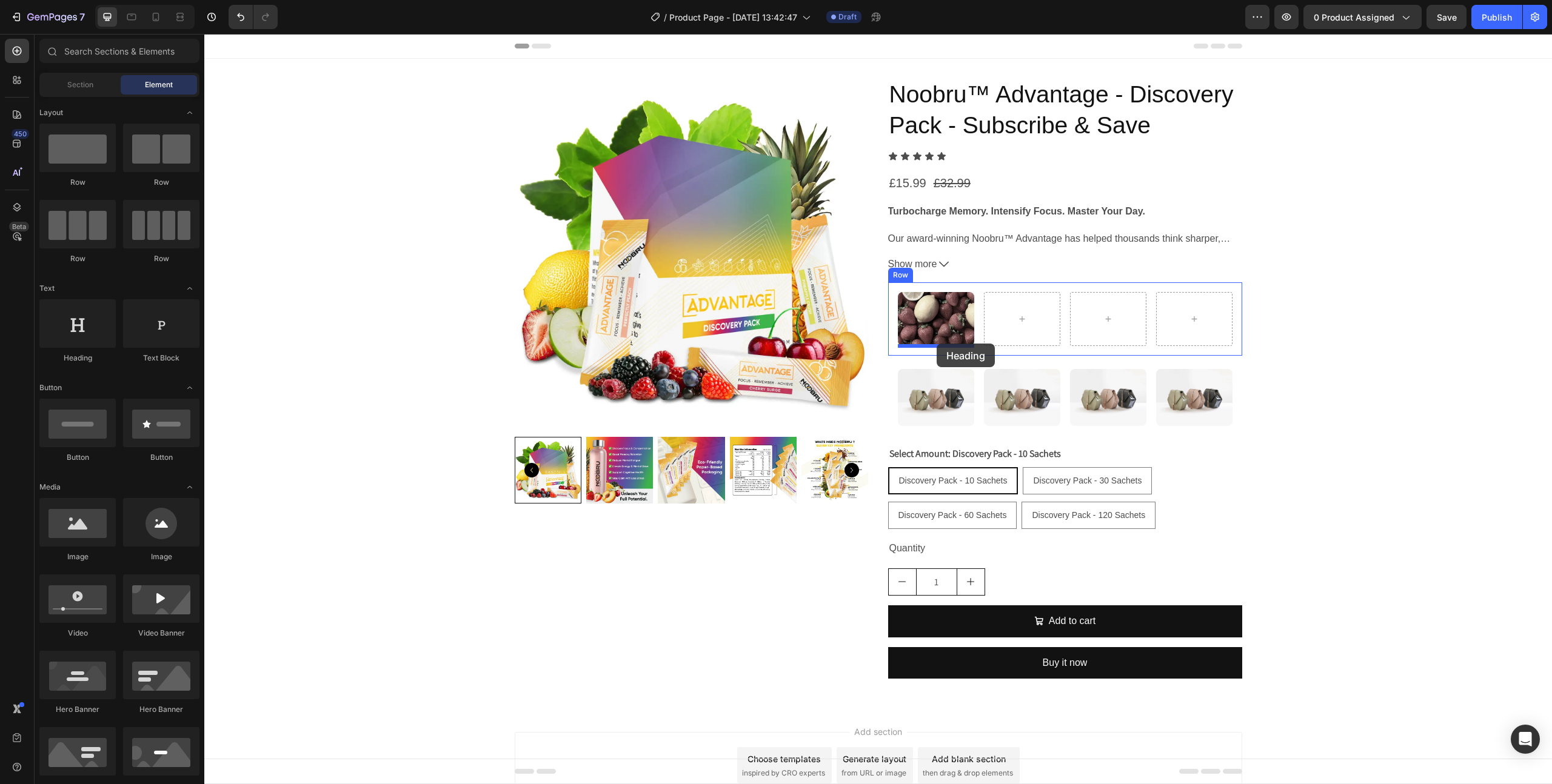
drag, startPoint x: 292, startPoint y: 353, endPoint x: 936, endPoint y: 343, distance: 644.1
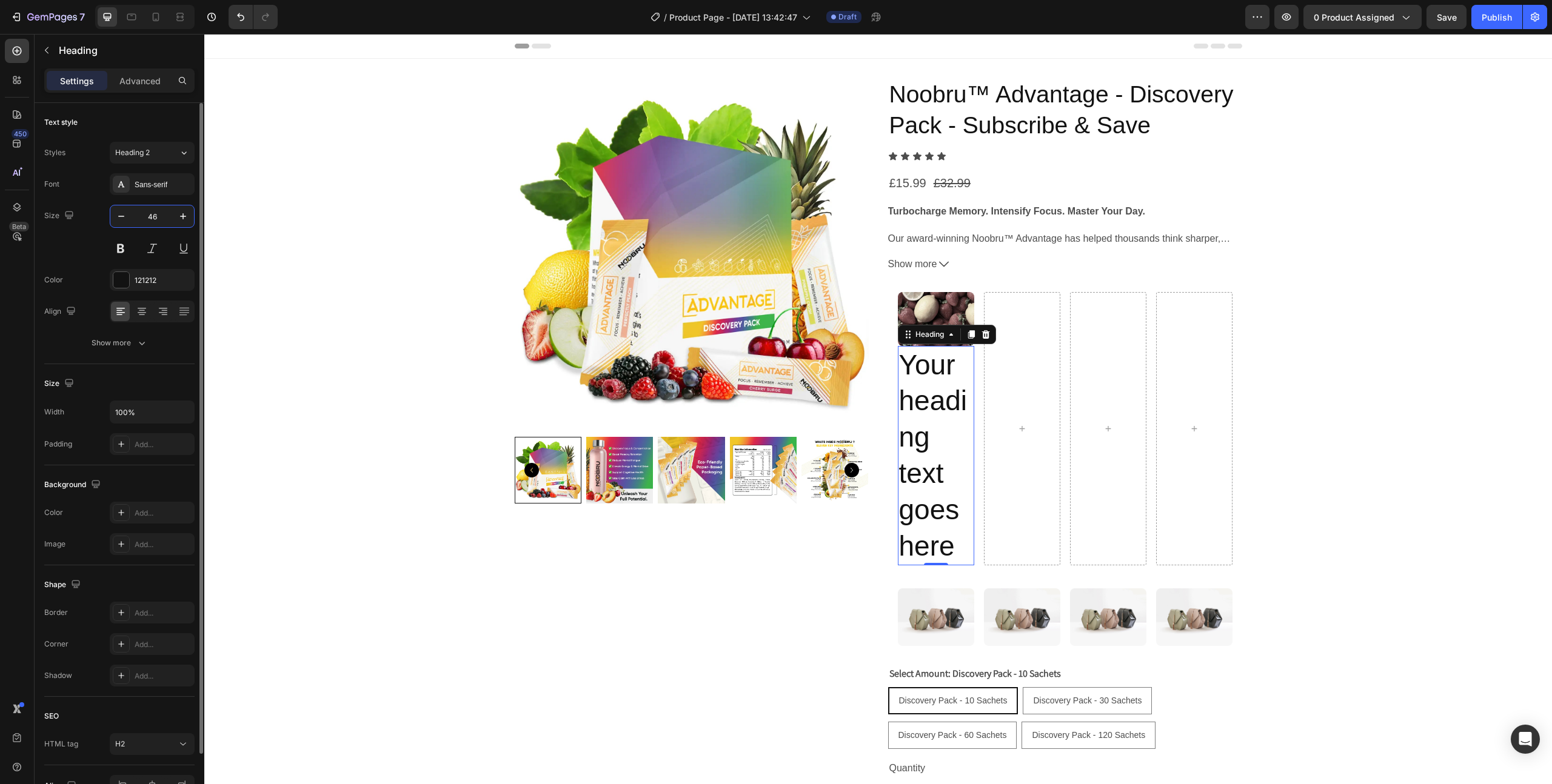
drag, startPoint x: 164, startPoint y: 216, endPoint x: 139, endPoint y: 219, distance: 25.2
click at [139, 219] on input "46" at bounding box center [152, 216] width 40 height 21
type input "4"
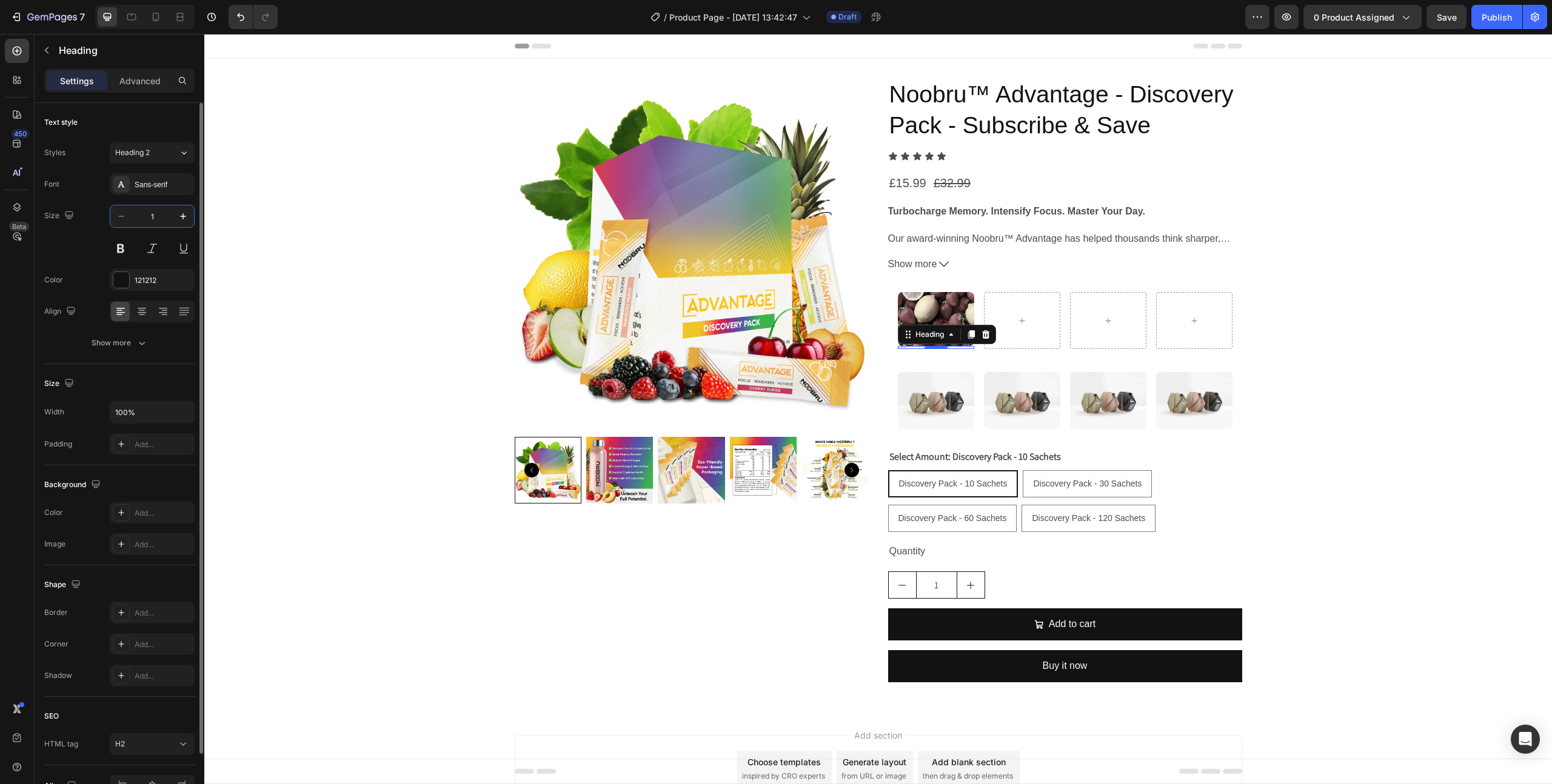
type input "10"
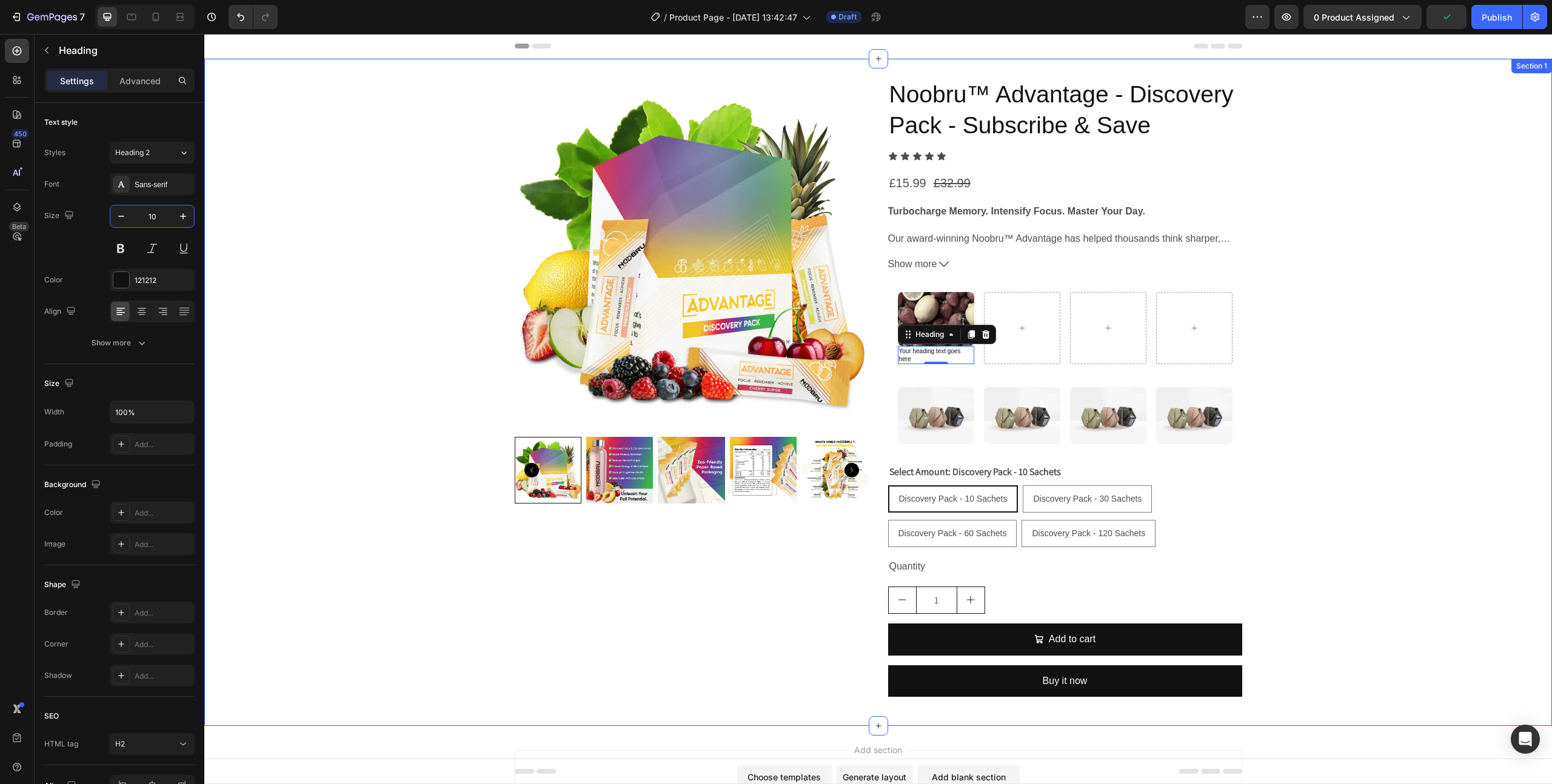
click at [612, 623] on div "Product Images" at bounding box center [691, 392] width 354 height 629
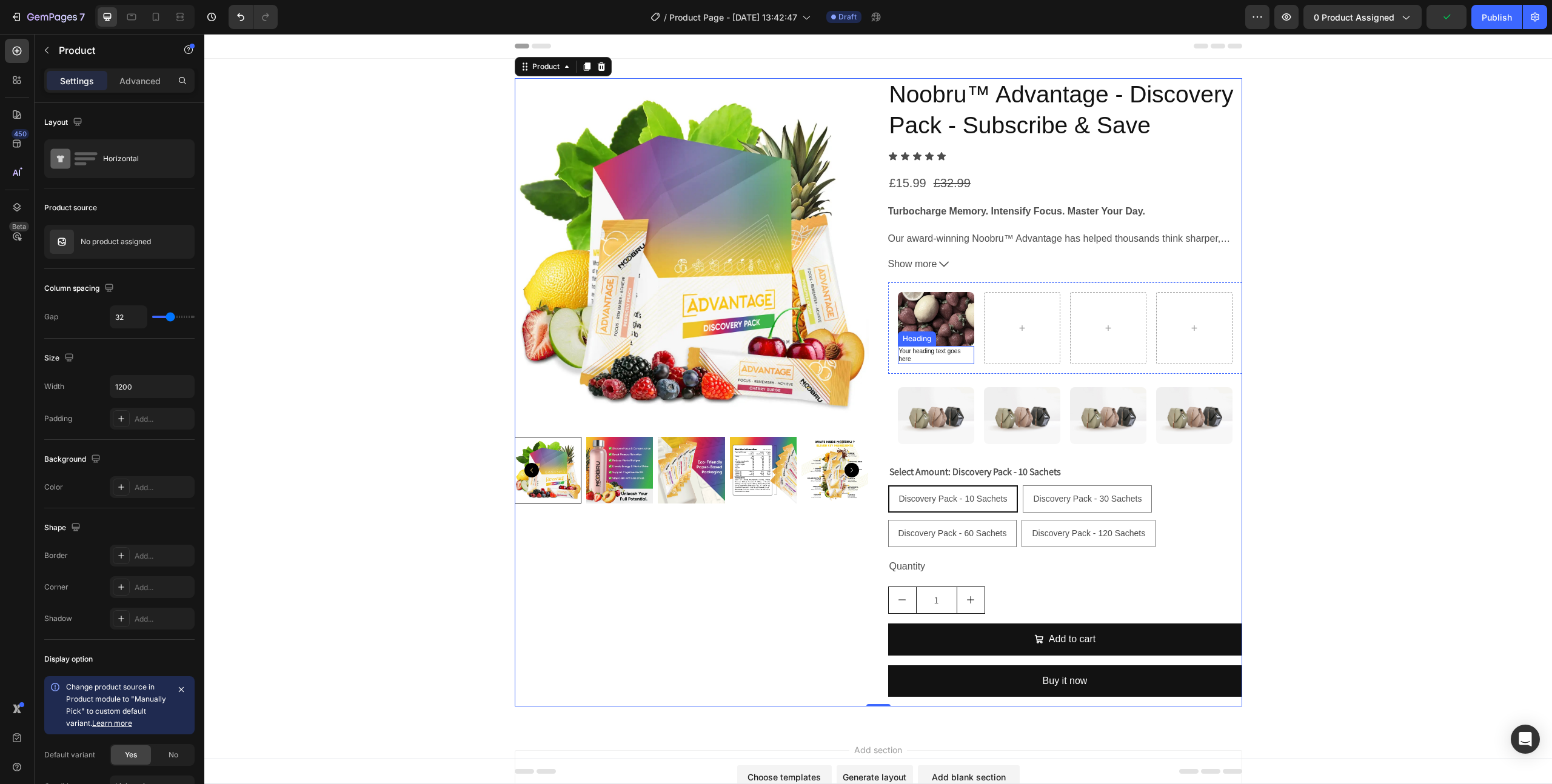
click at [932, 356] on h2 "Your heading text goes here" at bounding box center [935, 355] width 76 height 18
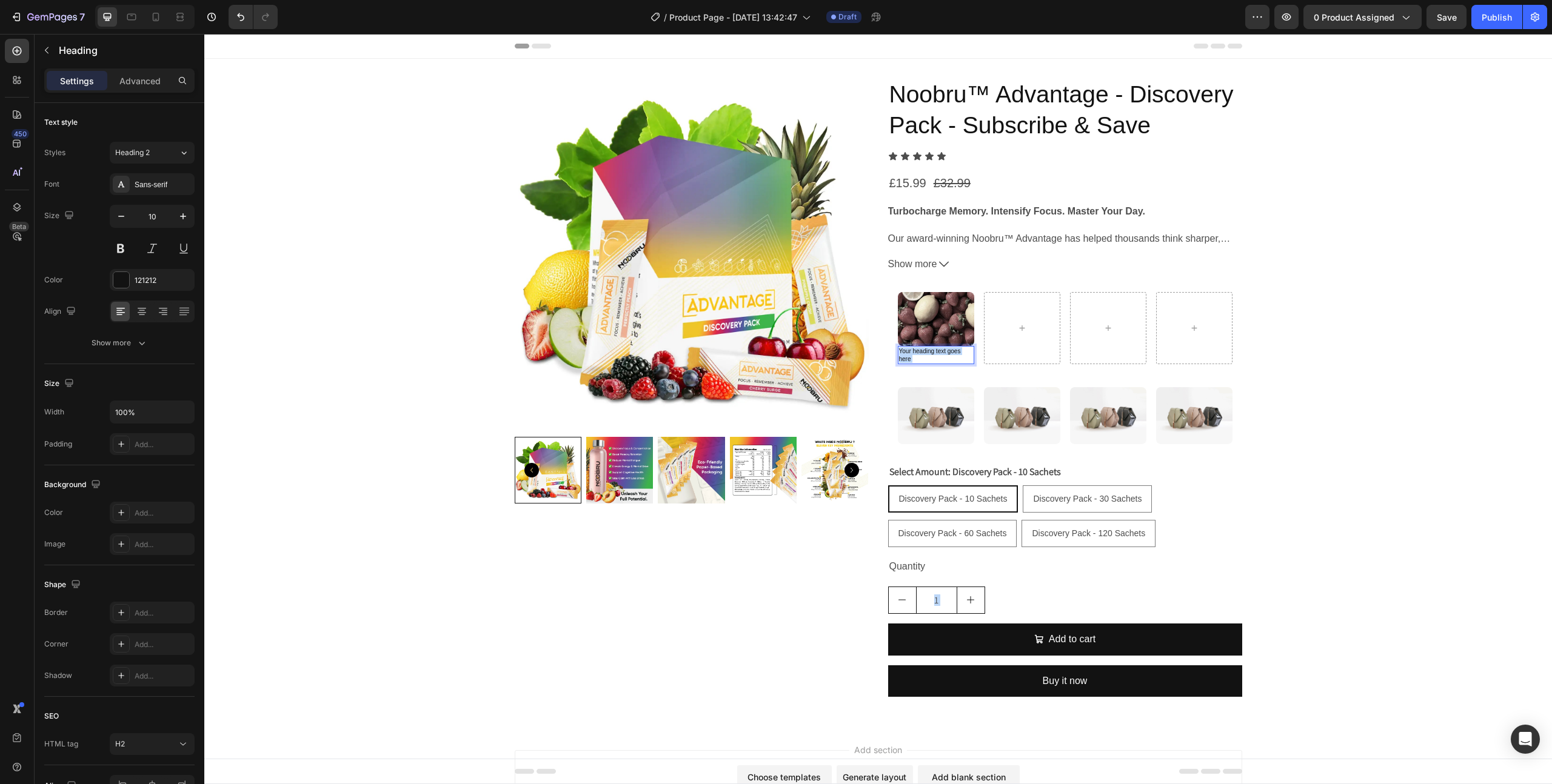
click at [914, 356] on p "Your heading text goes here" at bounding box center [936, 355] width 74 height 15
click at [914, 358] on p "Your heading text goes here" at bounding box center [936, 355] width 74 height 15
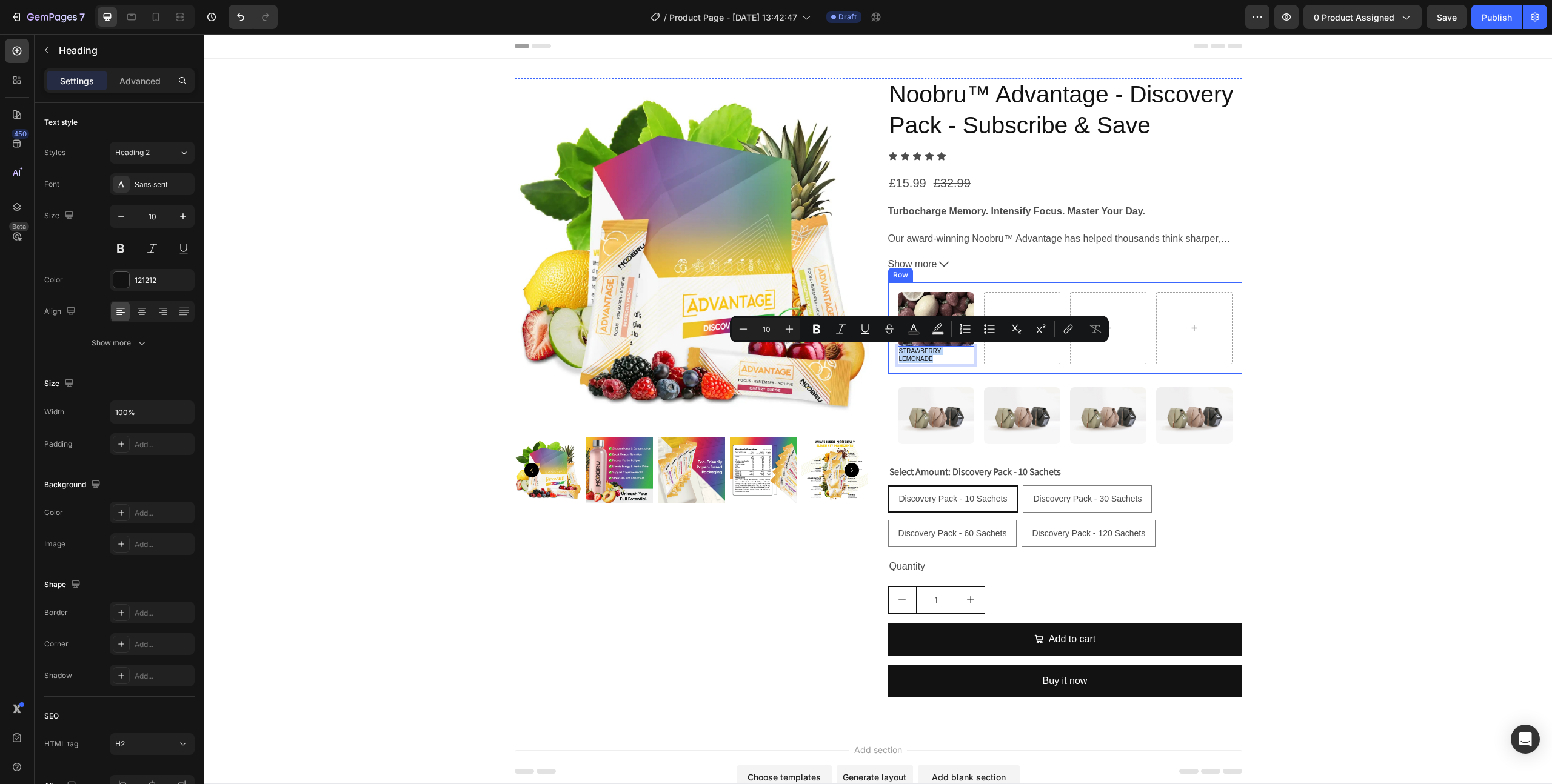
drag, startPoint x: 937, startPoint y: 359, endPoint x: 889, endPoint y: 347, distance: 49.5
click at [889, 347] on div "Image STRAWBERRY LEMONADE Heading 0 Row" at bounding box center [1065, 328] width 354 height 91
click at [116, 215] on icon "button" at bounding box center [121, 216] width 12 height 12
type input "9"
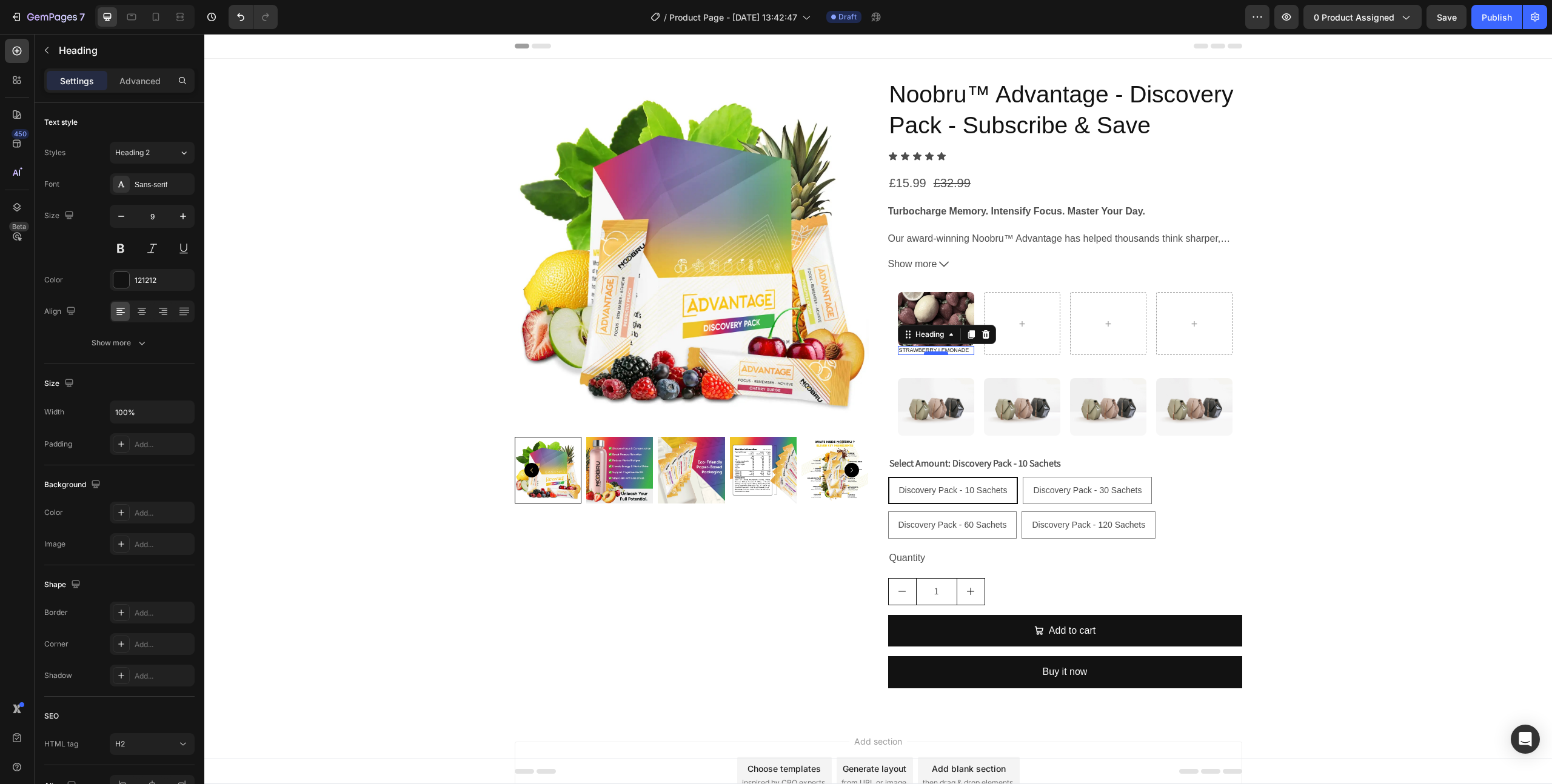
click at [934, 351] on div at bounding box center [936, 353] width 24 height 3
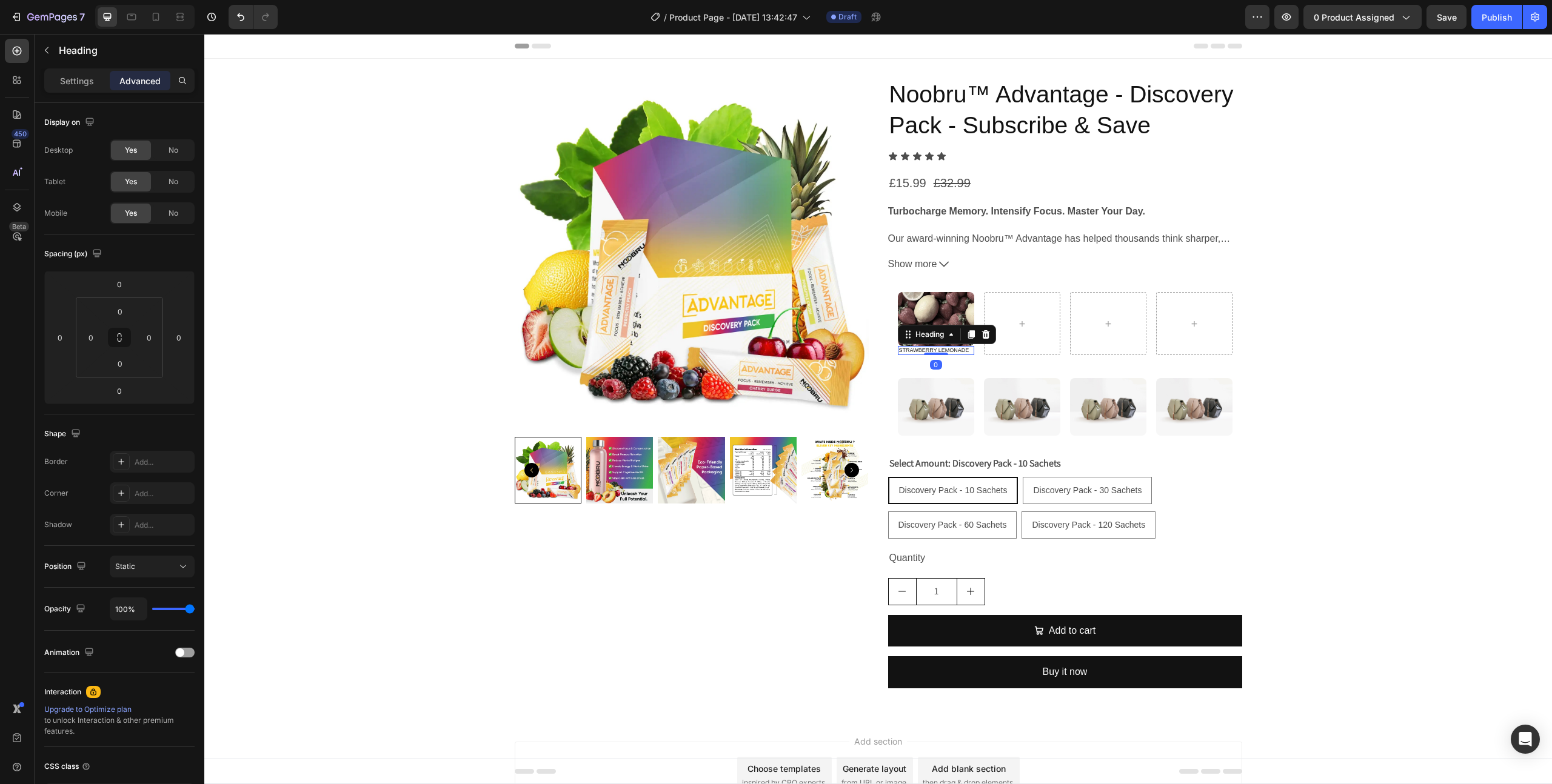
click at [911, 350] on p "STRAWBERRY LEMONADE" at bounding box center [936, 350] width 74 height 7
click at [920, 350] on p "STRAWBERRY LEMONADE" at bounding box center [936, 350] width 74 height 7
